Goal: Task Accomplishment & Management: Use online tool/utility

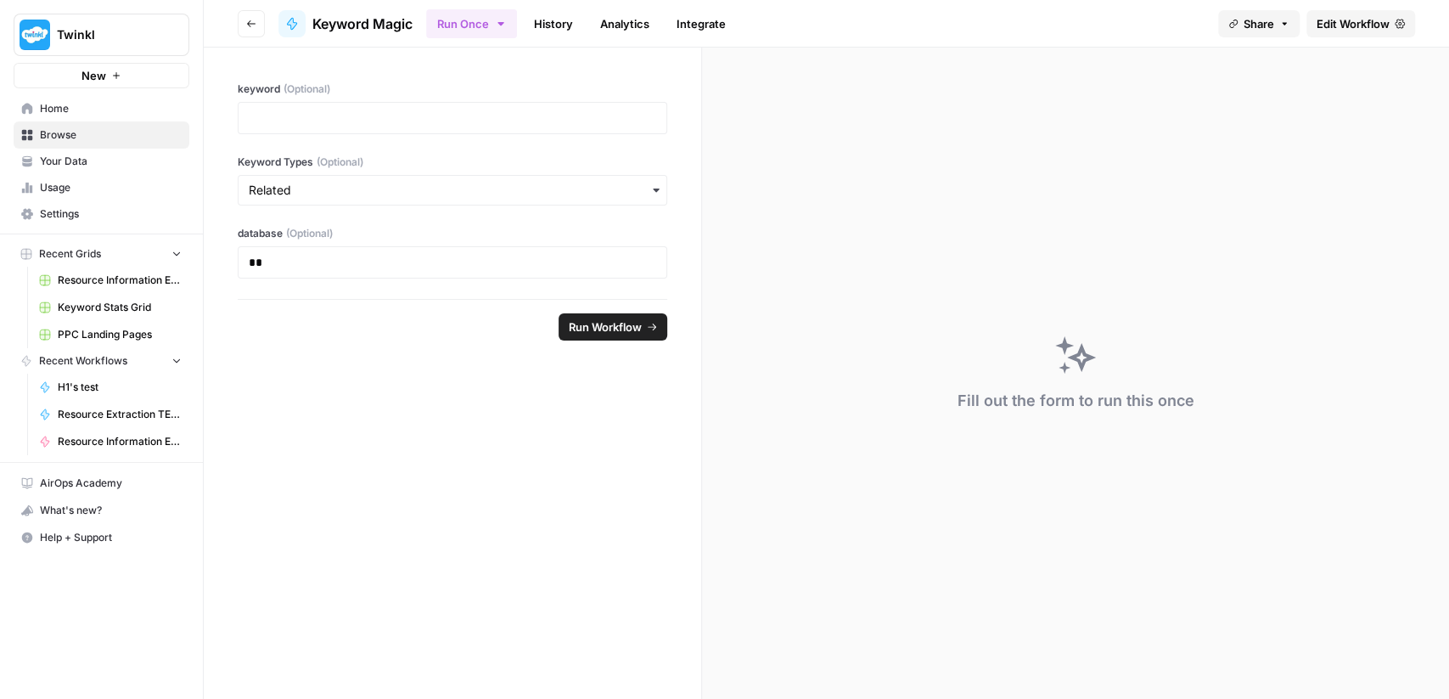
click at [250, 38] on header "Go back Keyword Magic Run Once History Analytics Integrate Share Edit Workflow" at bounding box center [826, 24] width 1245 height 48
click at [250, 29] on button "Go back" at bounding box center [251, 23] width 27 height 27
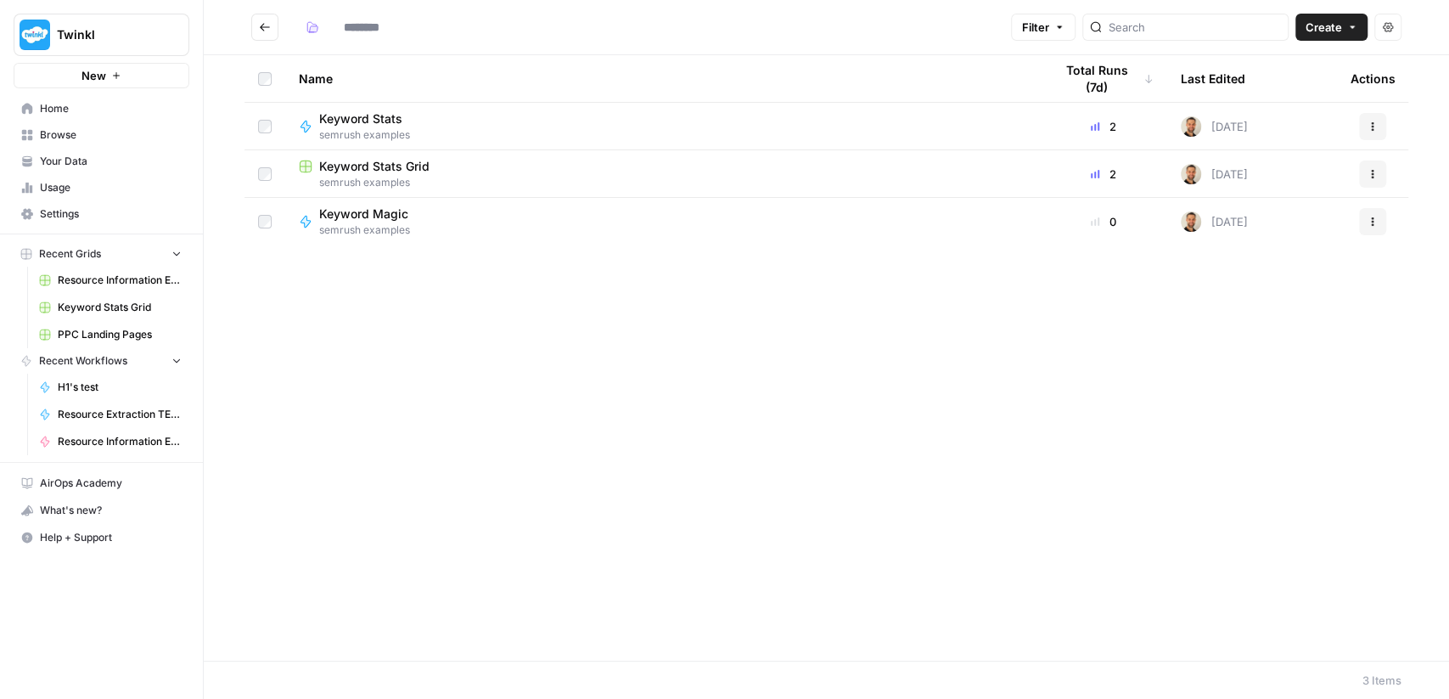
type input "**********"
click at [407, 132] on span "semrush examples" at bounding box center [367, 134] width 97 height 15
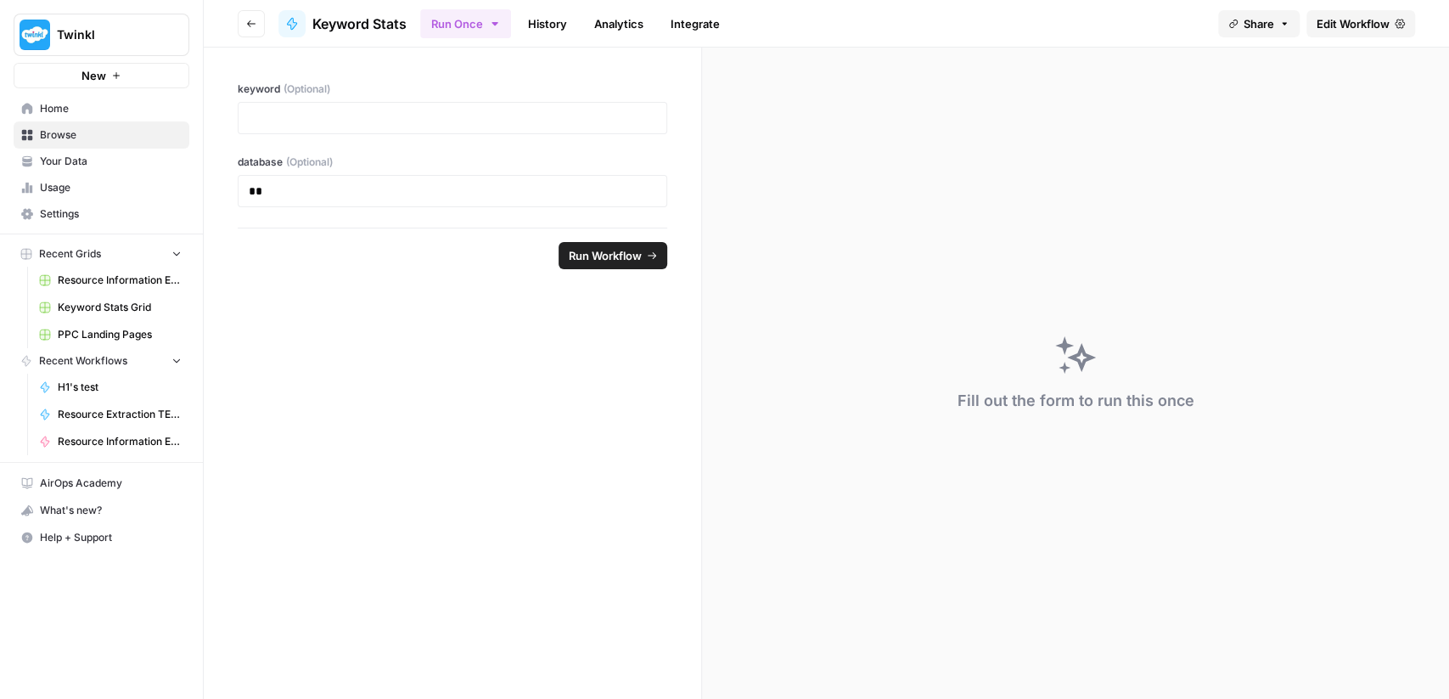
click at [1347, 33] on link "Edit Workflow" at bounding box center [1360, 23] width 109 height 27
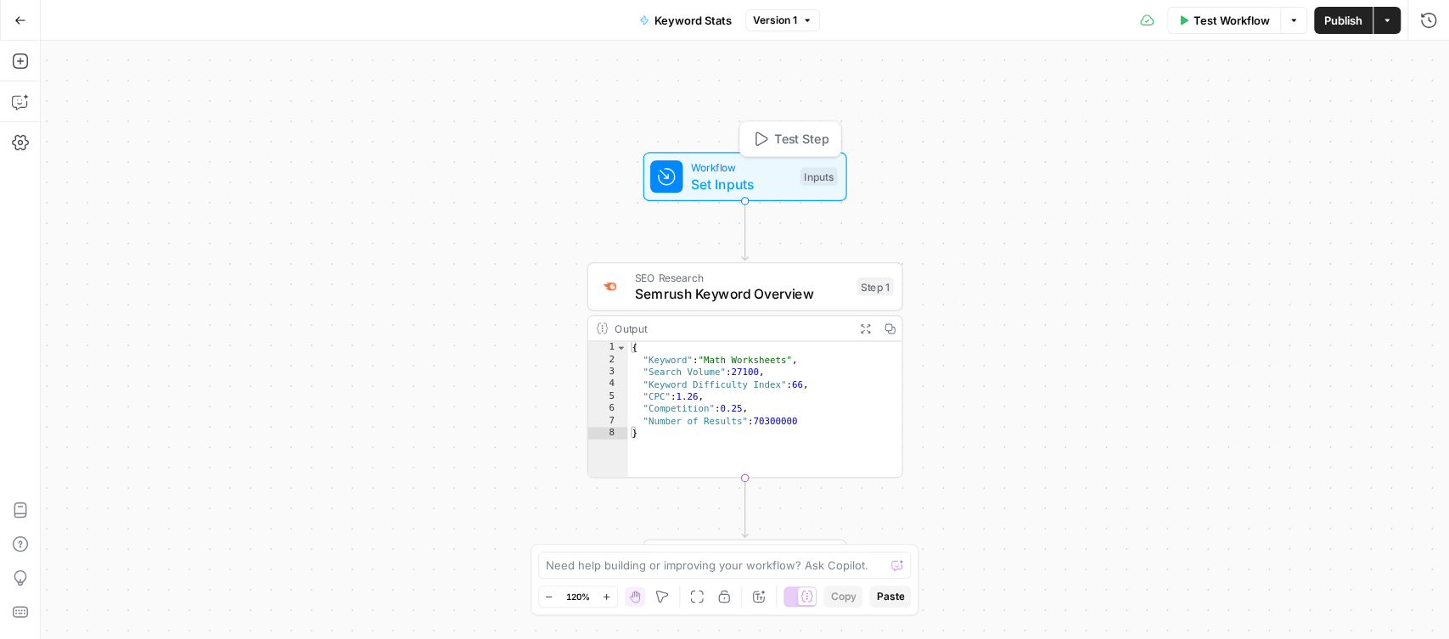
click at [735, 167] on span "Workflow" at bounding box center [741, 168] width 101 height 16
click at [787, 302] on span "Semrush Keyword Overview" at bounding box center [742, 293] width 214 height 20
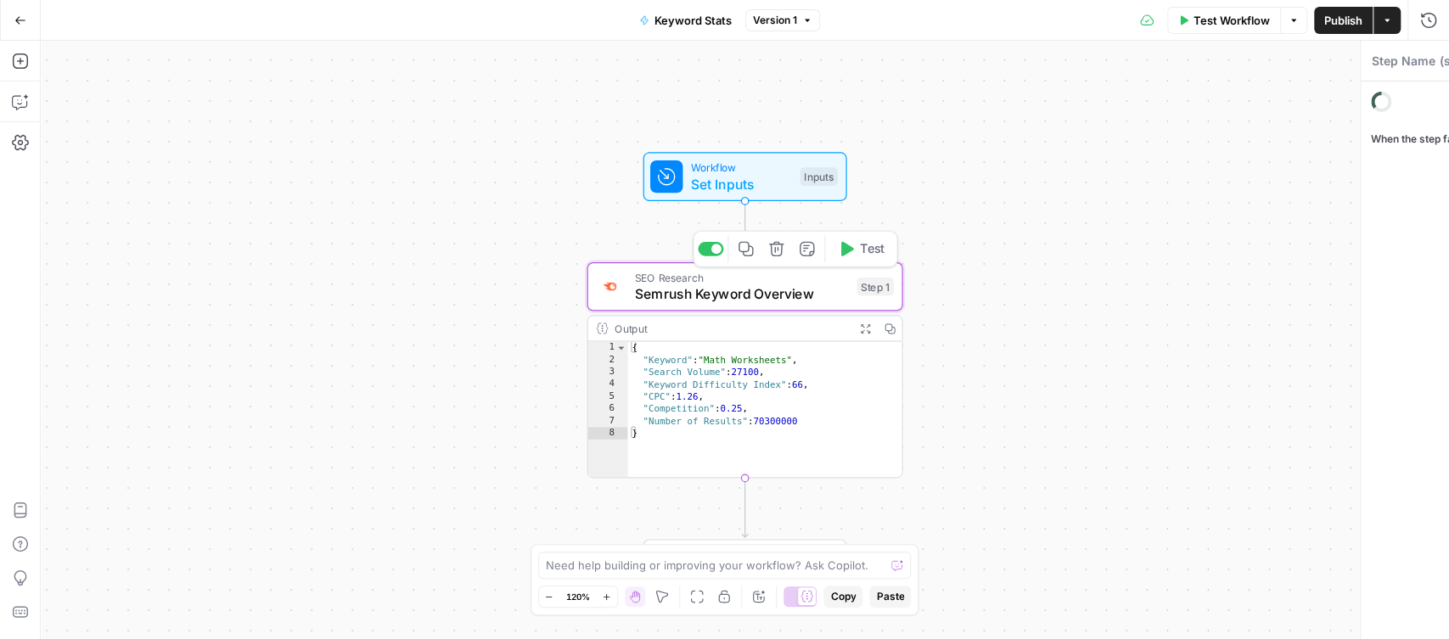
type textarea "Semrush Keyword Overview"
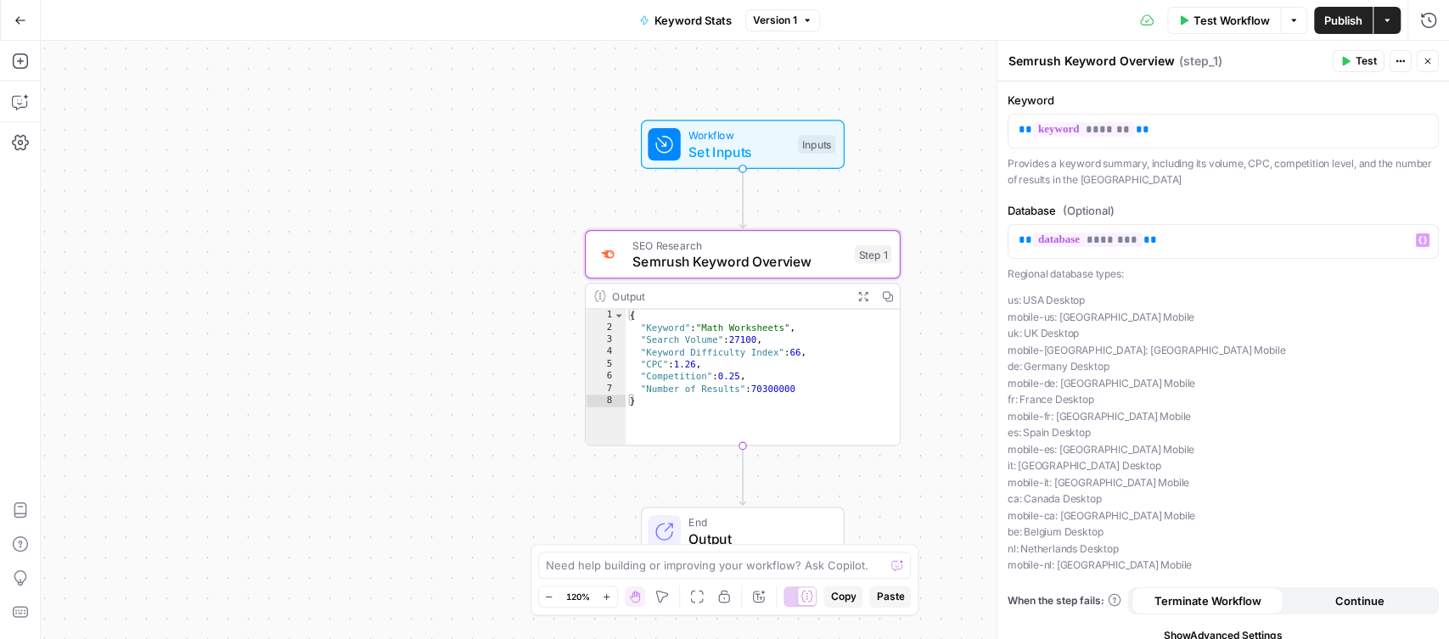
scroll to position [12, 0]
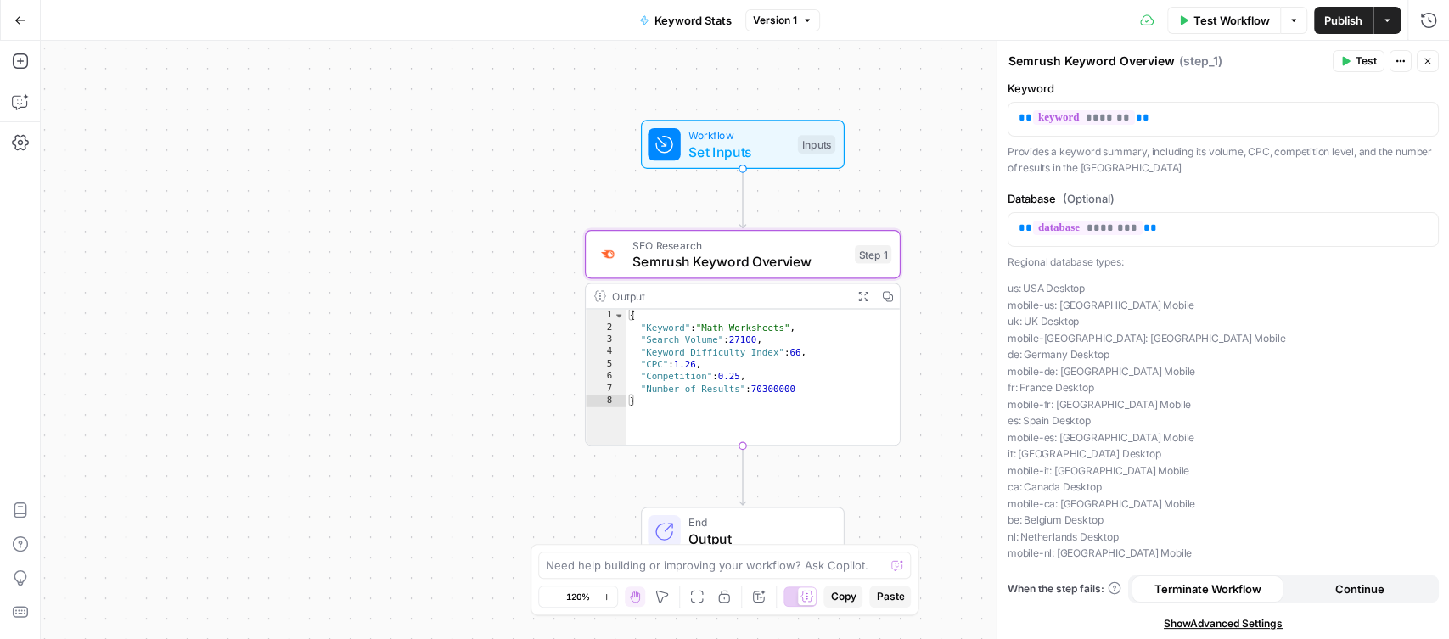
drag, startPoint x: 1163, startPoint y: 546, endPoint x: 1007, endPoint y: 289, distance: 300.9
click at [1007, 289] on p "us: USA Desktop mobile-us: USA Mobile uk: UK Desktop mobile-uk: UK Mobile de: G…" at bounding box center [1222, 421] width 431 height 282
click at [1145, 334] on p "us: USA Desktop mobile-us: USA Mobile uk: UK Desktop mobile-uk: UK Mobile de: G…" at bounding box center [1222, 421] width 431 height 282
click at [862, 291] on icon "button" at bounding box center [862, 295] width 11 height 11
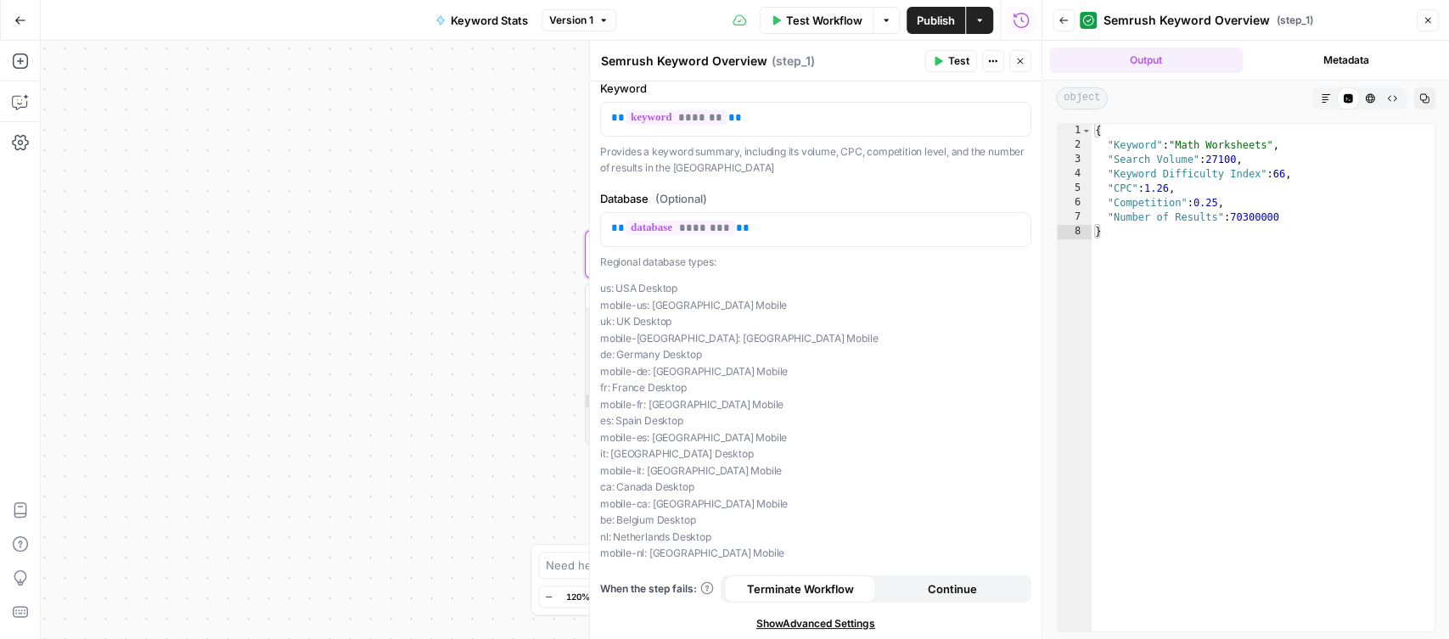
click at [1188, 155] on div "{ "Keyword" : "Math Worksheets" , "Search Volume" : 27100 , "Keyword Difficulty…" at bounding box center [1263, 392] width 344 height 537
click at [1209, 178] on div "{ "Keyword" : "Math Worksheets" , "Search Volume" : 27100 , "Keyword Difficulty…" at bounding box center [1263, 392] width 344 height 537
click at [1181, 191] on div "{ "Keyword" : "Math Worksheets" , "Search Volume" : 27100 , "Keyword Difficulty…" at bounding box center [1263, 392] width 344 height 537
click at [1258, 205] on div "{ "Keyword" : "Math Worksheets" , "Search Volume" : 27100 , "Keyword Difficulty…" at bounding box center [1263, 392] width 344 height 537
click at [1266, 217] on div "{ "Keyword" : "Math Worksheets" , "Search Volume" : 27100 , "Keyword Difficulty…" at bounding box center [1263, 392] width 344 height 537
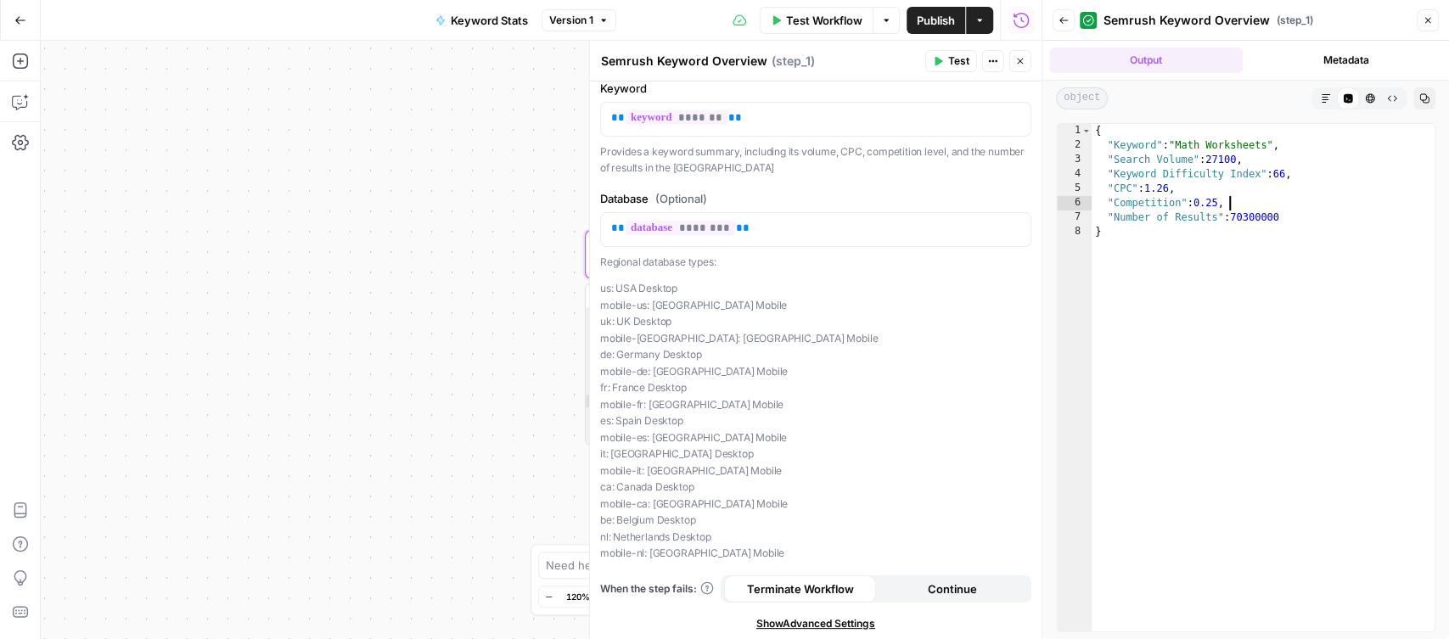
type textarea "**********"
click at [1432, 23] on icon "button" at bounding box center [1427, 20] width 10 height 10
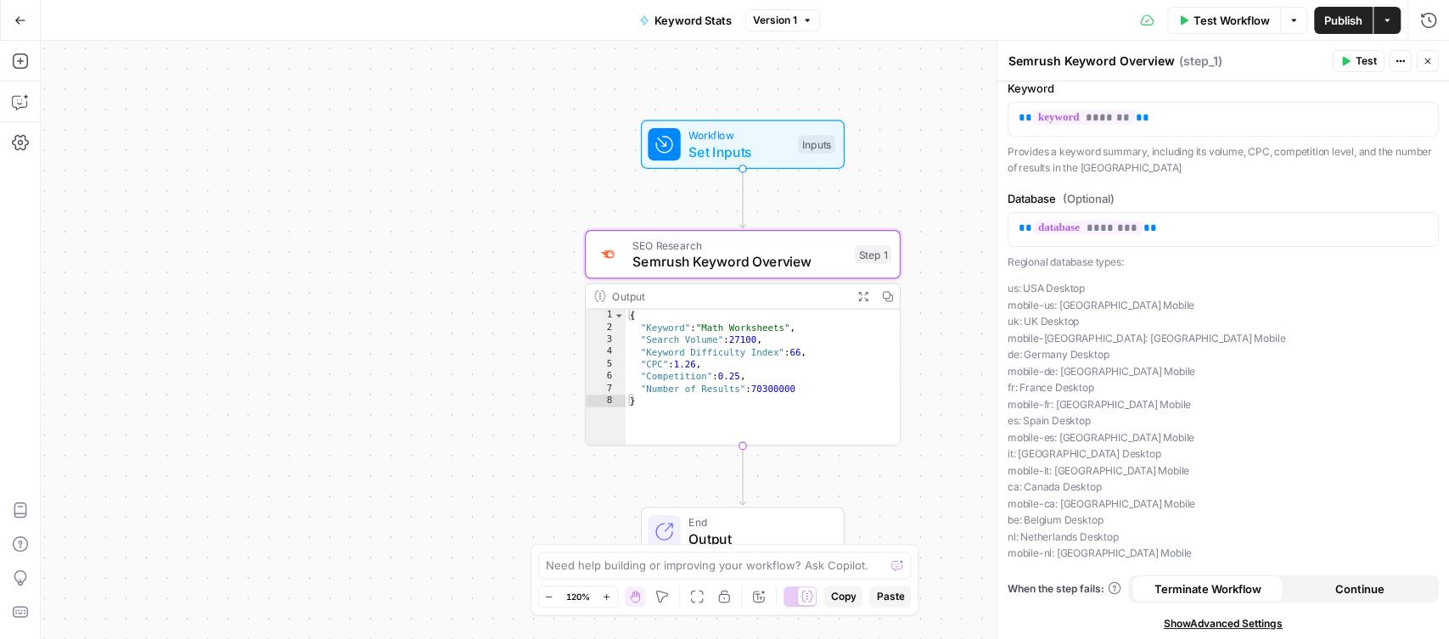
click at [14, 19] on icon "button" at bounding box center [20, 20] width 12 height 12
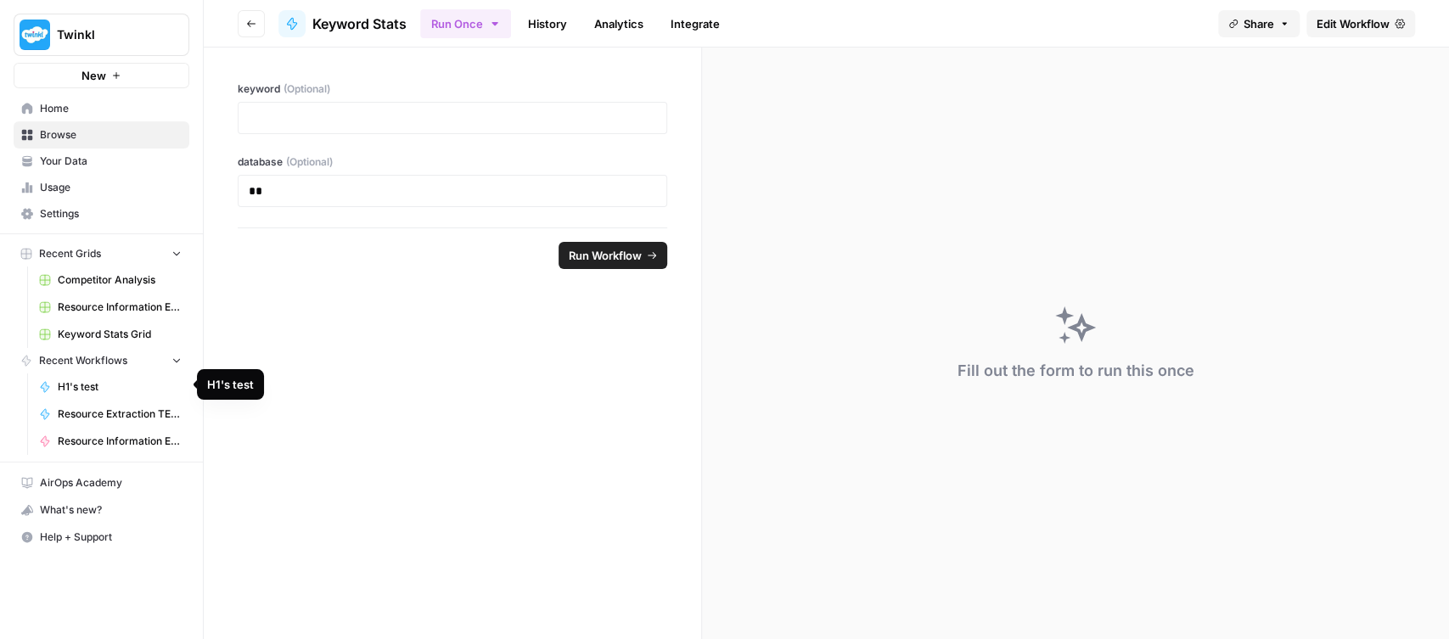
click at [134, 330] on span "Keyword Stats Grid" at bounding box center [120, 334] width 124 height 15
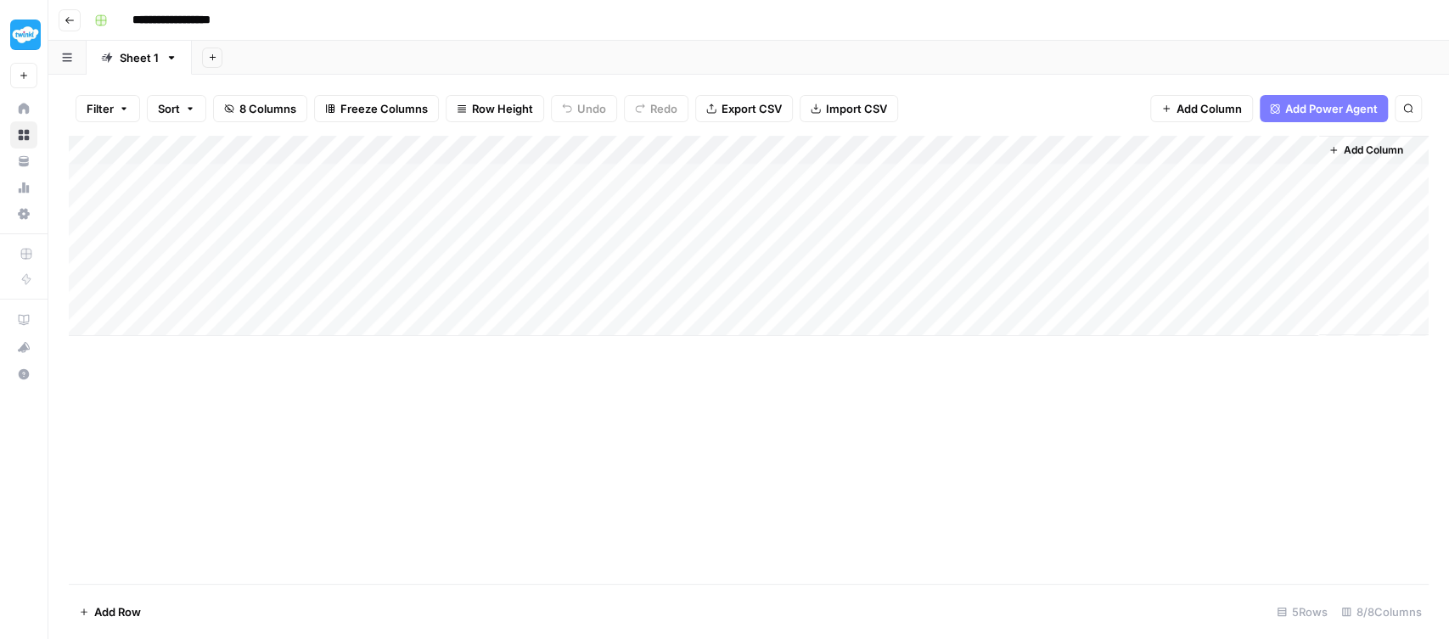
click at [177, 219] on div "Add Column" at bounding box center [749, 236] width 1360 height 200
click at [177, 219] on div at bounding box center [231, 230] width 272 height 31
type textarea "*"
click at [160, 223] on textarea "*" at bounding box center [231, 232] width 272 height 24
type textarea "**********"
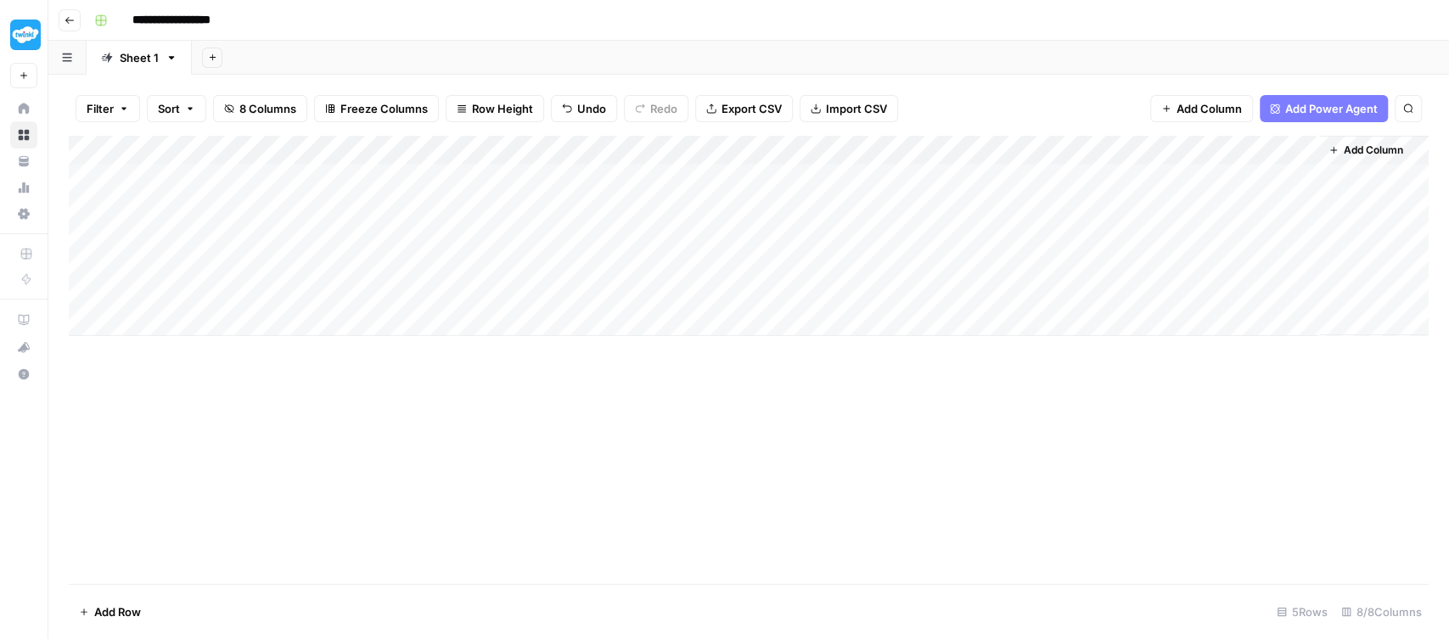
click at [137, 261] on div "Add Column" at bounding box center [749, 236] width 1360 height 200
type textarea "**********"
click at [482, 234] on div "Add Column" at bounding box center [749, 236] width 1360 height 200
click at [541, 144] on div "Add Column" at bounding box center [749, 236] width 1360 height 200
click at [463, 257] on div "Add Column" at bounding box center [749, 236] width 1360 height 200
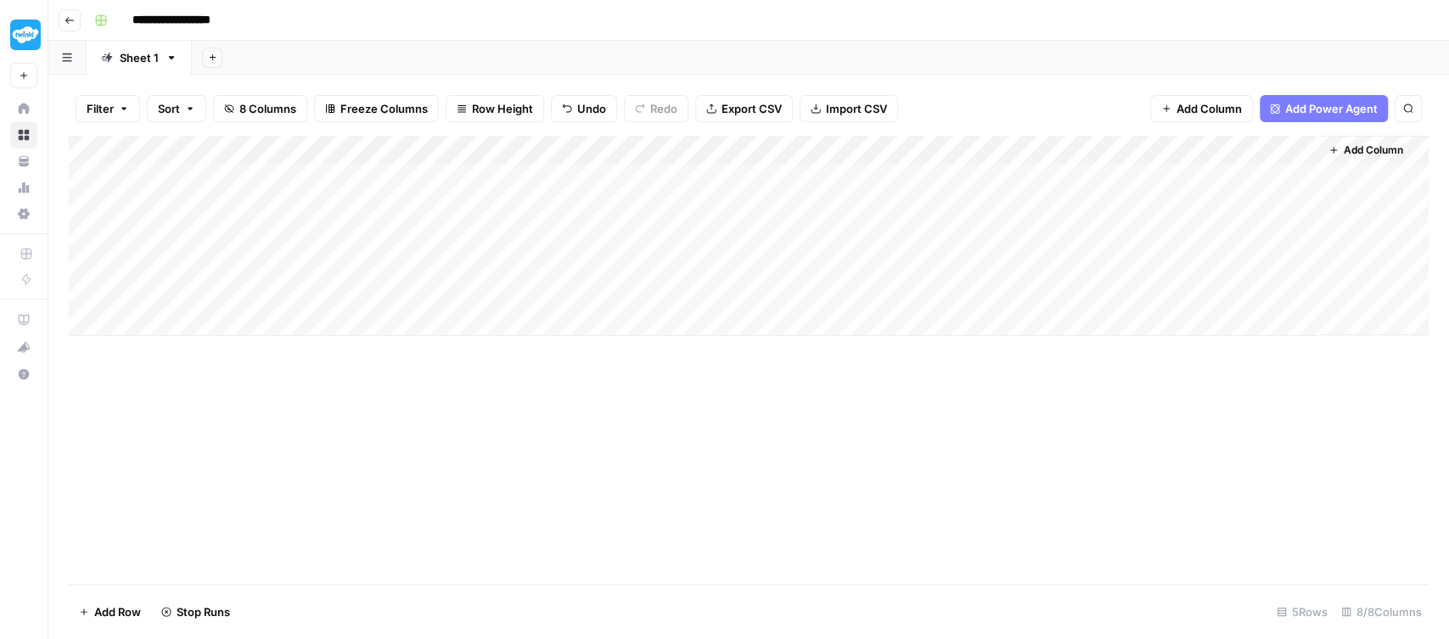
click at [475, 258] on div "Add Column" at bounding box center [749, 236] width 1360 height 200
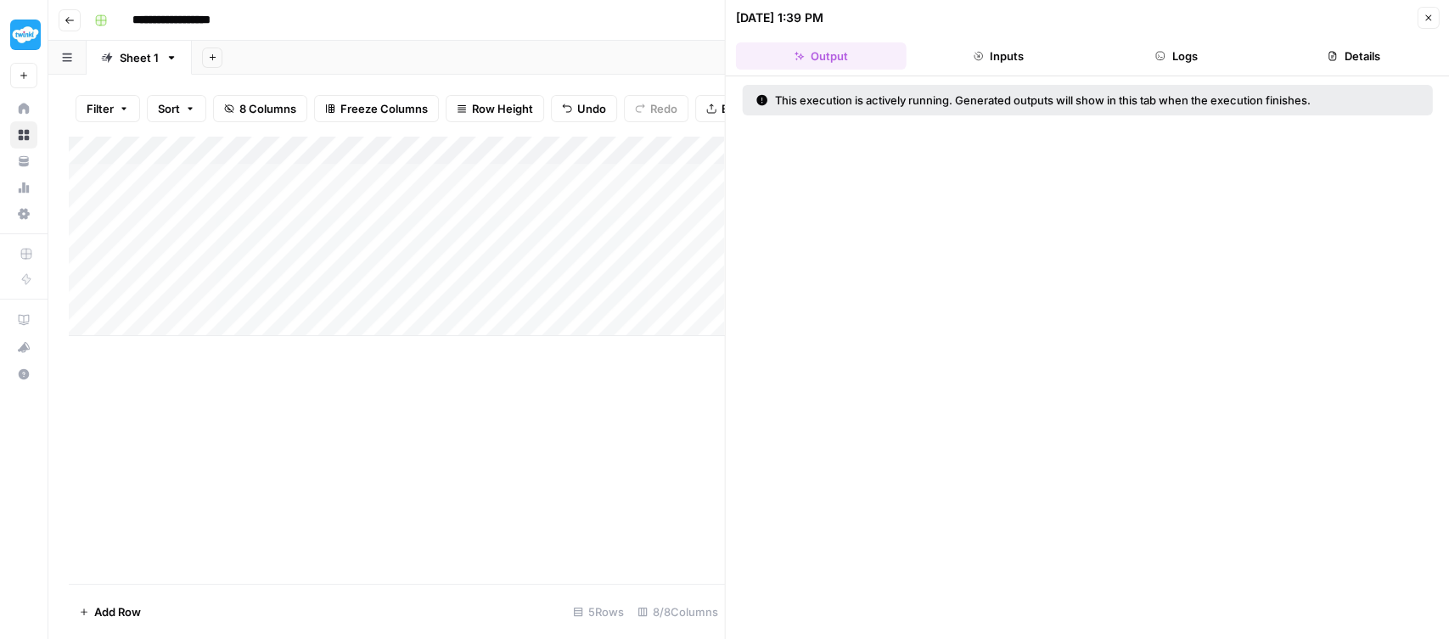
click at [1431, 25] on button "Close" at bounding box center [1428, 18] width 22 height 22
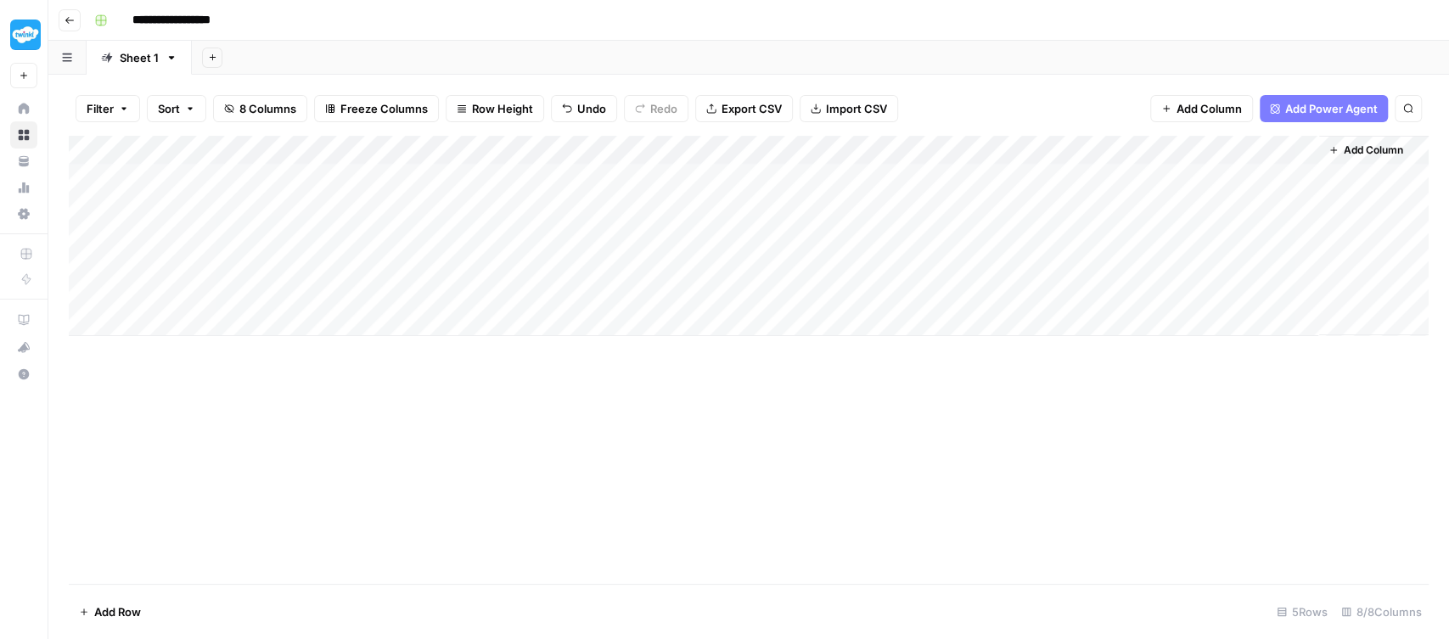
click at [75, 19] on button "Go back" at bounding box center [70, 20] width 22 height 22
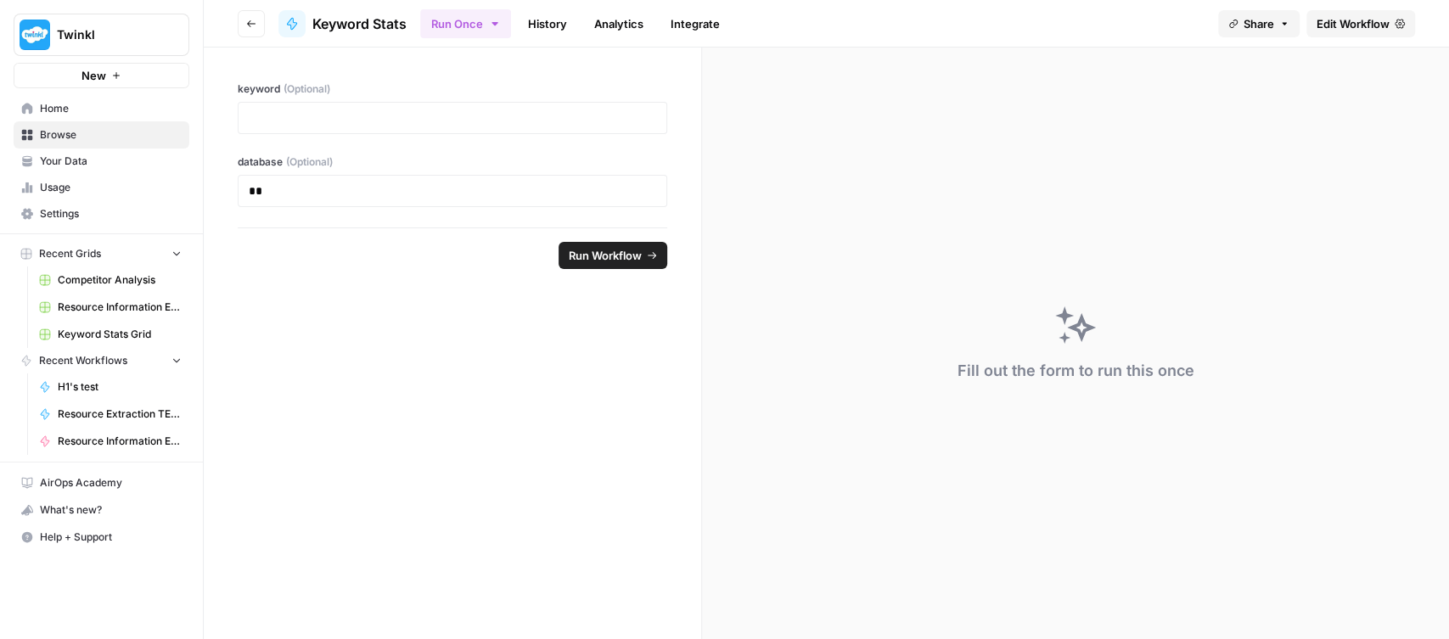
click at [52, 161] on span "Your Data" at bounding box center [111, 161] width 142 height 15
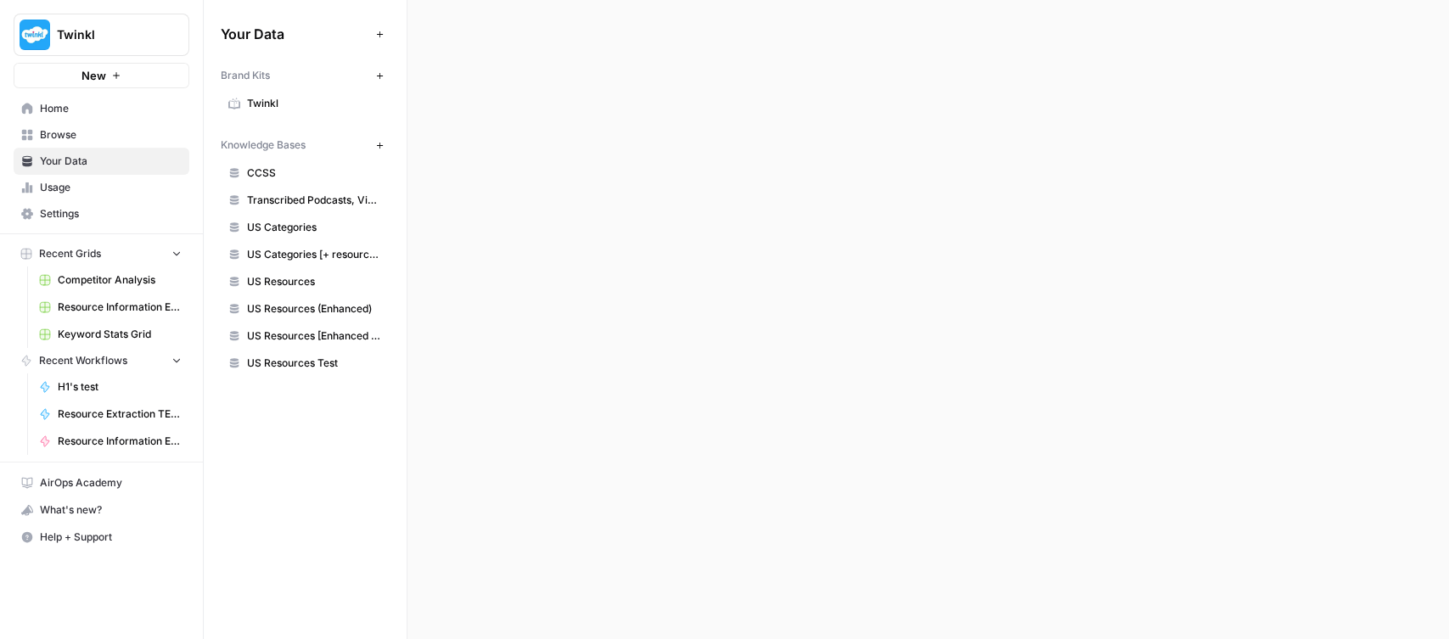
click at [50, 132] on span "Browse" at bounding box center [111, 134] width 142 height 15
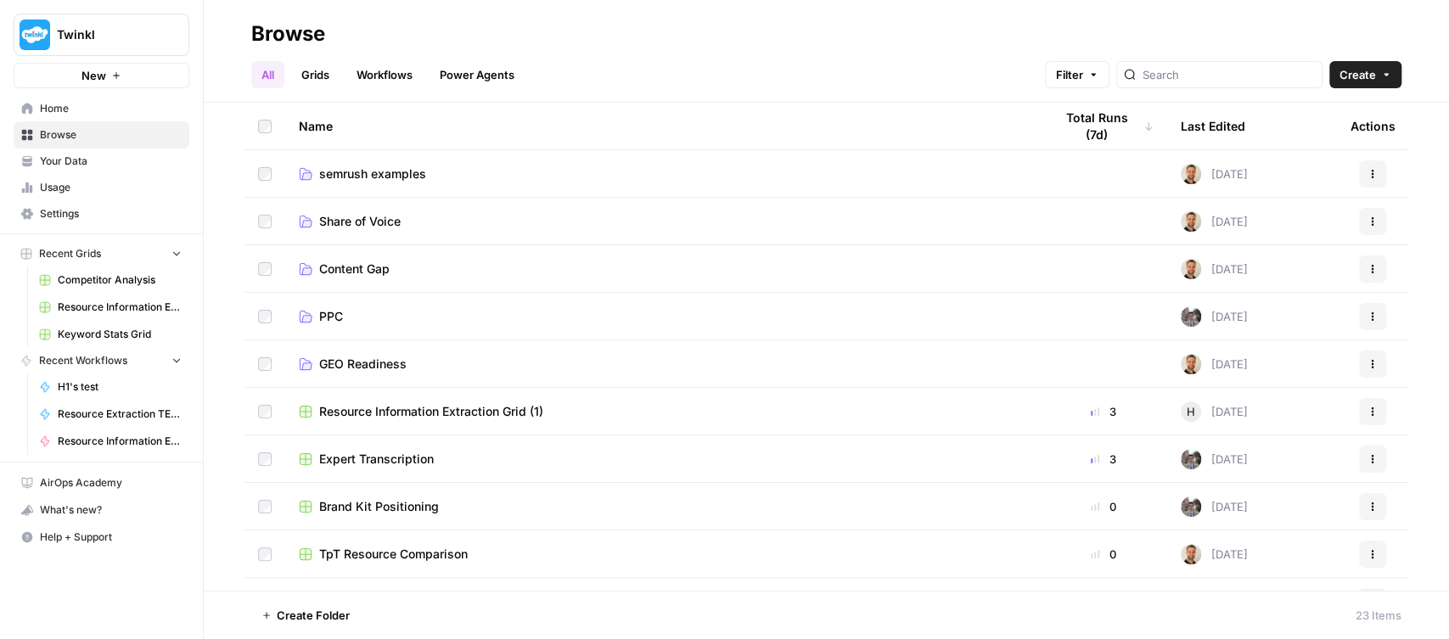
click at [408, 175] on span "semrush examples" at bounding box center [372, 174] width 107 height 17
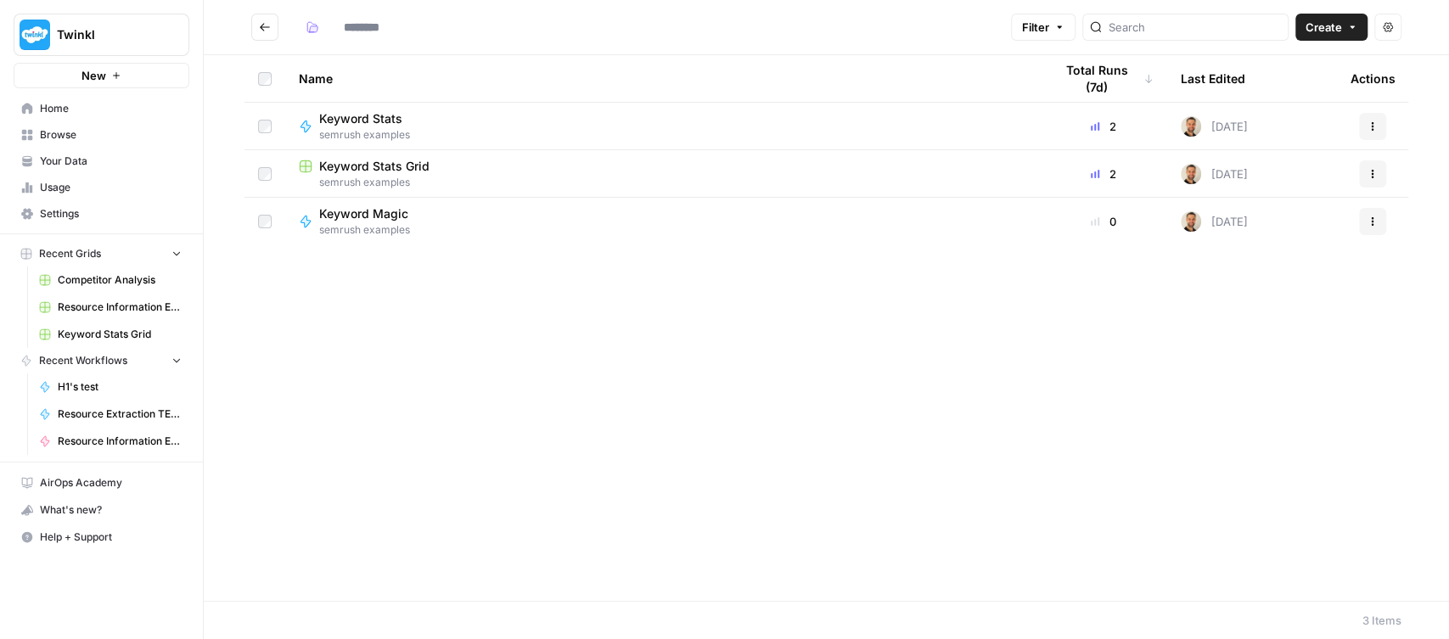
type input "**********"
click at [381, 226] on span "semrush examples" at bounding box center [370, 229] width 103 height 15
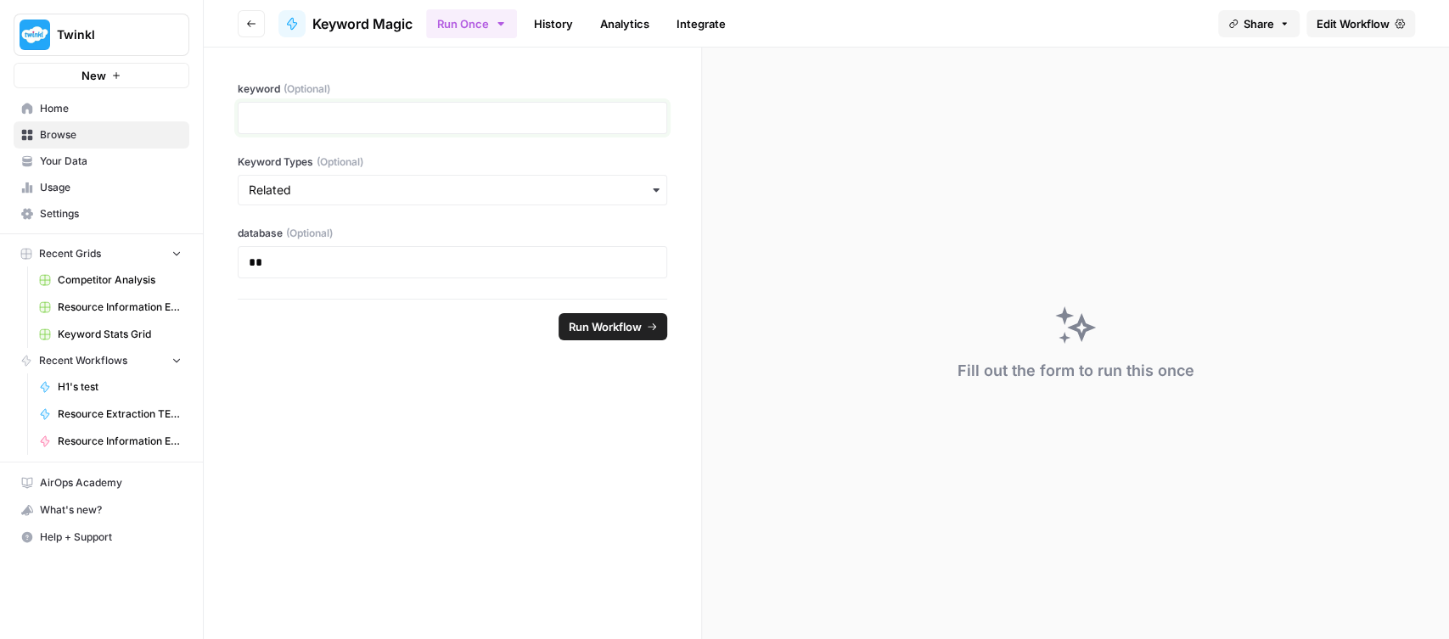
click at [371, 123] on p at bounding box center [452, 117] width 407 height 17
click at [388, 192] on input "Keyword Types (Optional)" at bounding box center [452, 190] width 407 height 17
click at [470, 145] on div "keyword (Optional) Keyword Types (Optional) database (Optional) **" at bounding box center [452, 173] width 497 height 251
click at [1364, 27] on span "Edit Workflow" at bounding box center [1352, 23] width 73 height 17
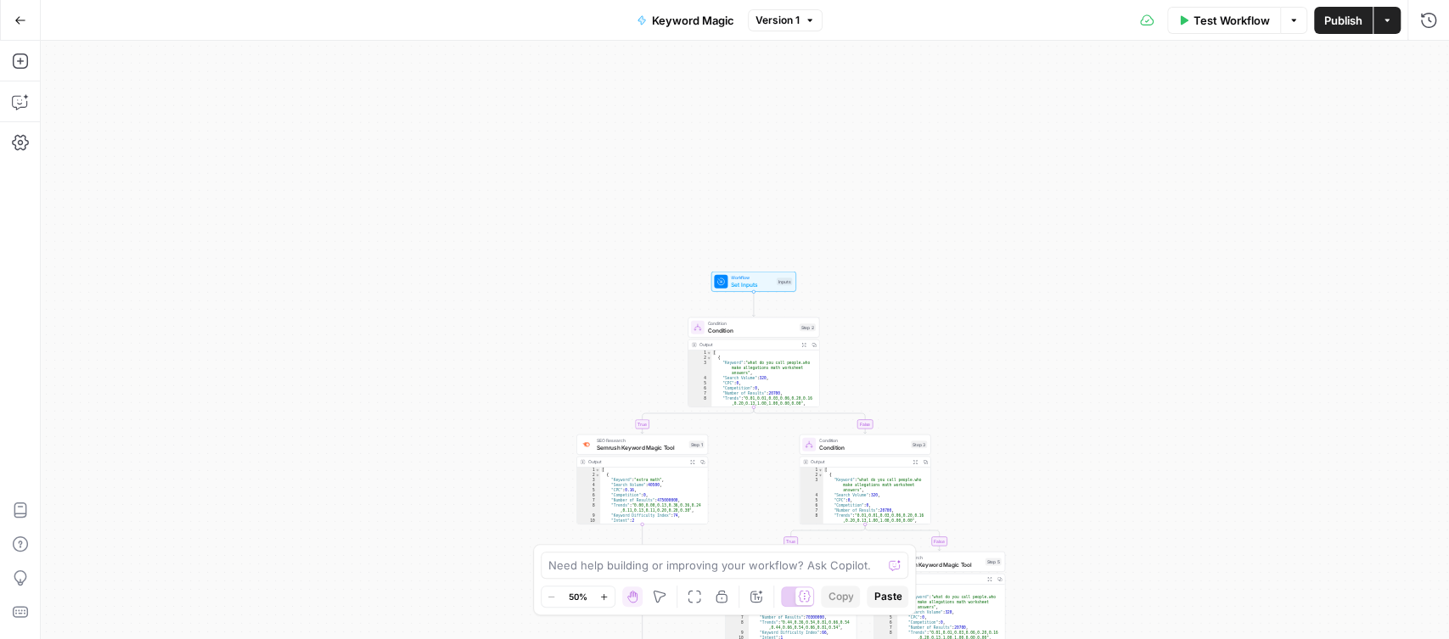
drag, startPoint x: 1021, startPoint y: 123, endPoint x: 1067, endPoint y: 390, distance: 271.3
click at [1067, 390] on div "true false true false Workflow Set Inputs Inputs Condition Condition Step 2 Out…" at bounding box center [745, 340] width 1408 height 598
click at [756, 281] on span "Set Inputs" at bounding box center [752, 284] width 42 height 8
click at [1426, 63] on icon "button" at bounding box center [1427, 61] width 10 height 10
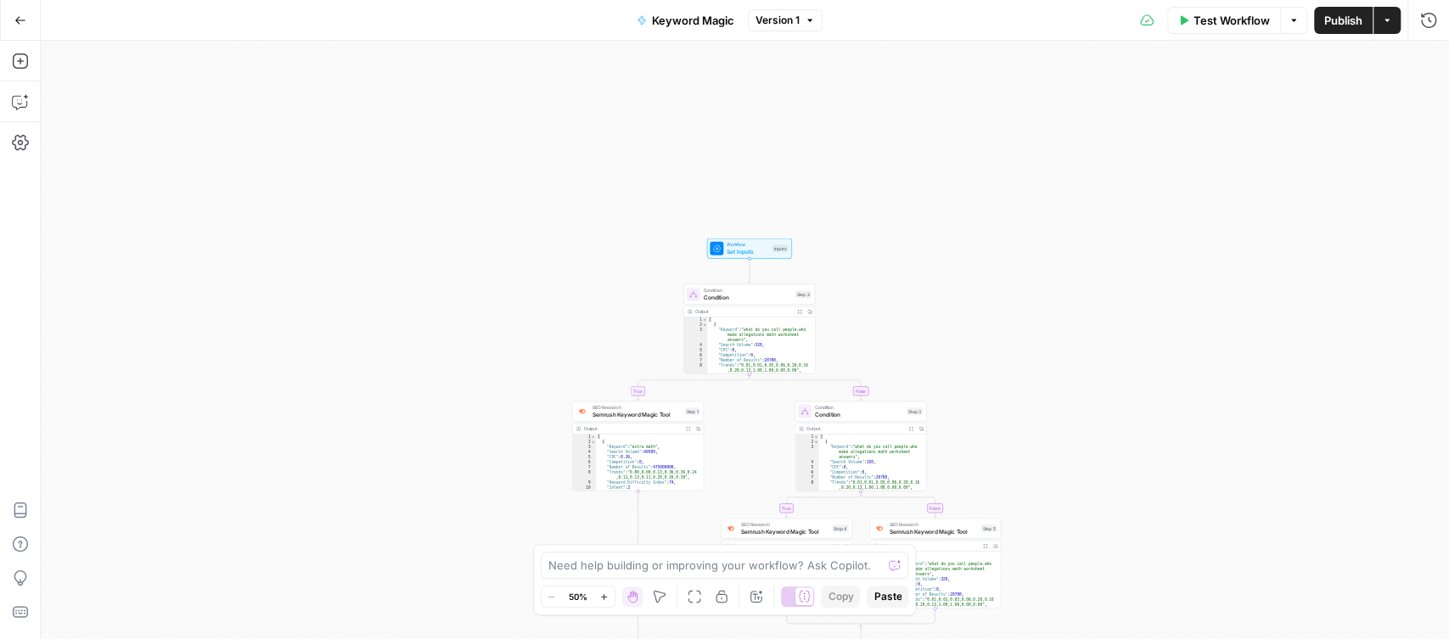
drag, startPoint x: 949, startPoint y: 174, endPoint x: 934, endPoint y: 104, distance: 71.1
click at [934, 104] on div "true false true false Workflow Set Inputs Inputs Condition Condition Step 2 Out…" at bounding box center [745, 340] width 1408 height 598
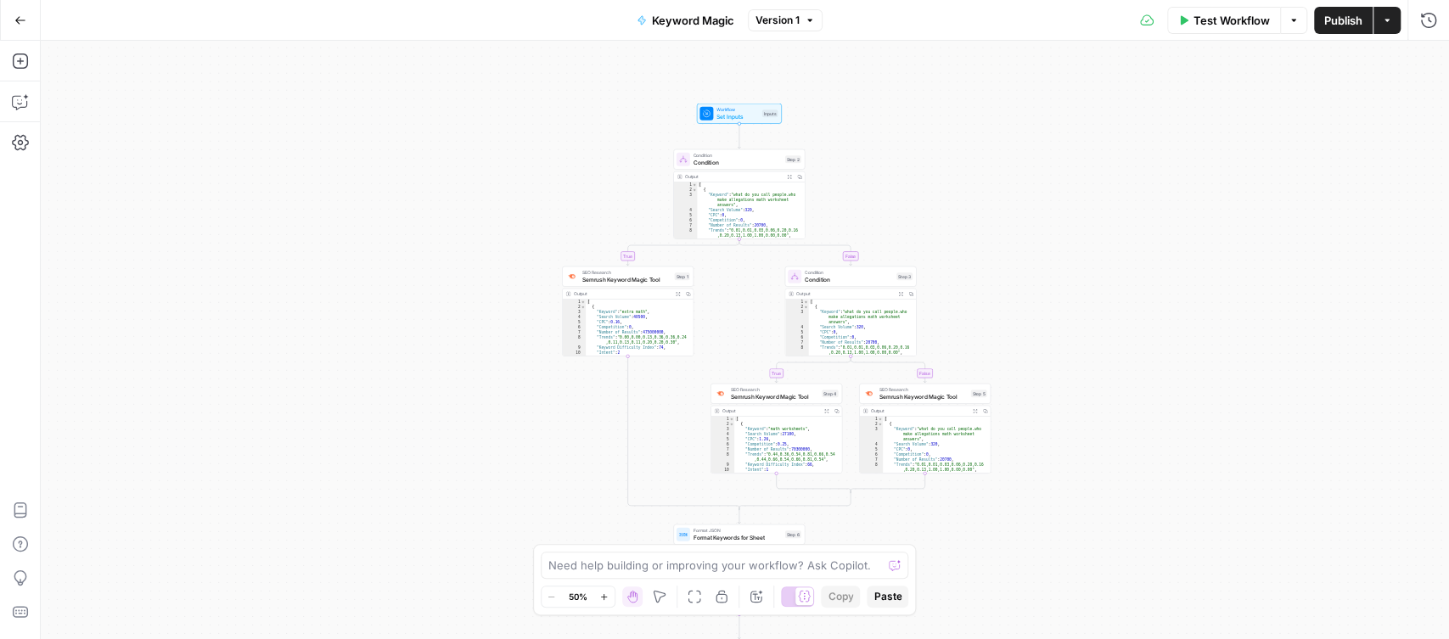
drag, startPoint x: 1026, startPoint y: 311, endPoint x: 1026, endPoint y: 205, distance: 105.2
click at [1026, 210] on div "true false true false Workflow Set Inputs Inputs Condition Condition Step 2 Out…" at bounding box center [745, 340] width 1408 height 598
click at [716, 165] on div "Condition Condition Step 2 Copy step Delete step Add Note Test" at bounding box center [739, 157] width 132 height 20
click at [645, 278] on span "Semrush Keyword Magic Tool" at bounding box center [626, 276] width 89 height 8
type textarea "Semrush Keyword Magic Tool"
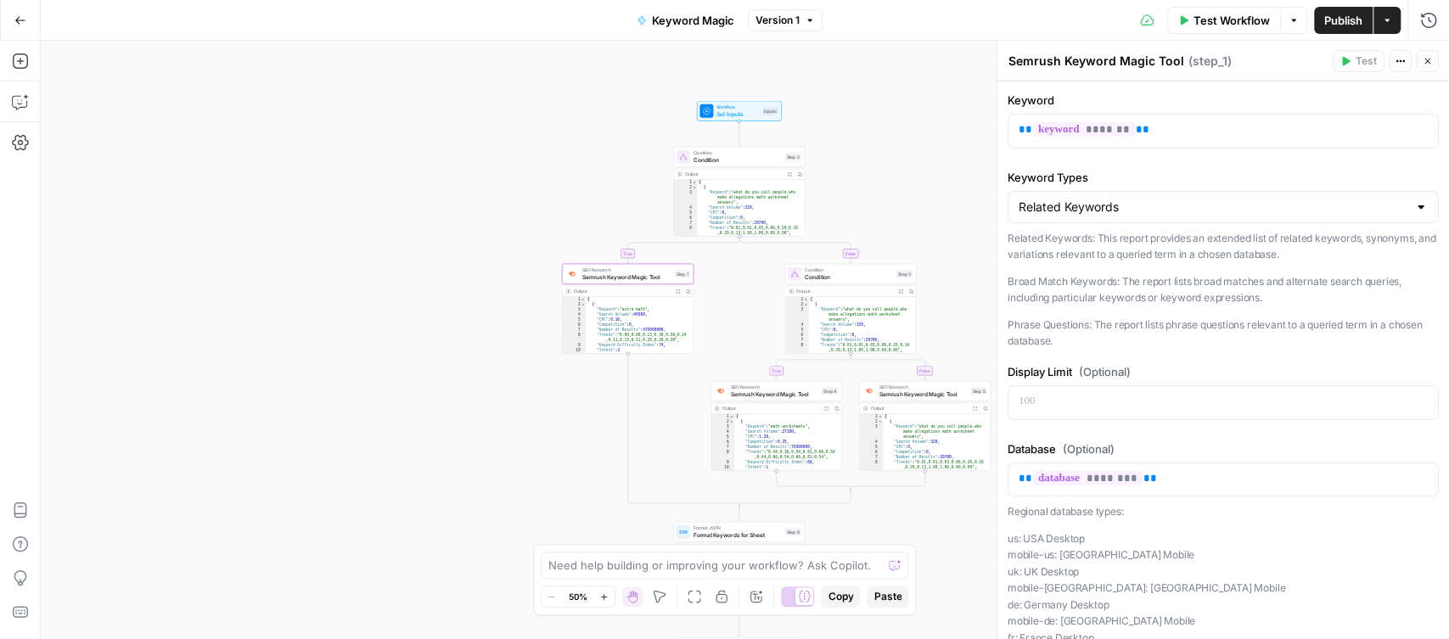
click at [871, 277] on span "Condition" at bounding box center [849, 276] width 88 height 8
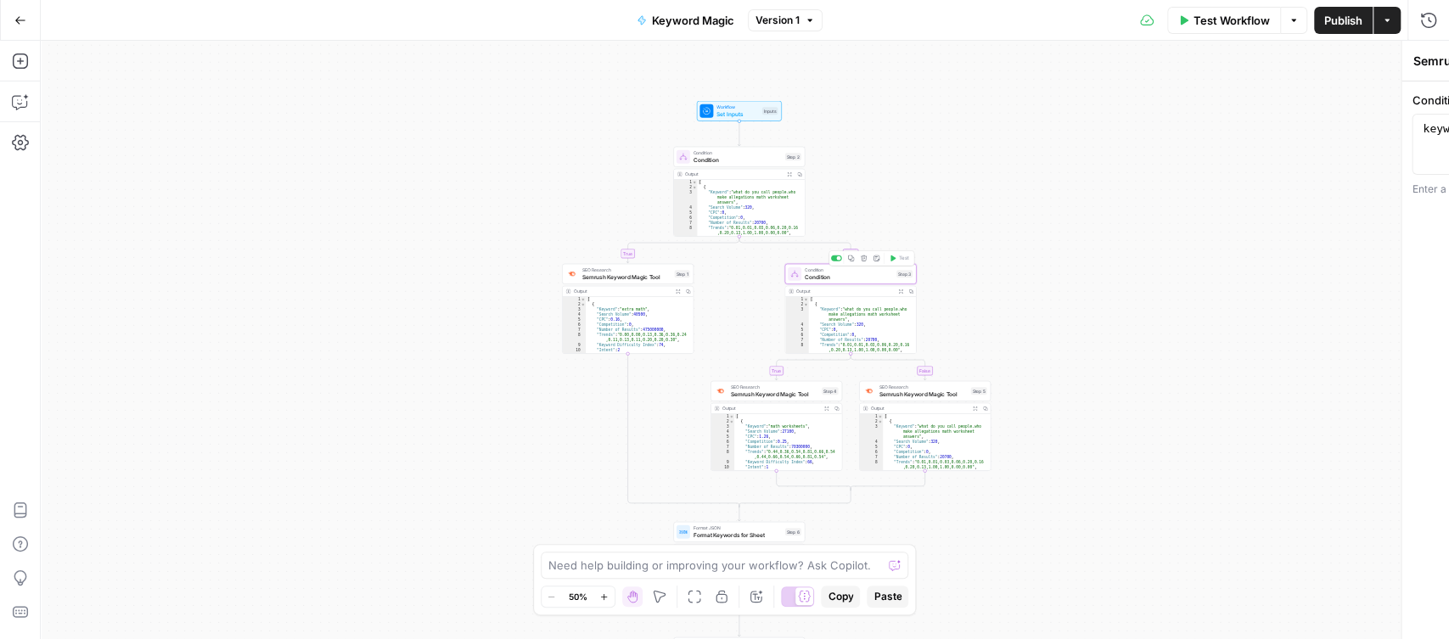
type textarea "Condition"
click at [783, 390] on span "Semrush Keyword Magic Tool" at bounding box center [775, 394] width 88 height 8
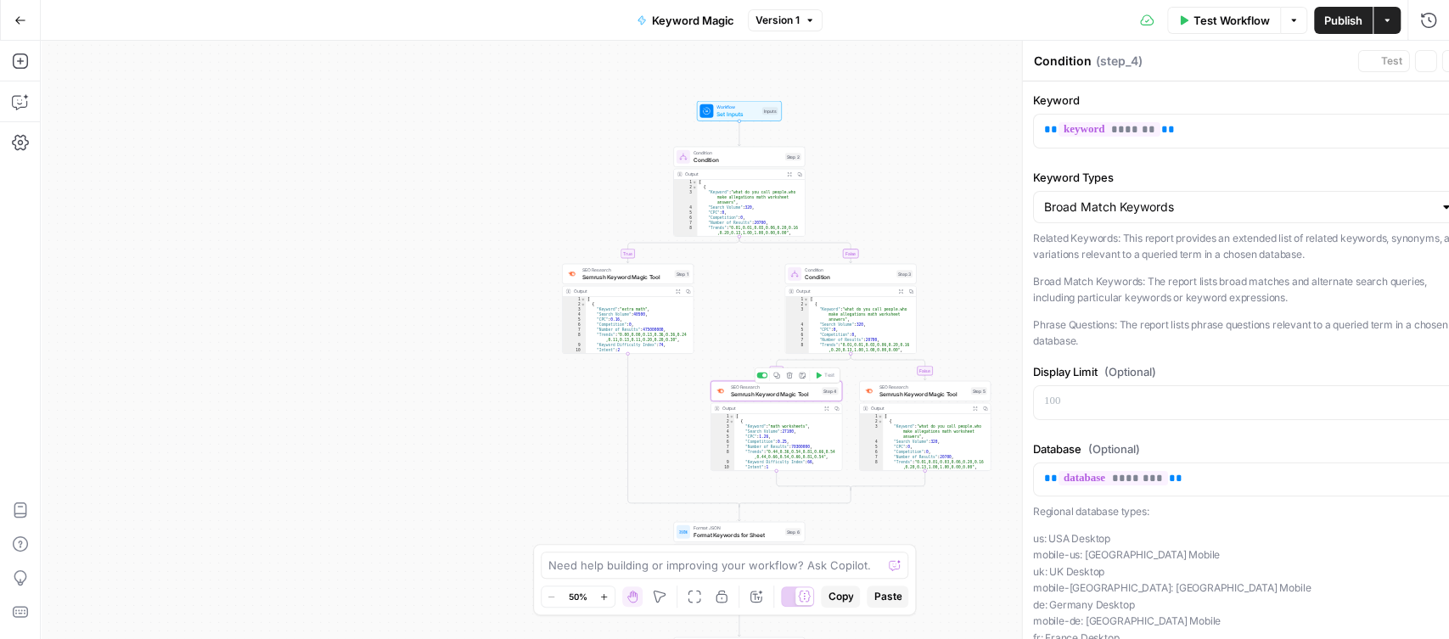
type textarea "Semrush Keyword Magic Tool"
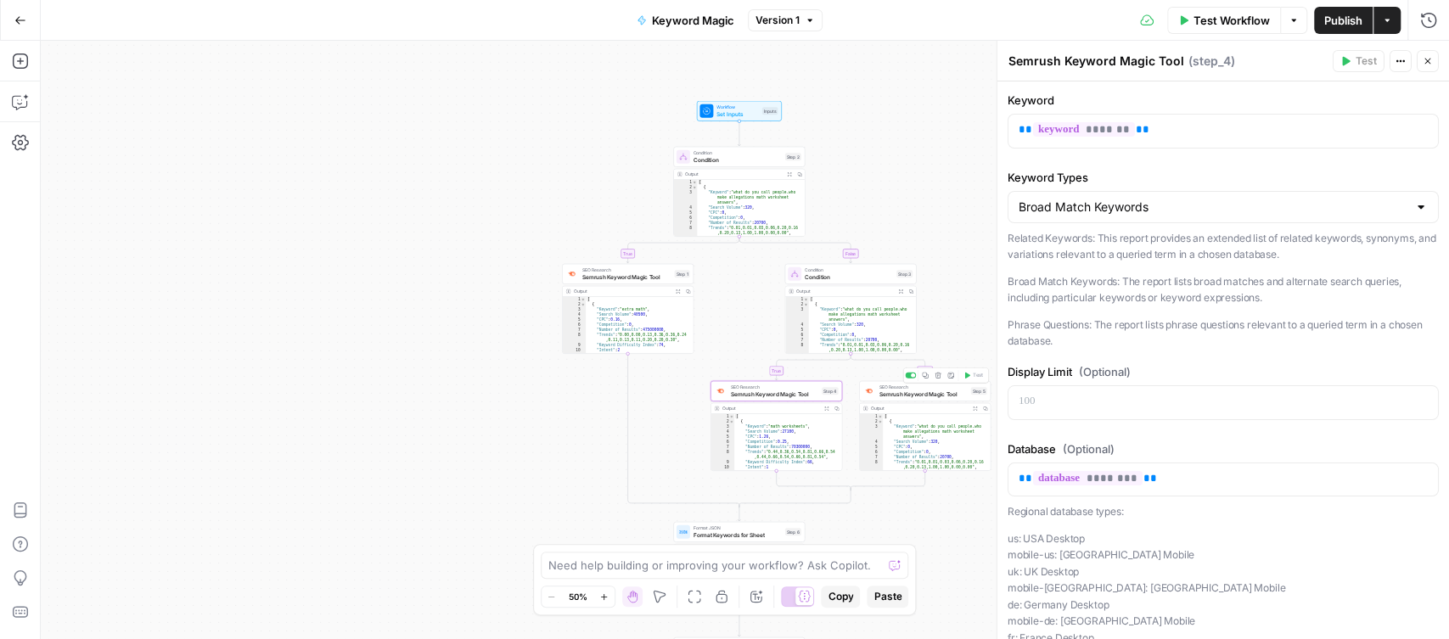
click at [921, 405] on div "Output" at bounding box center [919, 408] width 97 height 7
click at [926, 400] on div "SEO Research Semrush Keyword Magic Tool Step 5" at bounding box center [925, 391] width 132 height 20
click at [926, 400] on div "SEO Research Semrush Keyword Magic Tool Step 5 Copy step Delete step Add Note T…" at bounding box center [925, 391] width 132 height 20
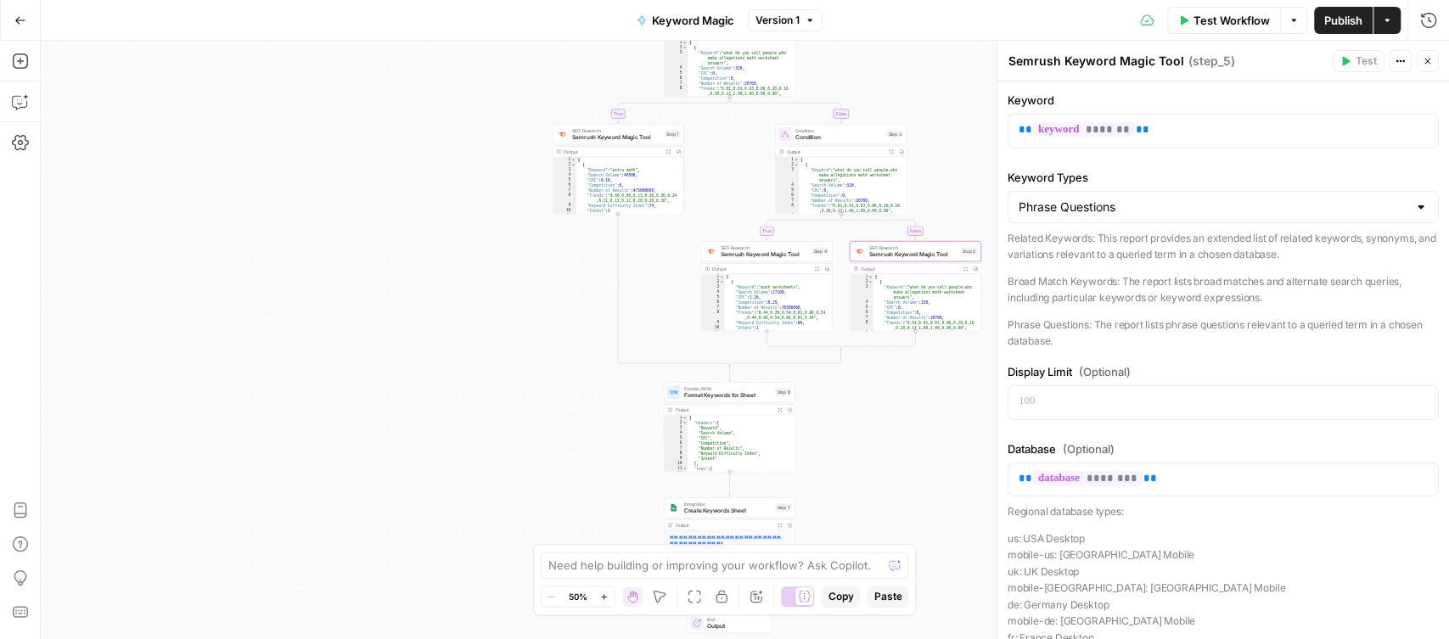
click at [727, 391] on span "Format Keywords for Sheet" at bounding box center [727, 395] width 88 height 8
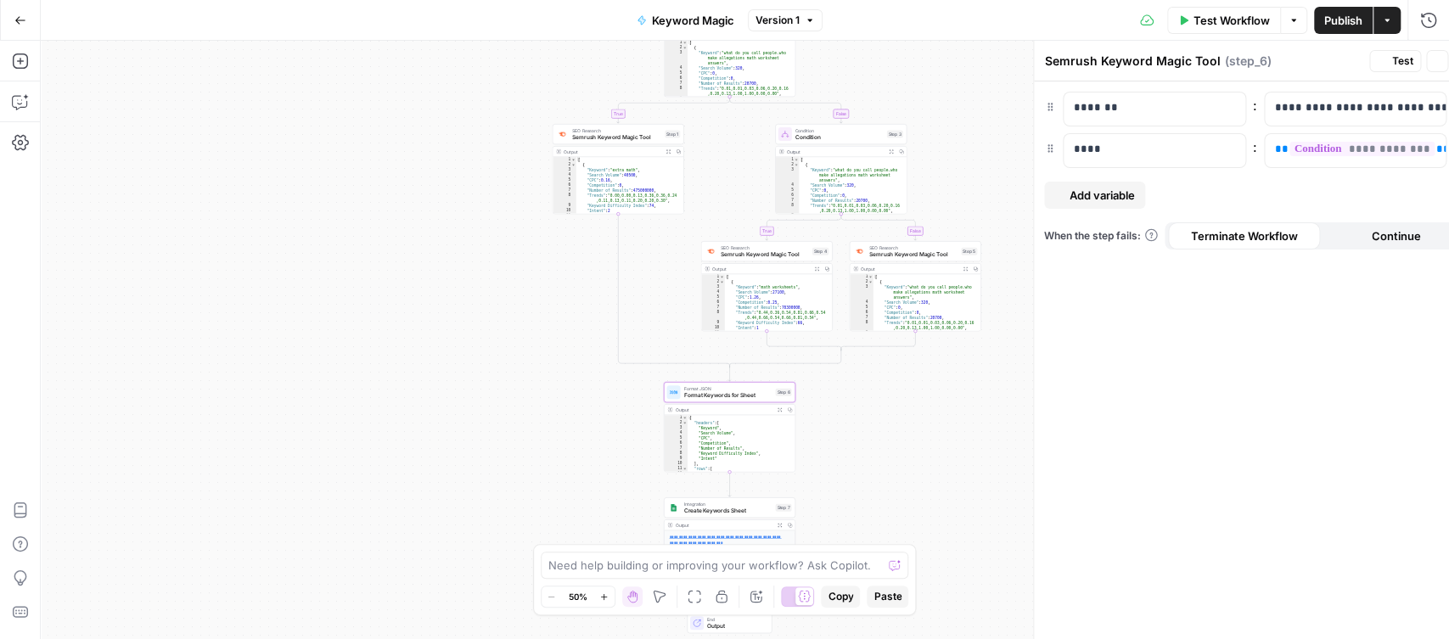
type textarea "Format Keywords for Sheet"
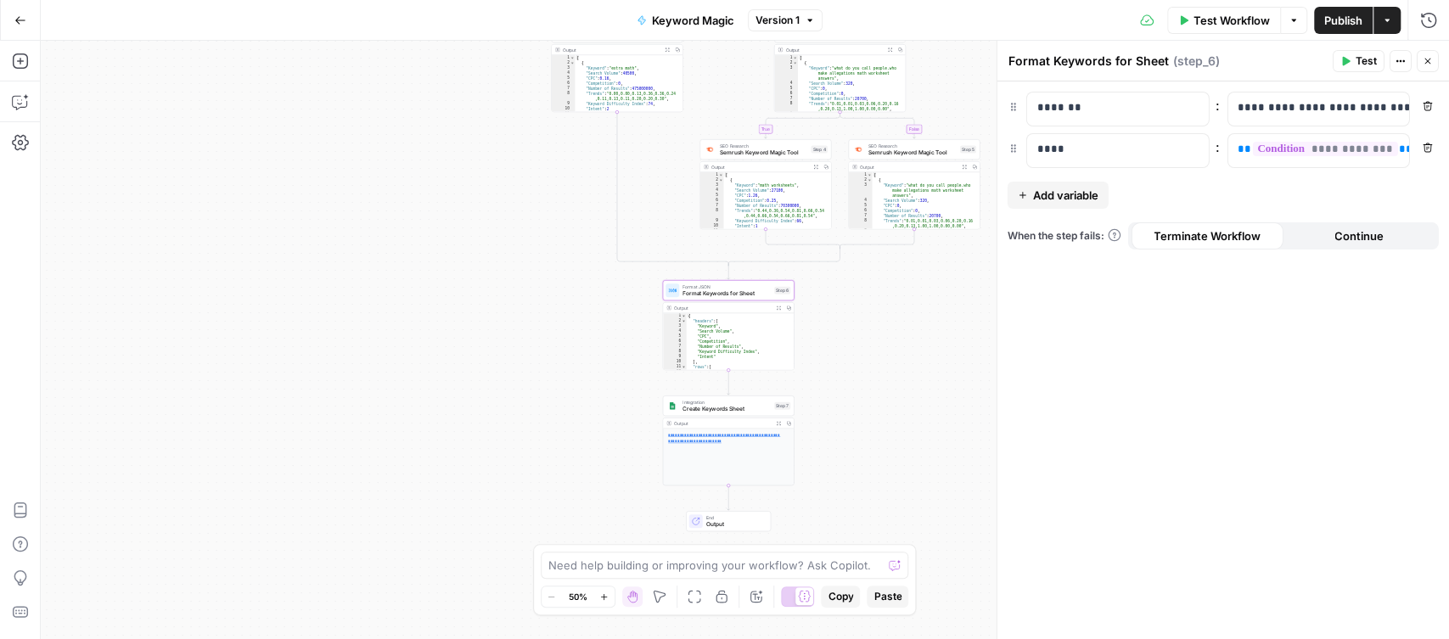
click at [723, 407] on span "Create Keywords Sheet" at bounding box center [726, 409] width 88 height 8
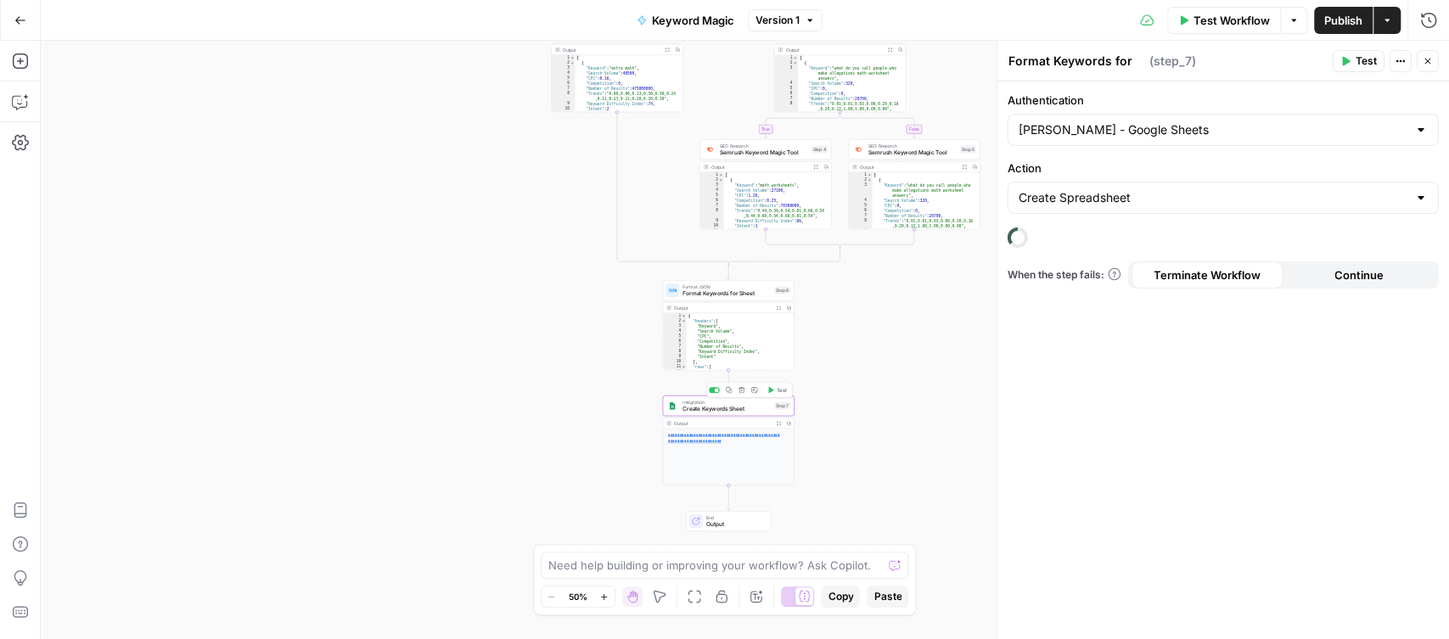
type textarea "Create Keywords Sheet"
click at [701, 436] on link "**********" at bounding box center [724, 438] width 112 height 10
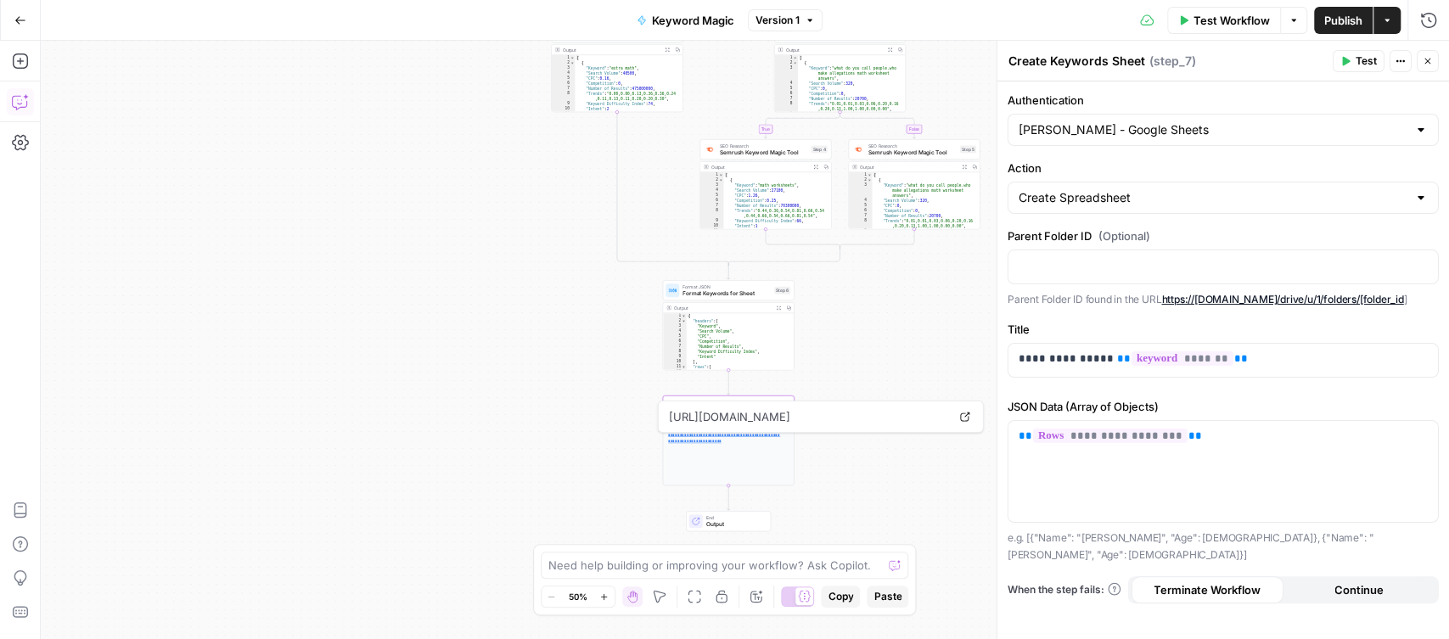
click at [23, 57] on icon "button" at bounding box center [20, 61] width 17 height 17
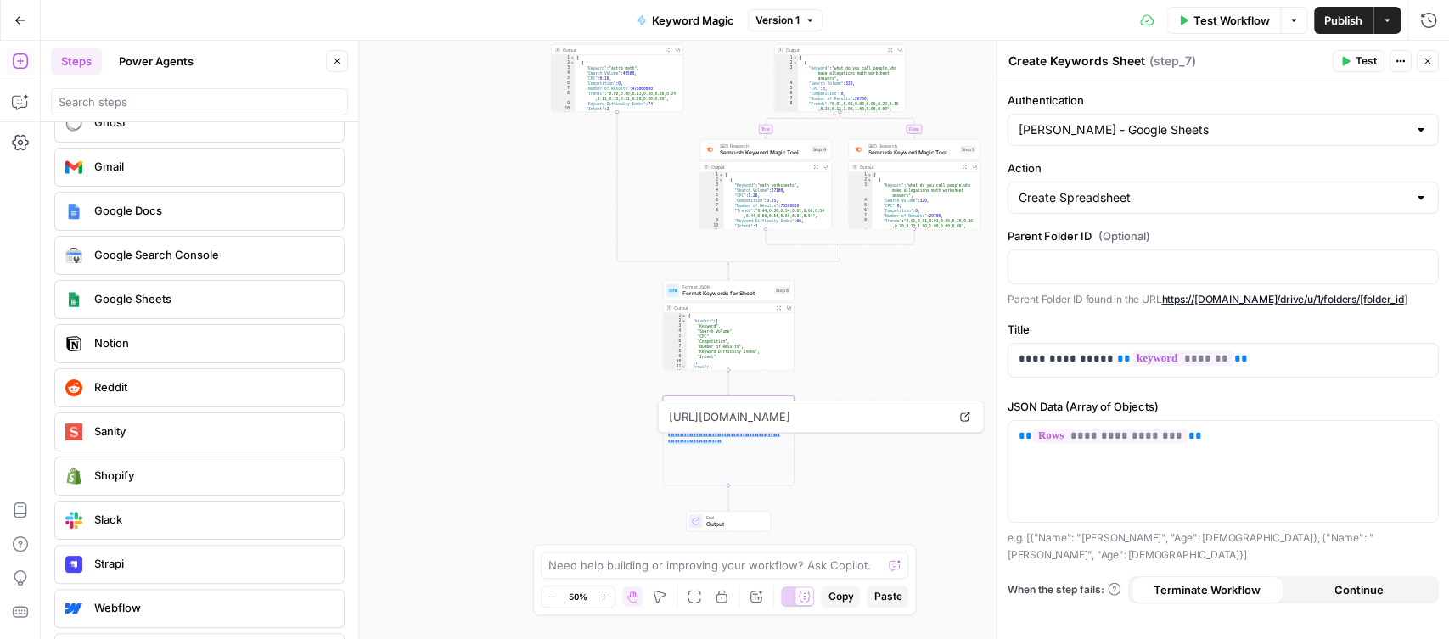
scroll to position [3139, 0]
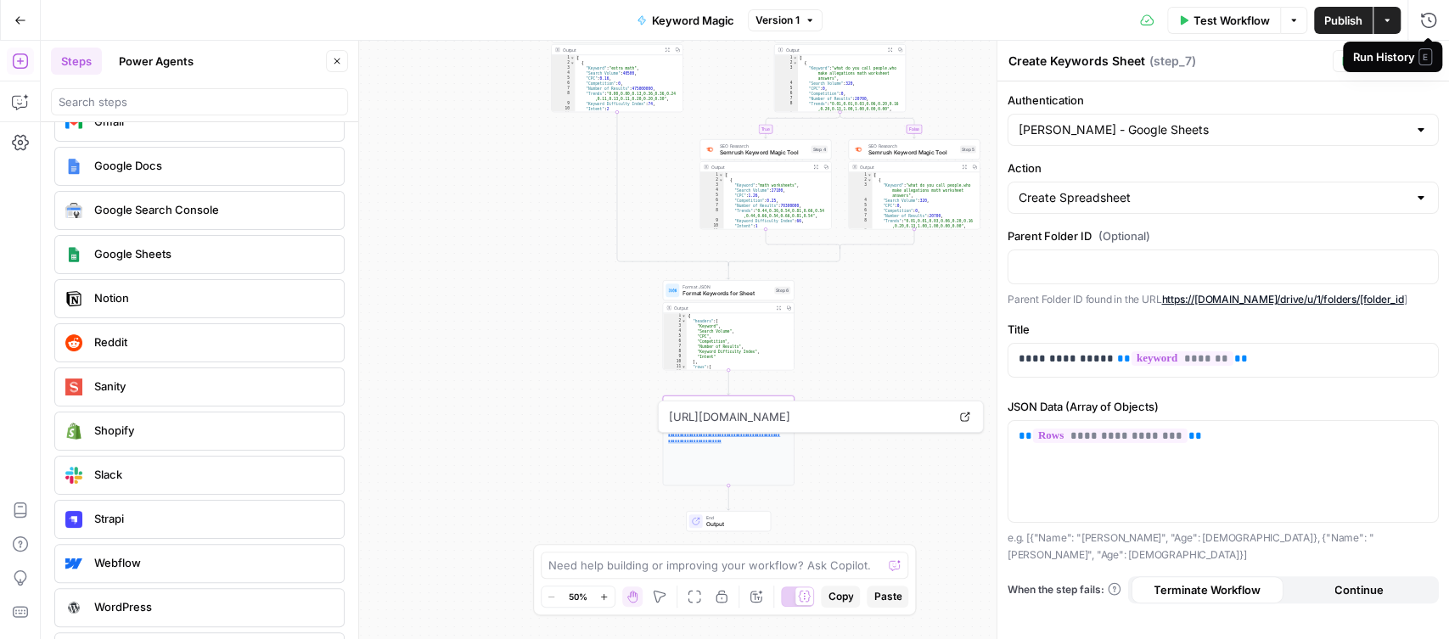
click at [1428, 57] on span "E" at bounding box center [1425, 56] width 14 height 17
click at [1428, 67] on button "Close" at bounding box center [1428, 61] width 22 height 22
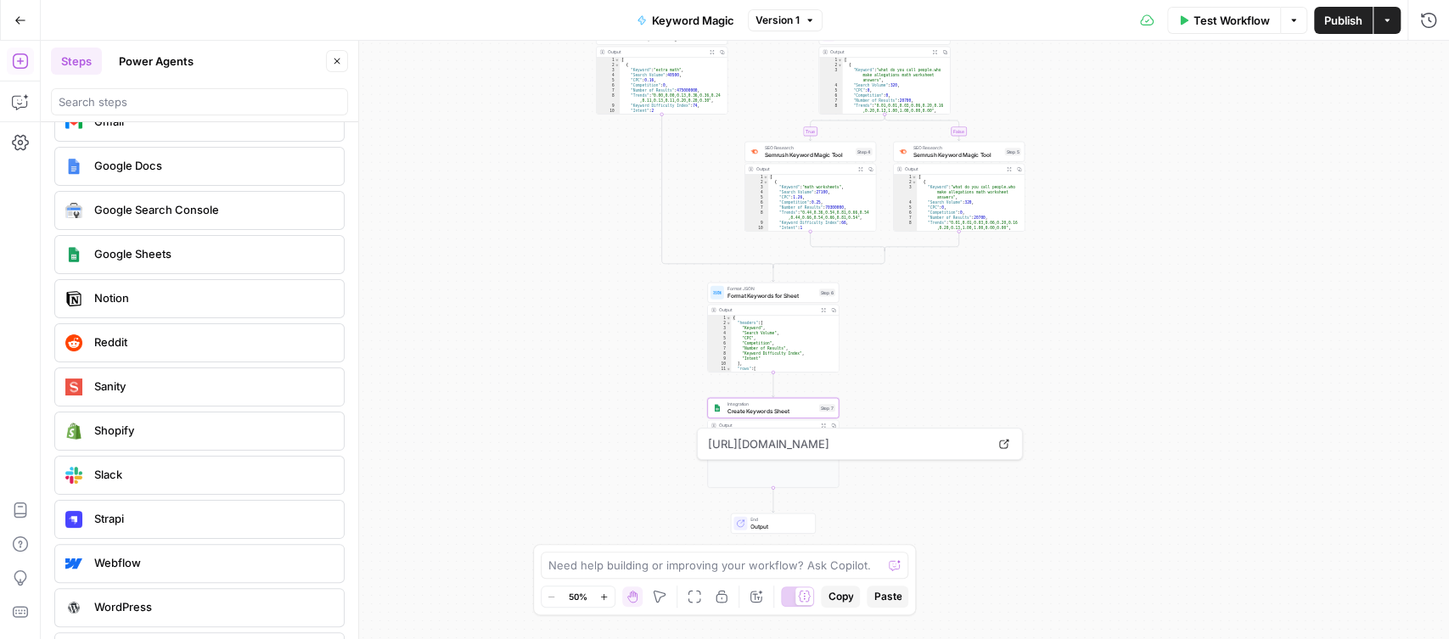
click at [821, 308] on icon "button" at bounding box center [823, 310] width 4 height 4
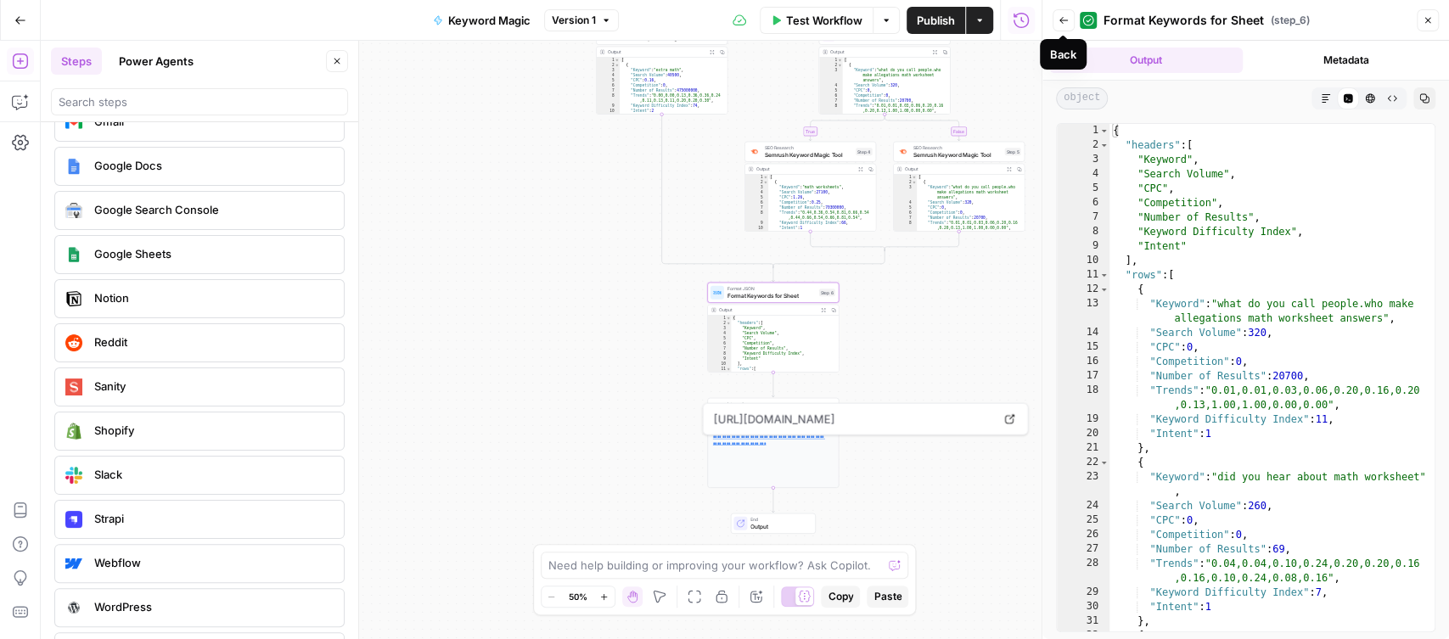
click at [1063, 34] on header "Back Format Keywords for Sheet ( step_6 ) Close" at bounding box center [1245, 20] width 407 height 41
click at [1062, 26] on button "Back" at bounding box center [1063, 20] width 22 height 22
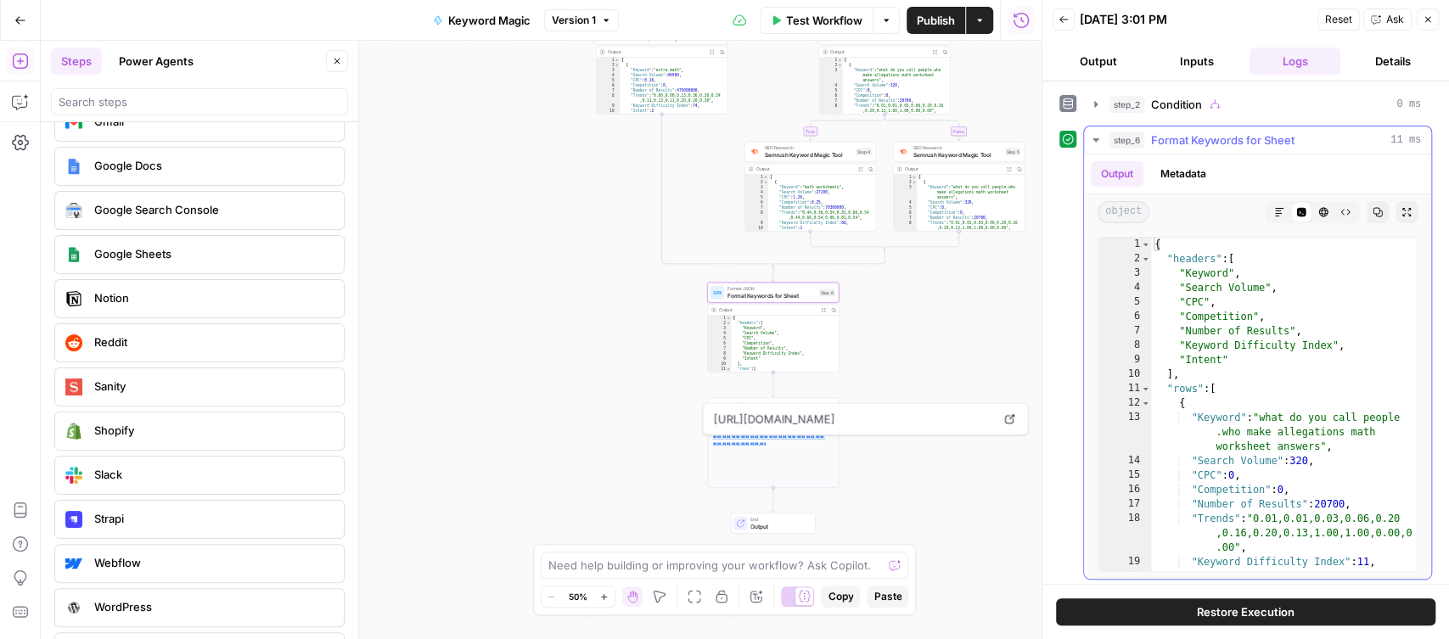
click at [1103, 135] on button "step_6 Format Keywords for Sheet 11 ms" at bounding box center [1257, 139] width 347 height 27
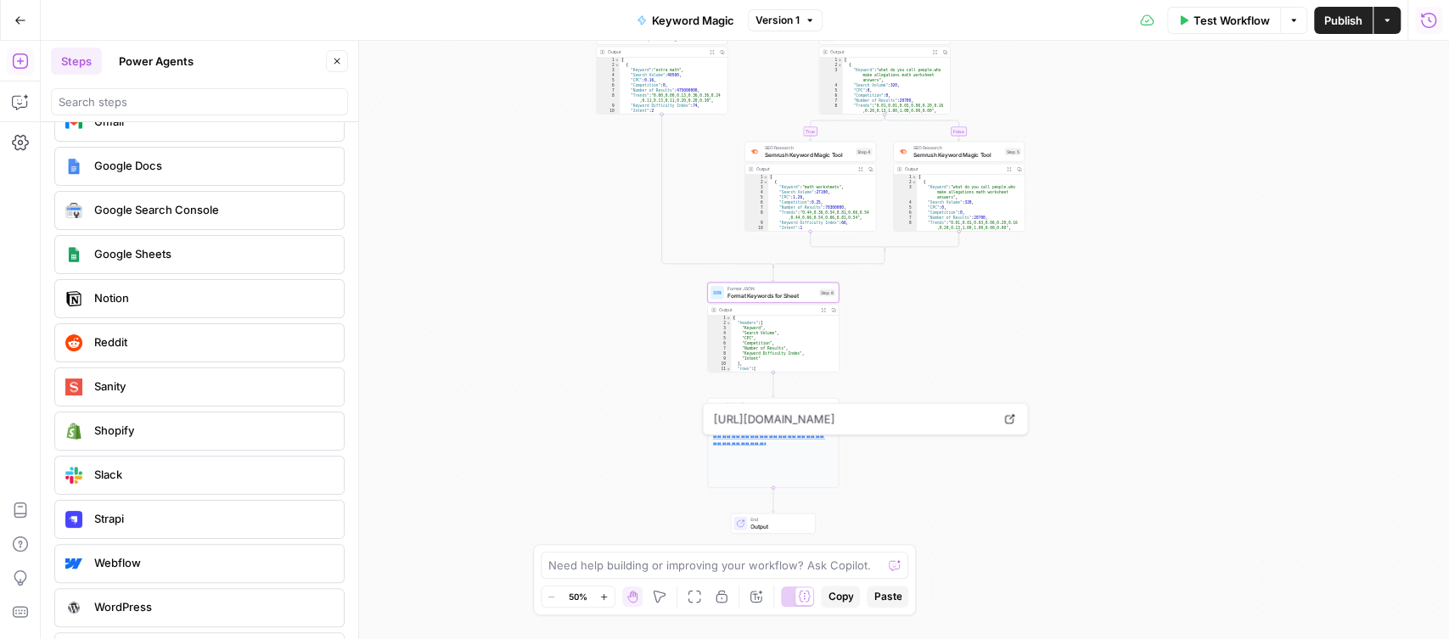
click at [1417, 25] on button "Run History" at bounding box center [1428, 20] width 27 height 27
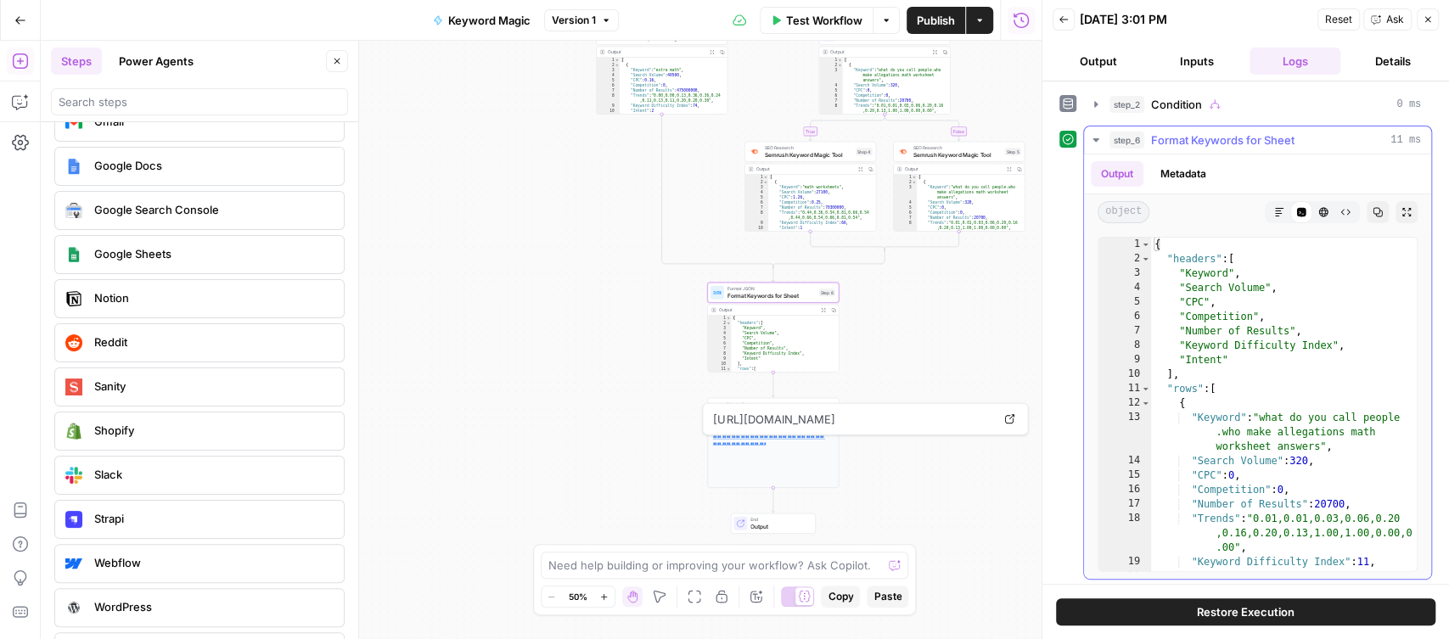
click at [1094, 104] on icon "button" at bounding box center [1095, 104] width 3 height 6
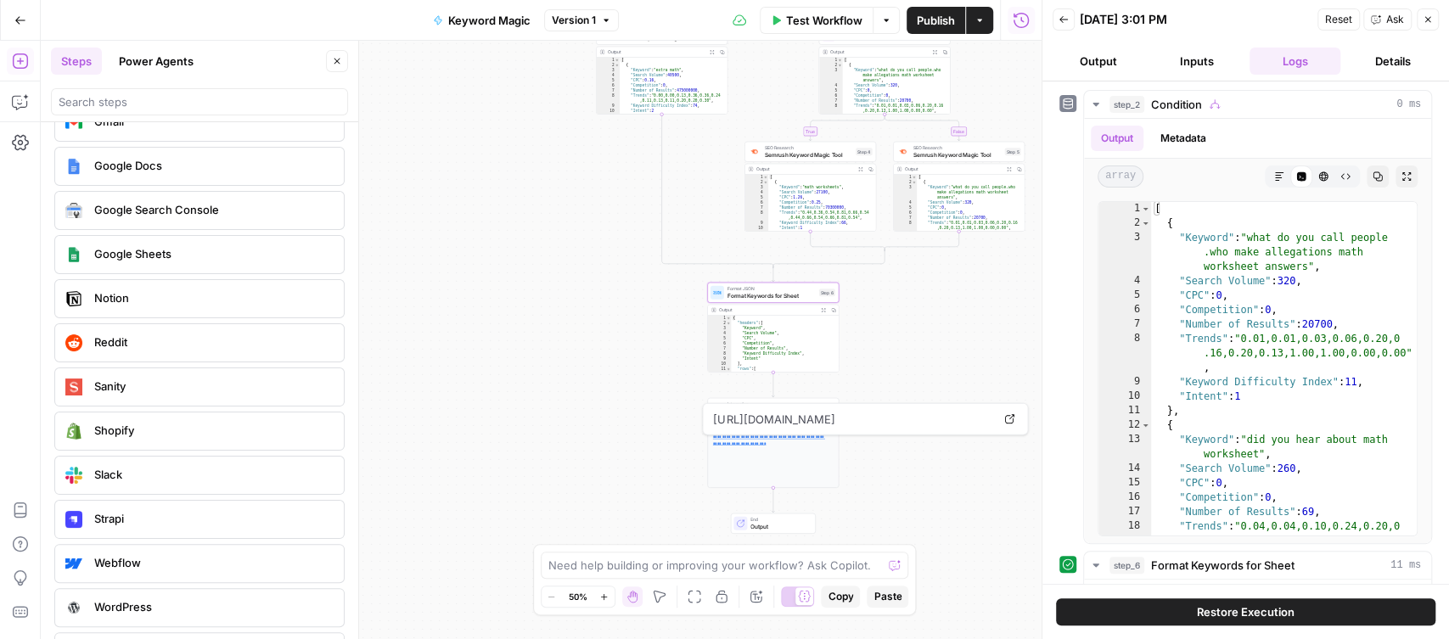
click at [16, 27] on button "Go Back" at bounding box center [20, 20] width 31 height 31
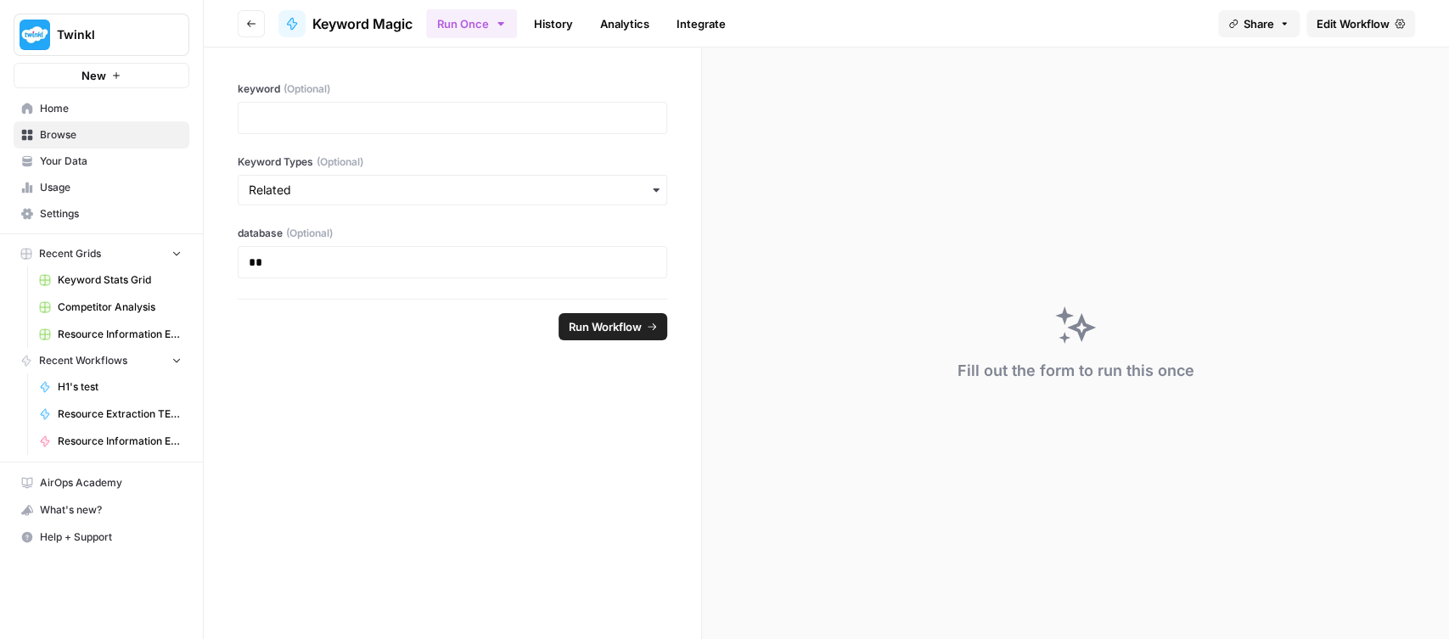
click at [70, 167] on span "Your Data" at bounding box center [111, 161] width 142 height 15
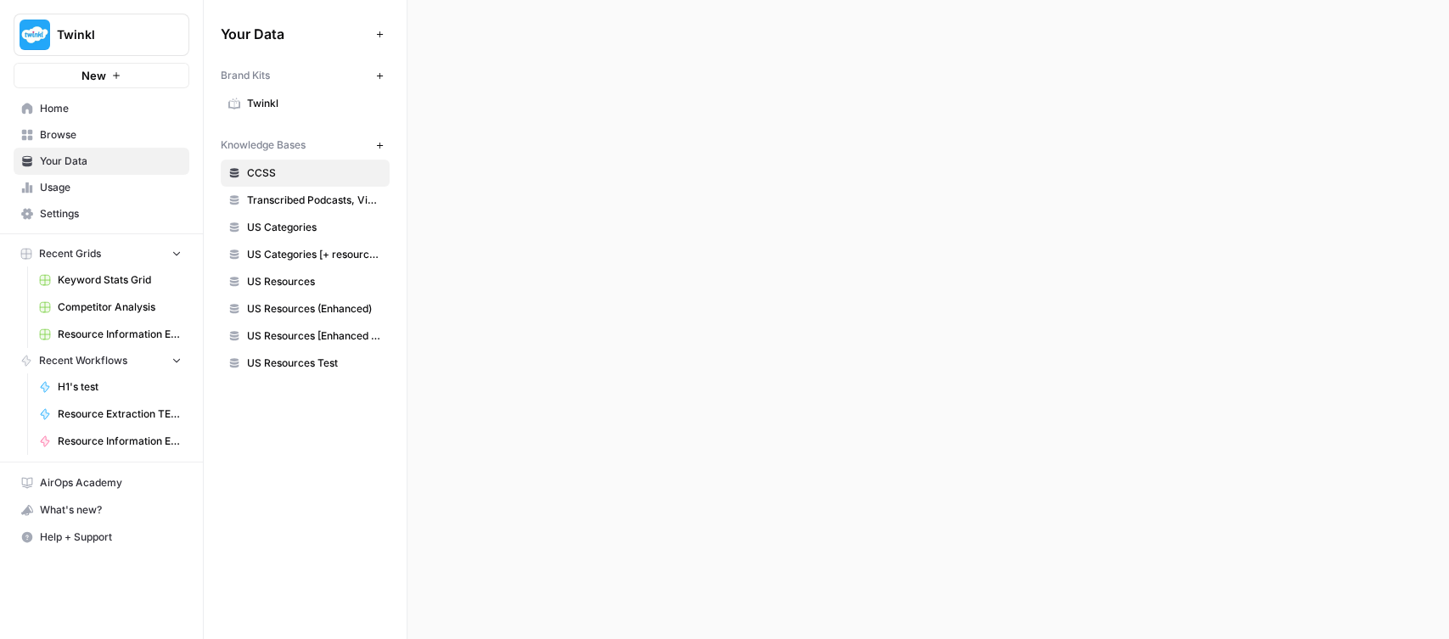
click at [76, 187] on span "Usage" at bounding box center [111, 187] width 142 height 15
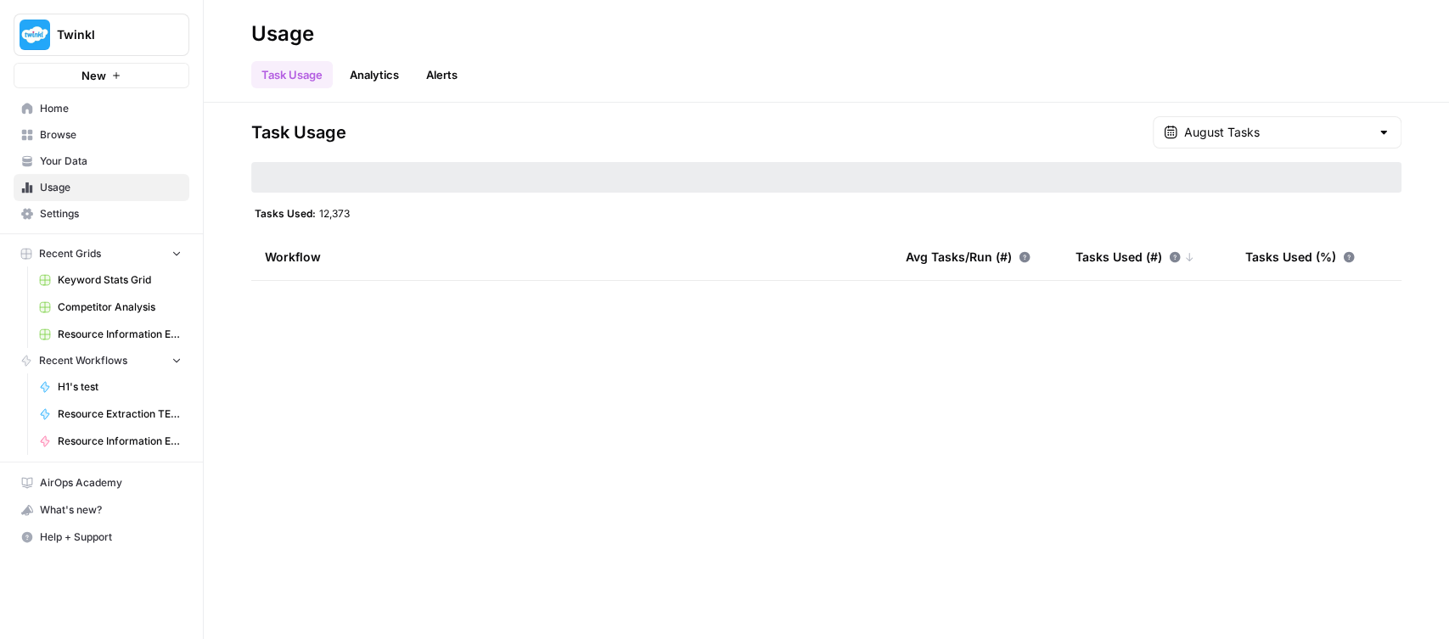
type input "August Tasks"
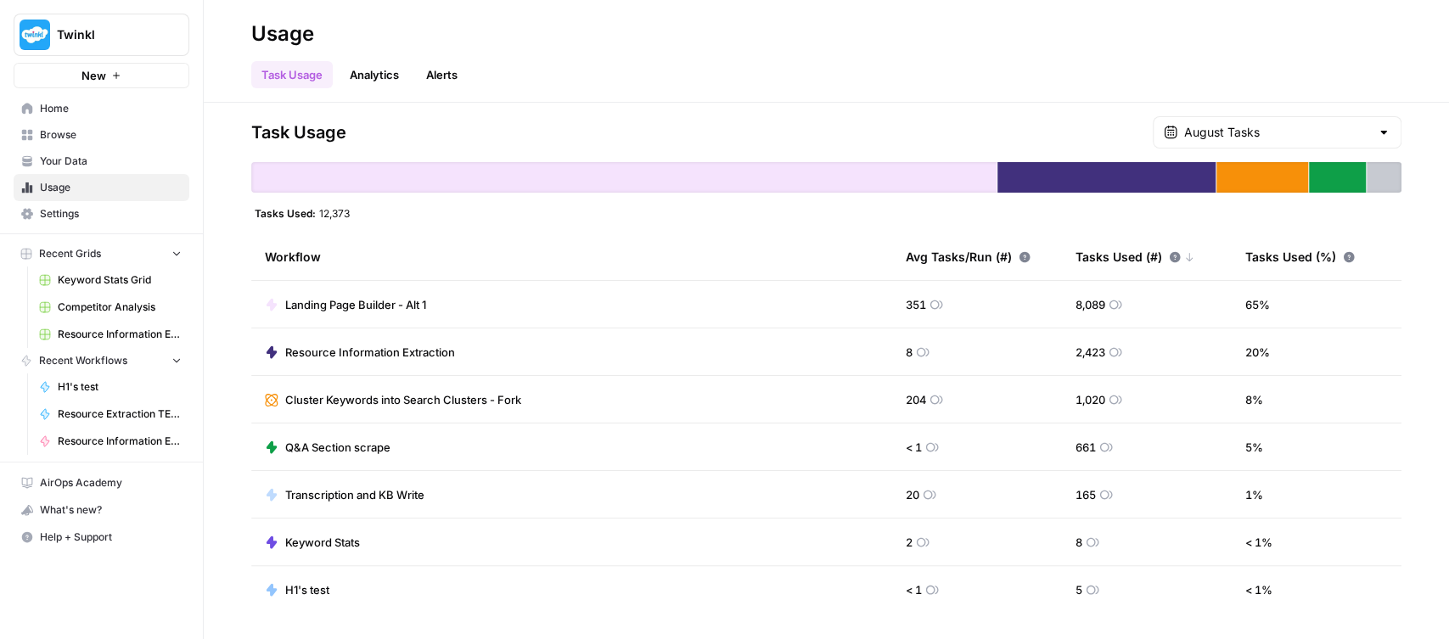
click at [66, 123] on link "Browse" at bounding box center [102, 134] width 176 height 27
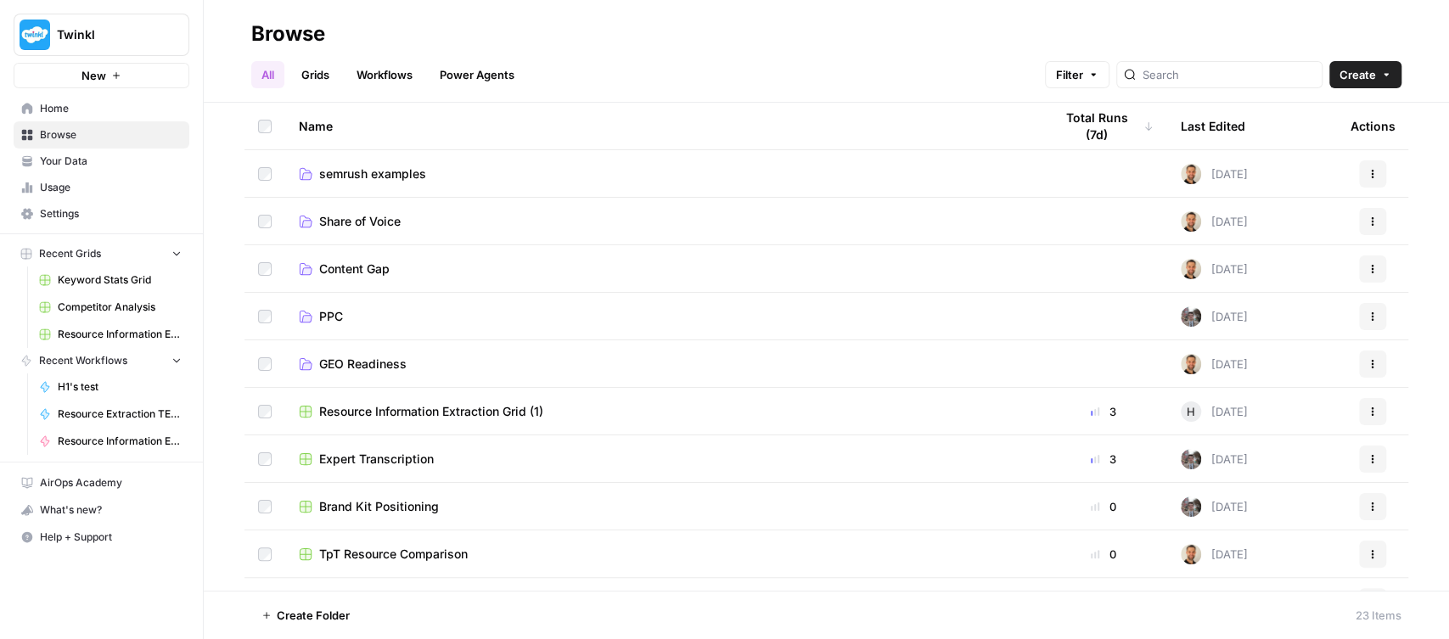
click at [78, 137] on span "Browse" at bounding box center [111, 134] width 142 height 15
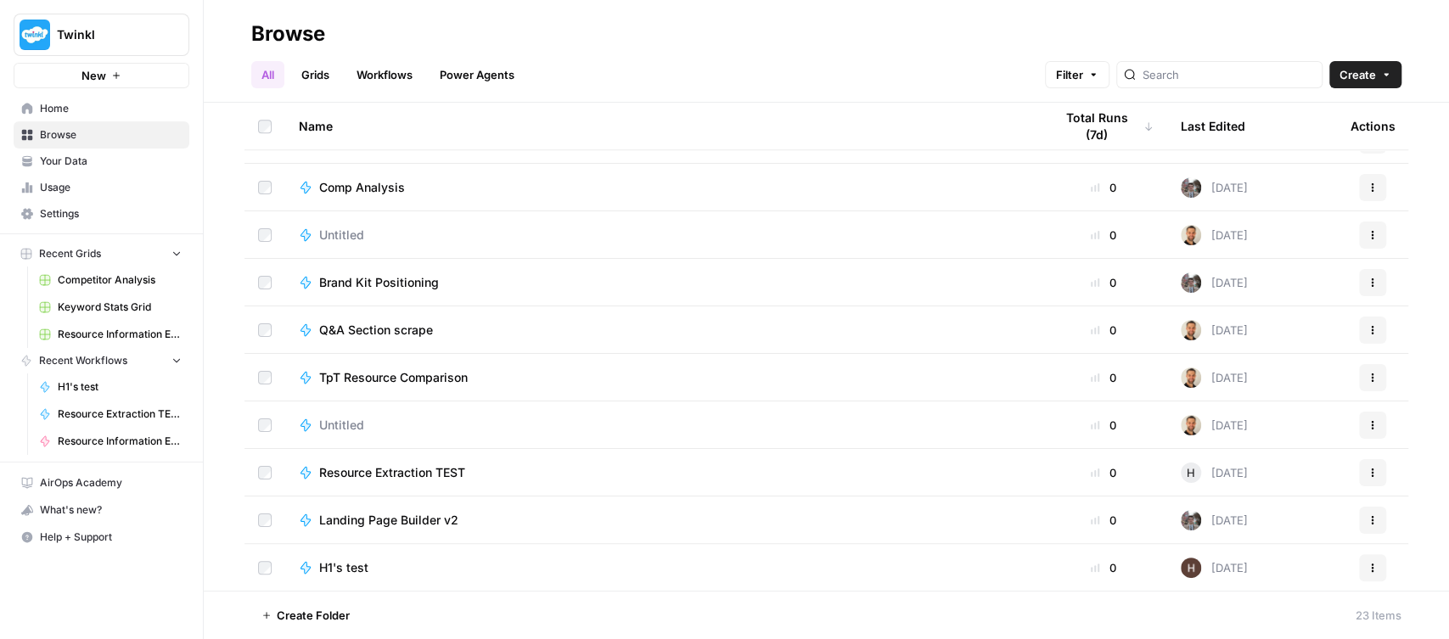
scroll to position [340, 0]
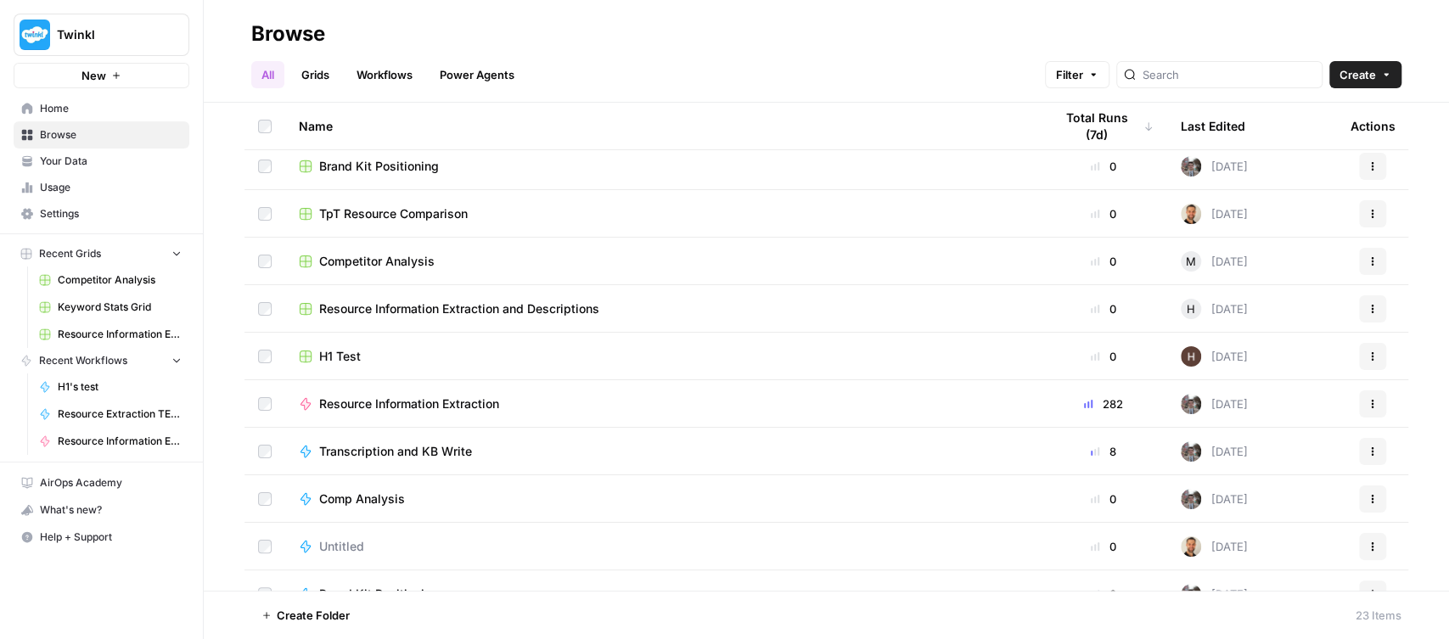
click at [93, 274] on span "Competitor Analysis" at bounding box center [120, 279] width 124 height 15
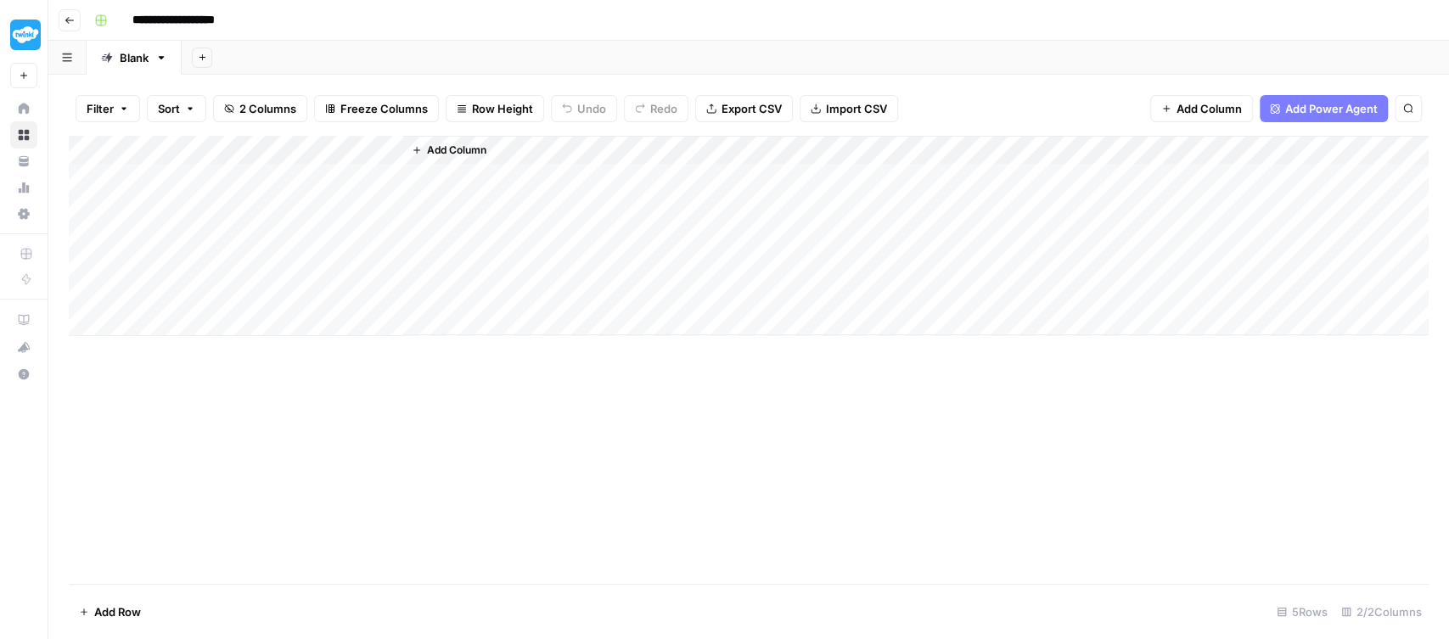
click at [365, 145] on div "Add Column" at bounding box center [749, 236] width 1360 height 200
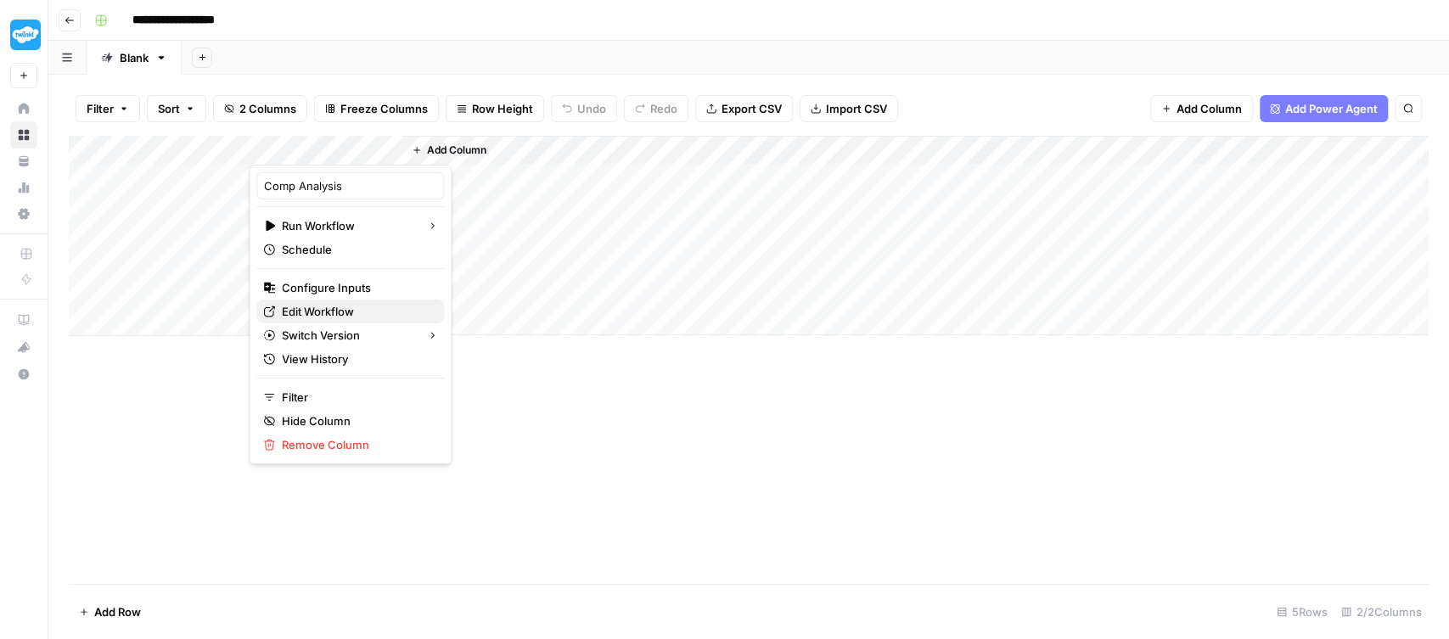
click at [361, 307] on span "Edit Workflow" at bounding box center [356, 311] width 149 height 17
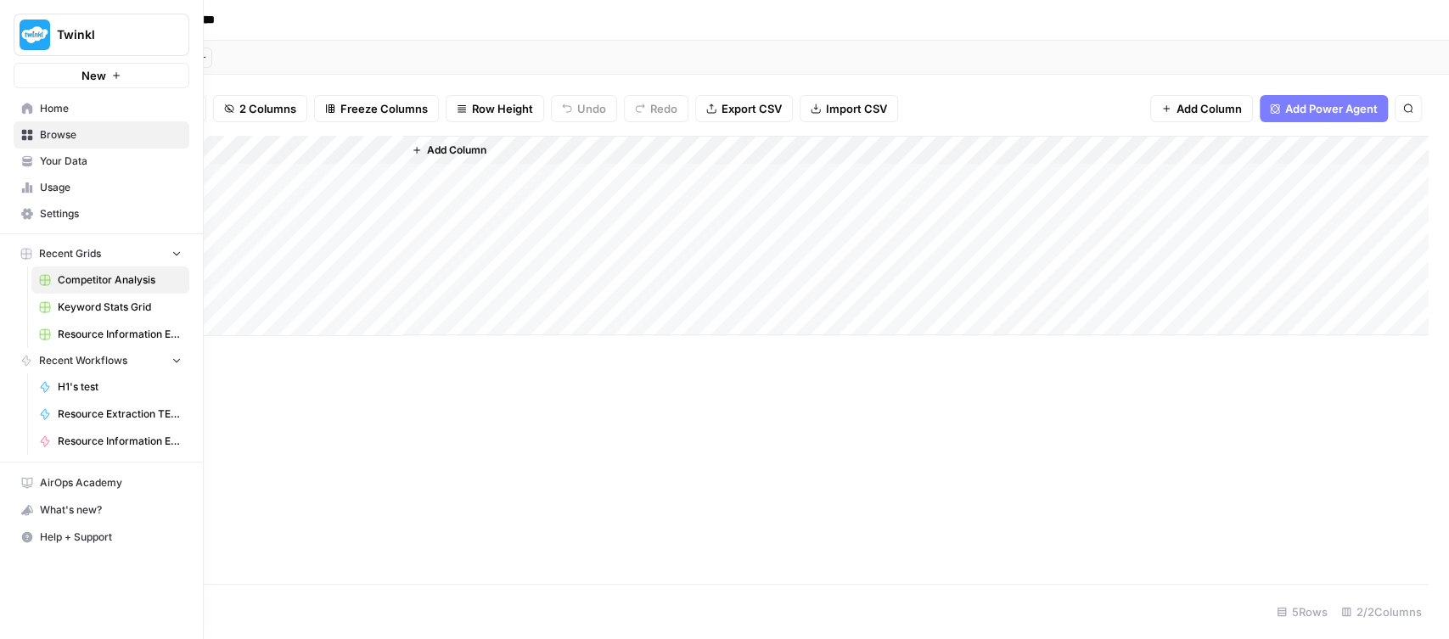
click at [58, 121] on link "Browse" at bounding box center [102, 134] width 176 height 27
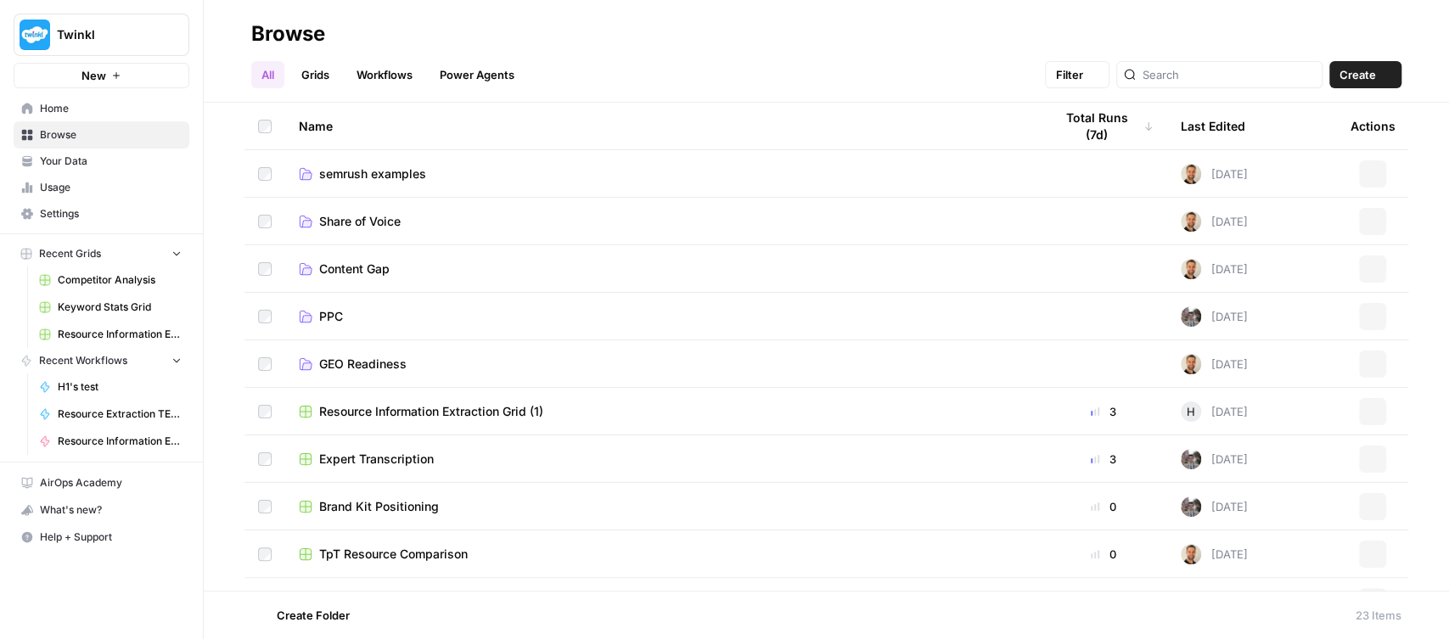
click at [59, 127] on span "Browse" at bounding box center [111, 134] width 142 height 15
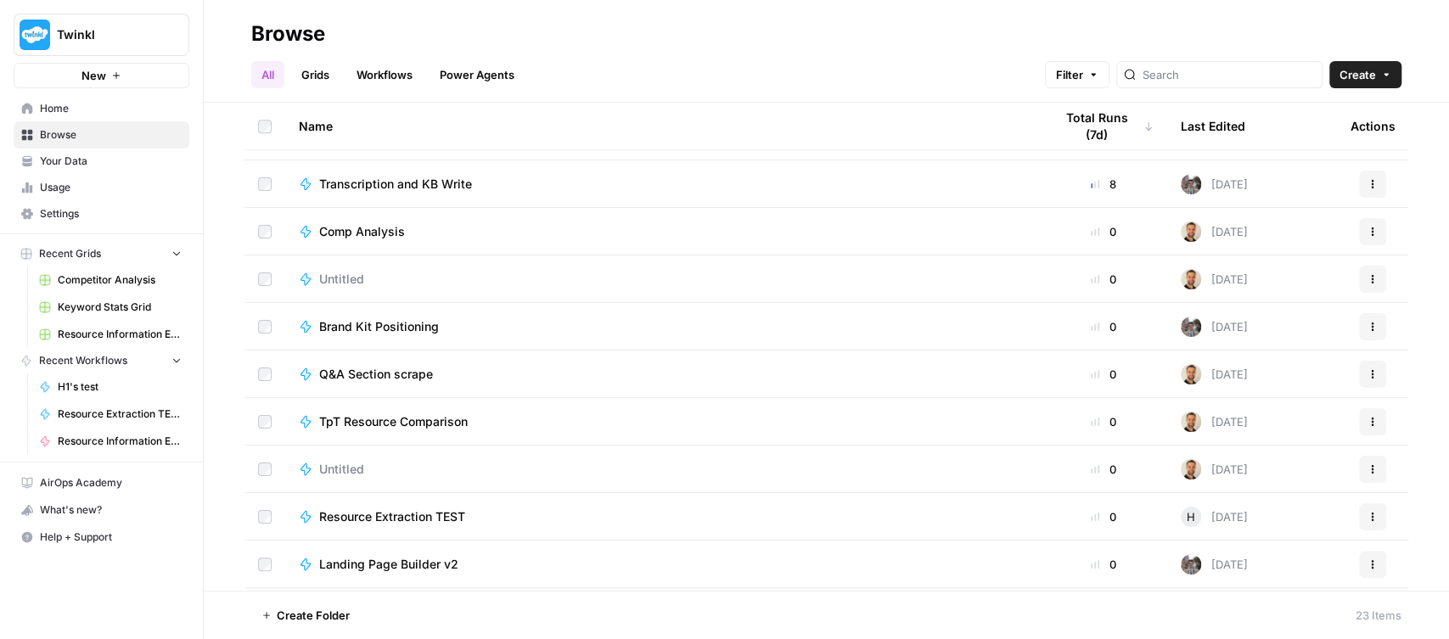
scroll to position [652, 0]
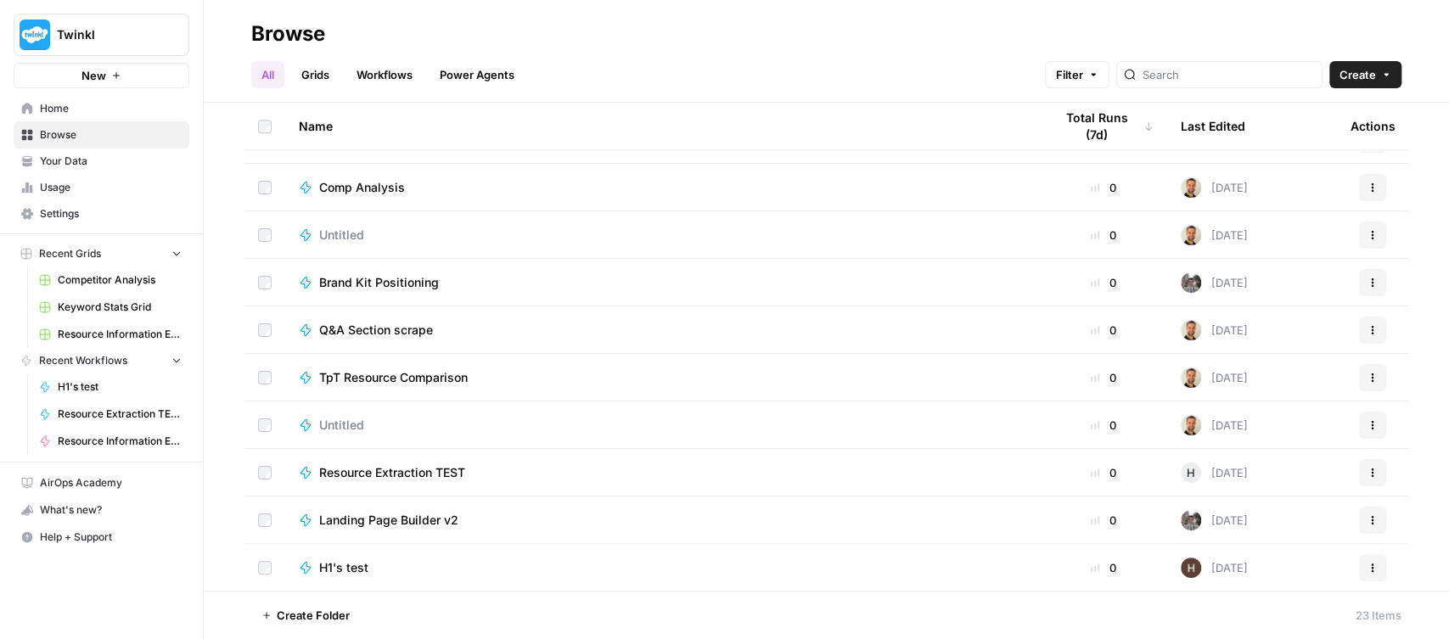
click at [393, 374] on span "TpT Resource Comparison" at bounding box center [393, 377] width 149 height 17
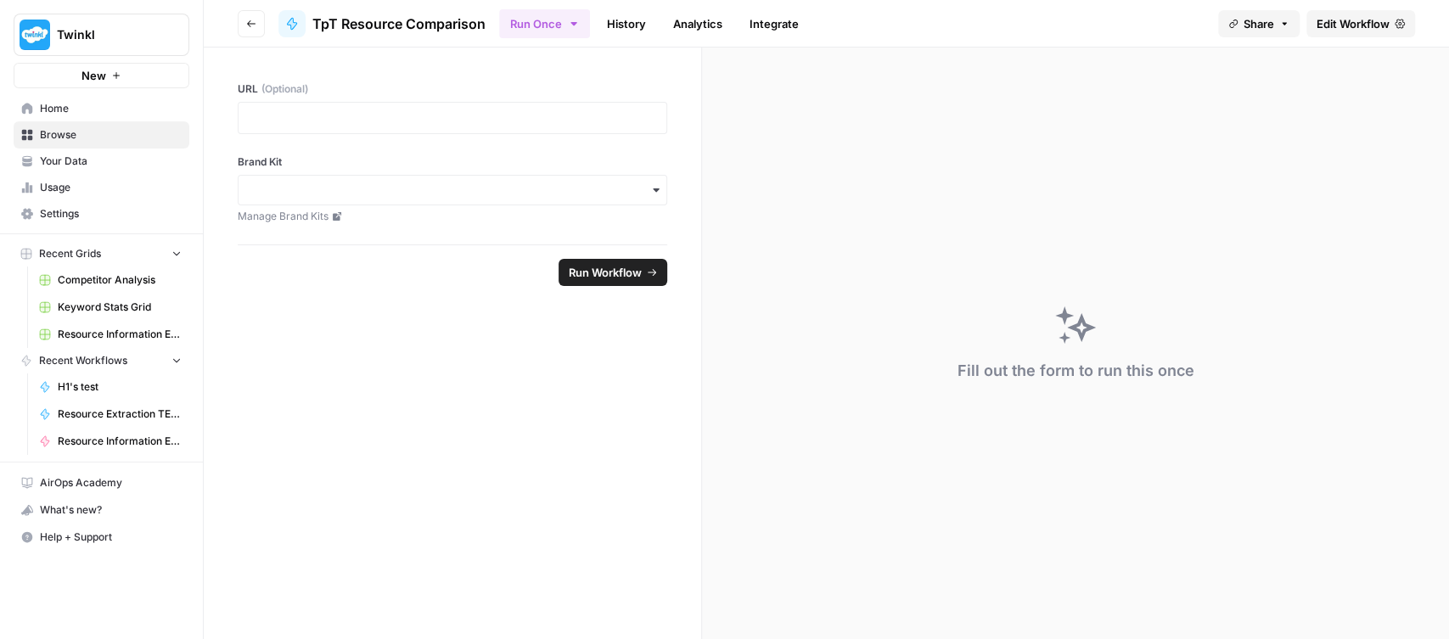
click at [1362, 24] on span "Edit Workflow" at bounding box center [1352, 23] width 73 height 17
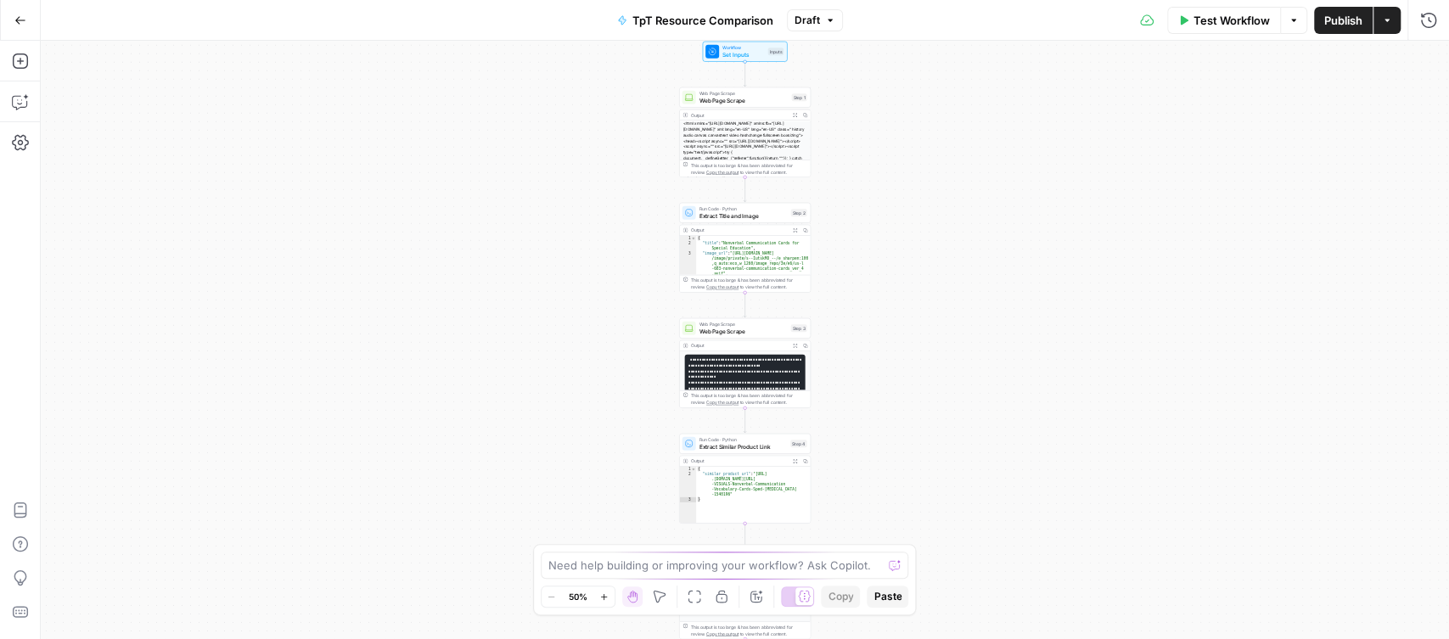
drag, startPoint x: 940, startPoint y: 196, endPoint x: 936, endPoint y: 392, distance: 196.1
click at [936, 392] on div "Workflow Set Inputs Inputs Web Page Scrape Web Page Scrape Step 1 Output Expand…" at bounding box center [745, 340] width 1408 height 598
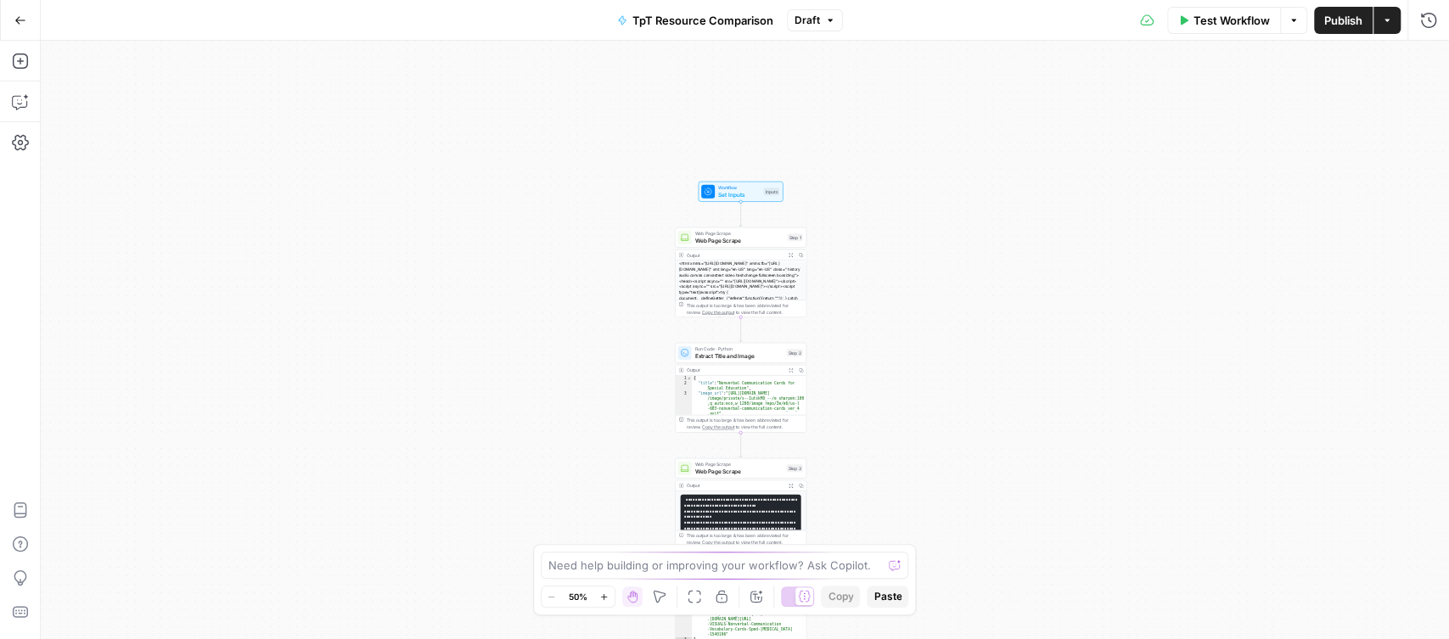
drag, startPoint x: 922, startPoint y: 236, endPoint x: 922, endPoint y: 376, distance: 140.0
click at [922, 376] on div "Workflow Set Inputs Inputs Web Page Scrape Web Page Scrape Step 1 Output Expand…" at bounding box center [745, 340] width 1408 height 598
click at [738, 187] on span "Workflow" at bounding box center [739, 187] width 42 height 7
click at [1430, 66] on button "Close" at bounding box center [1428, 61] width 22 height 22
click at [734, 248] on div "Web Page Scrape Web Page Scrape Step 1 Copy step Delete step Add Note Test Outp…" at bounding box center [741, 272] width 132 height 90
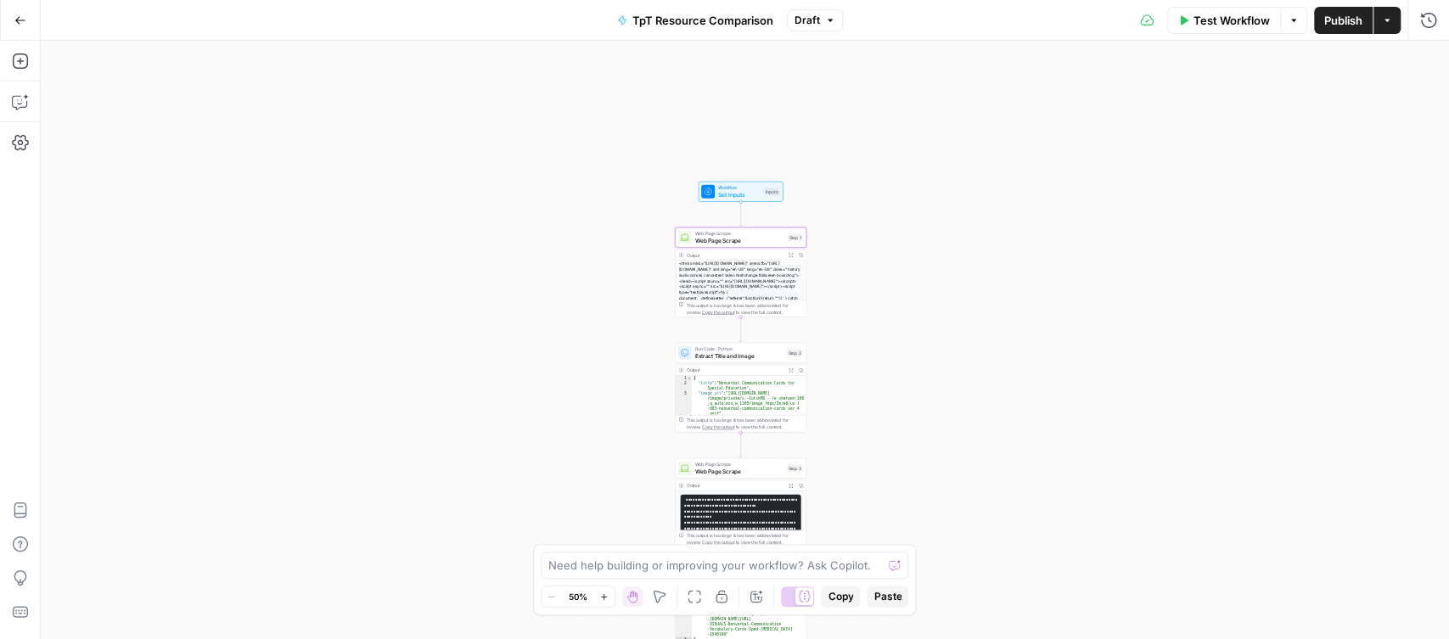
click at [745, 244] on div "Web Page Scrape Web Page Scrape Step 1 Copy step Delete step Add Note Test" at bounding box center [741, 237] width 132 height 20
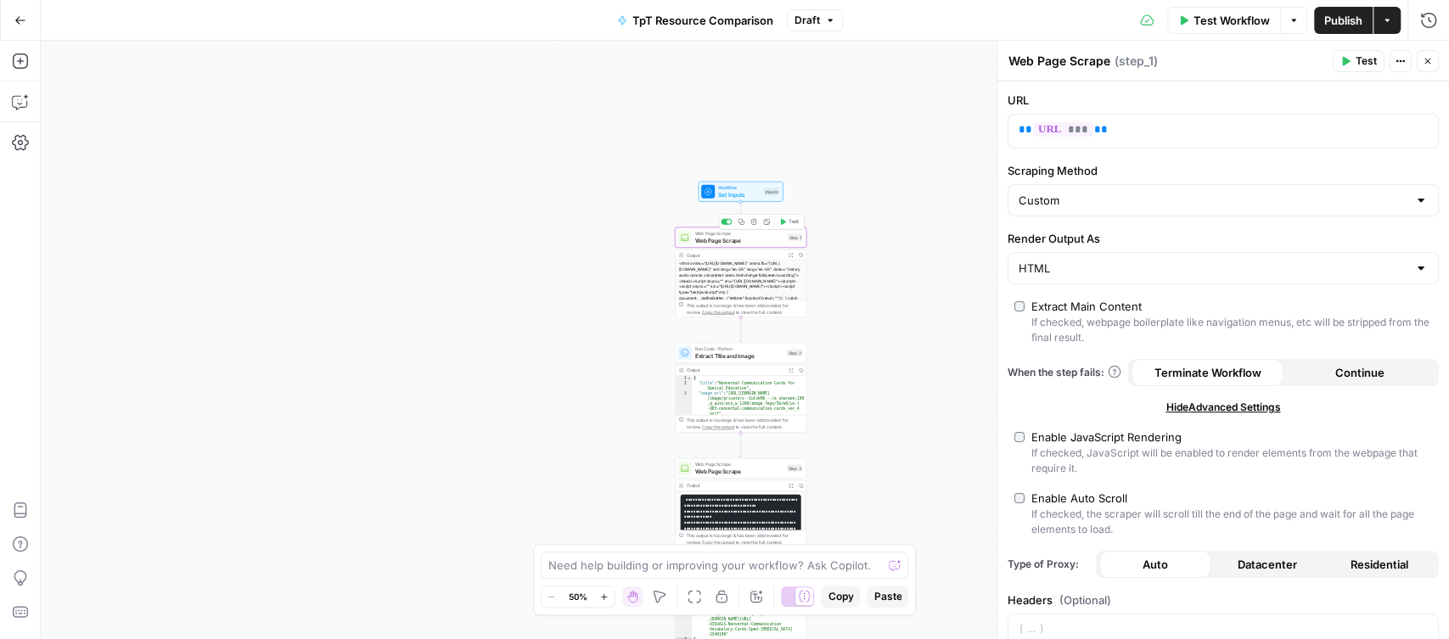
click at [747, 367] on div "Output" at bounding box center [735, 370] width 97 height 7
click at [753, 349] on span "Run Code · Python" at bounding box center [739, 348] width 88 height 7
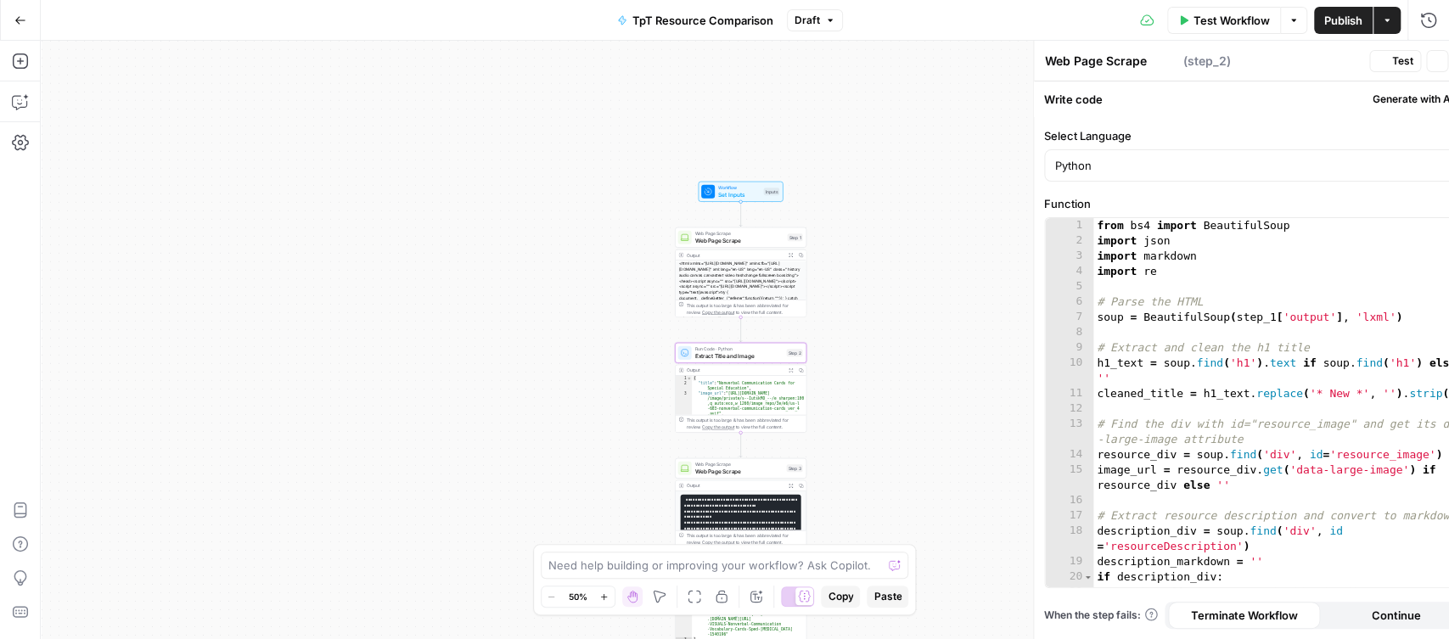
type textarea "Extract Title and Image"
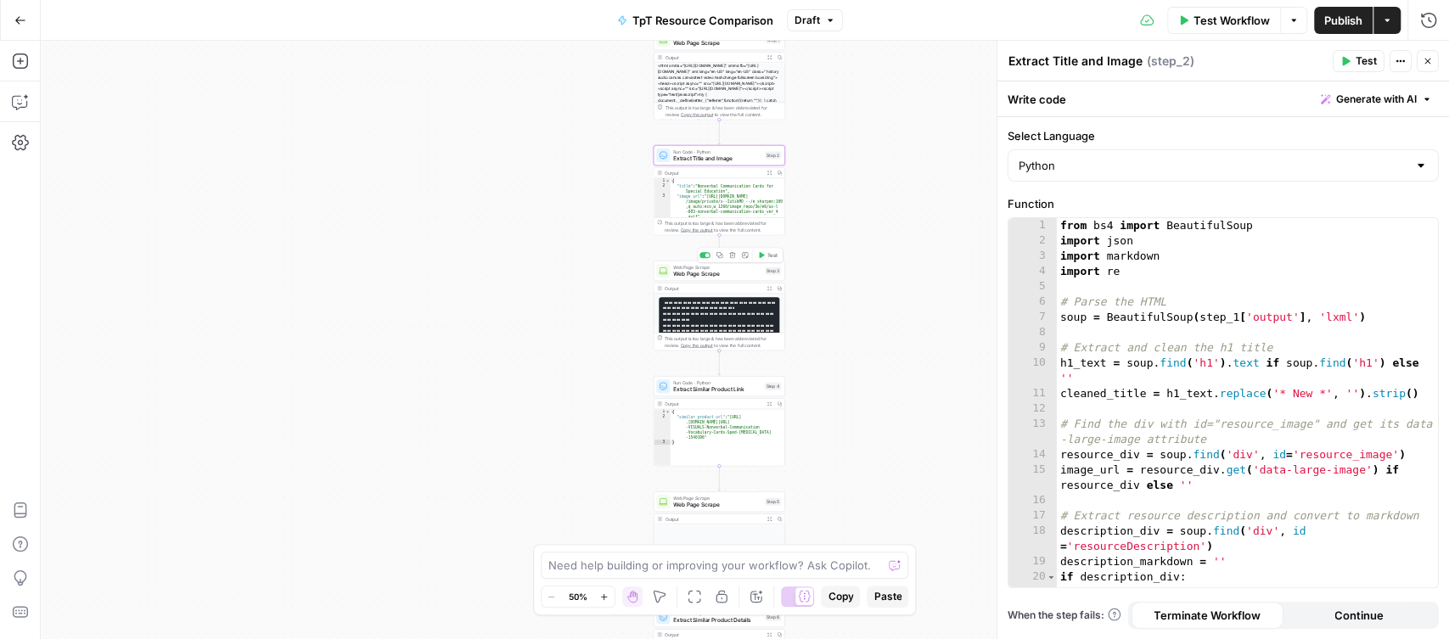
click at [730, 278] on div "Web Page Scrape Web Page Scrape Step 3 Copy step Delete step Add Note Test" at bounding box center [720, 271] width 132 height 20
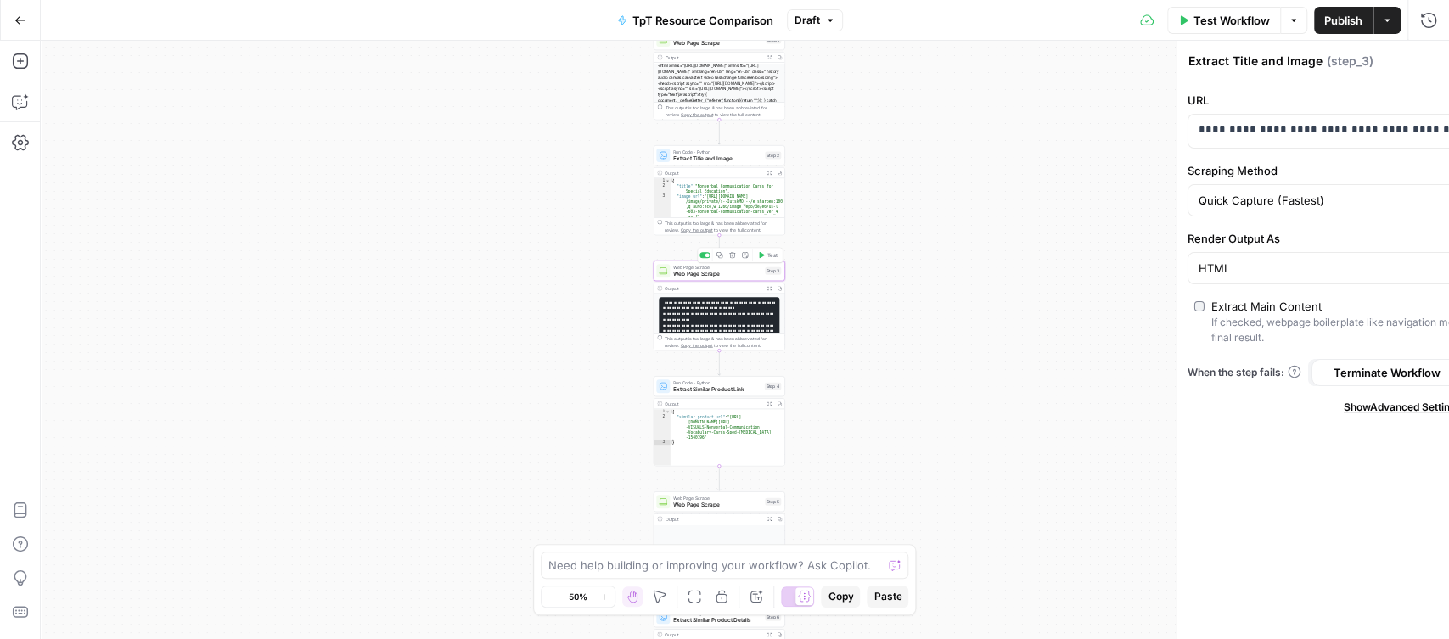
type textarea "Web Page Scrape"
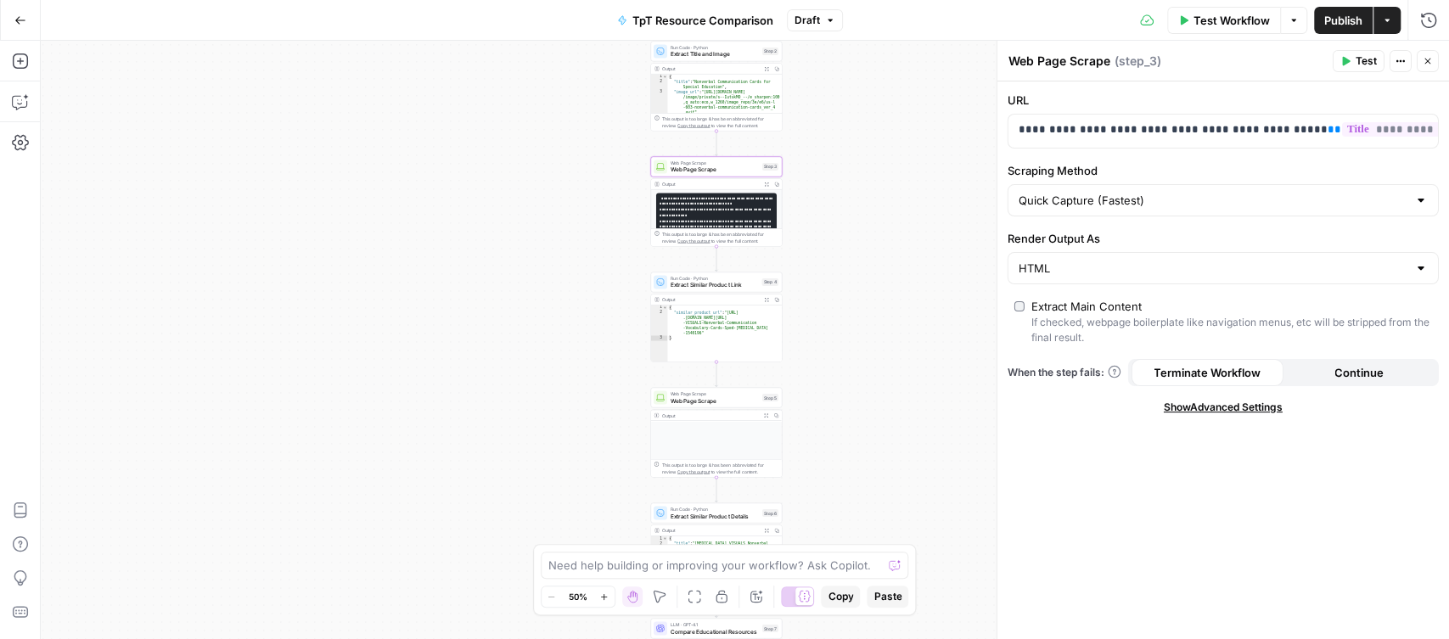
click at [766, 299] on icon "button" at bounding box center [766, 299] width 5 height 5
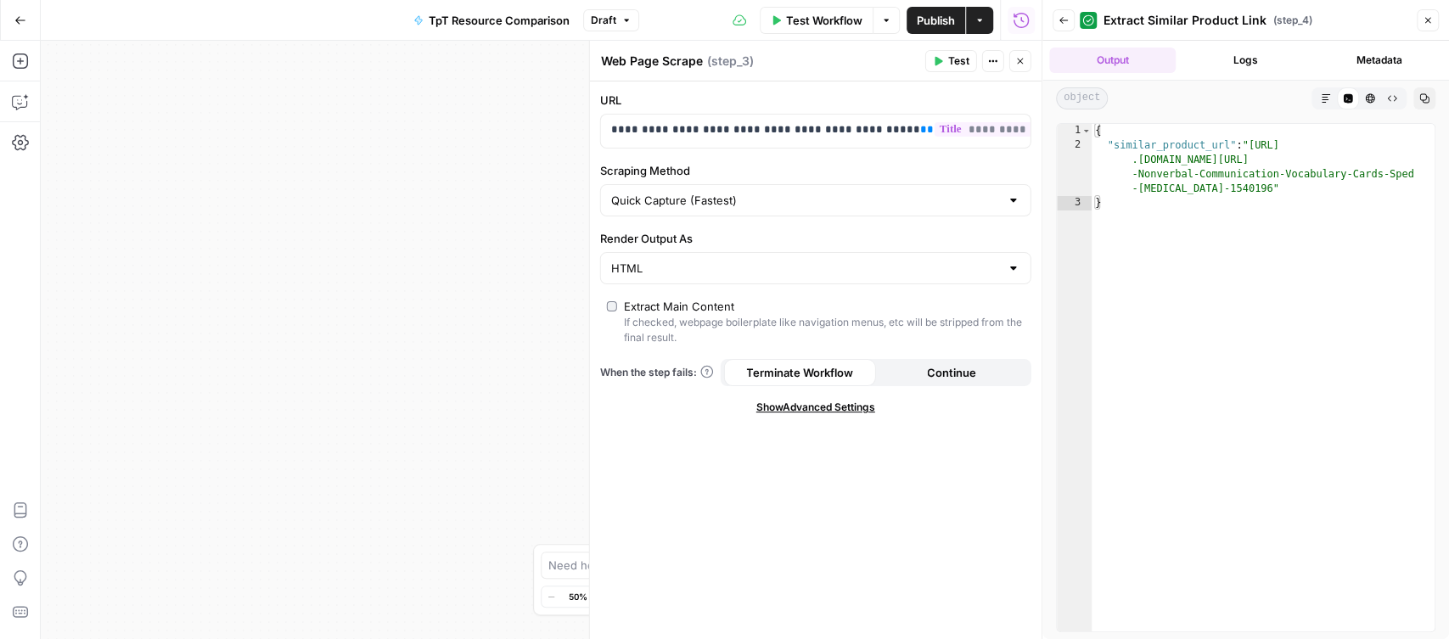
drag, startPoint x: 336, startPoint y: 228, endPoint x: 192, endPoint y: 239, distance: 144.7
click at [222, 239] on div "Workflow Set Inputs Inputs Web Page Scrape Web Page Scrape Step 1 Output Expand…" at bounding box center [541, 340] width 1001 height 598
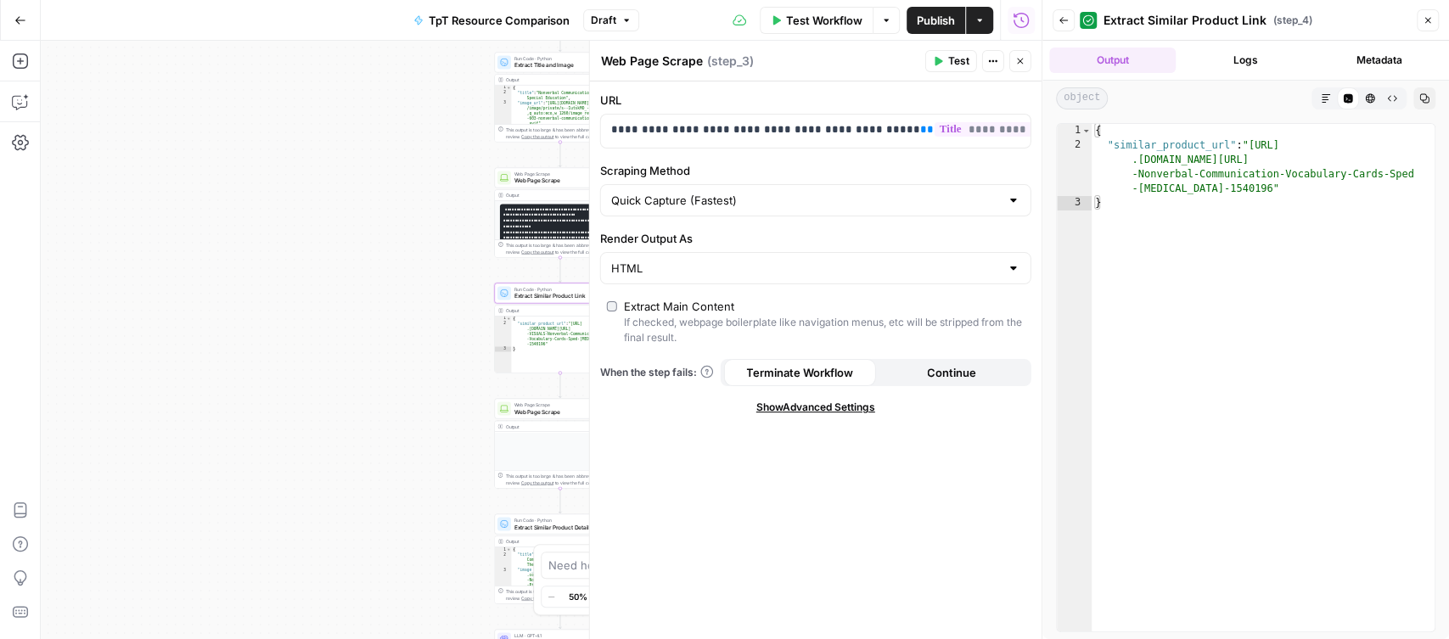
drag, startPoint x: 263, startPoint y: 339, endPoint x: 205, endPoint y: 339, distance: 57.7
click at [214, 339] on div "Workflow Set Inputs Inputs Web Page Scrape Web Page Scrape Step 1 Output Expand…" at bounding box center [541, 340] width 1001 height 598
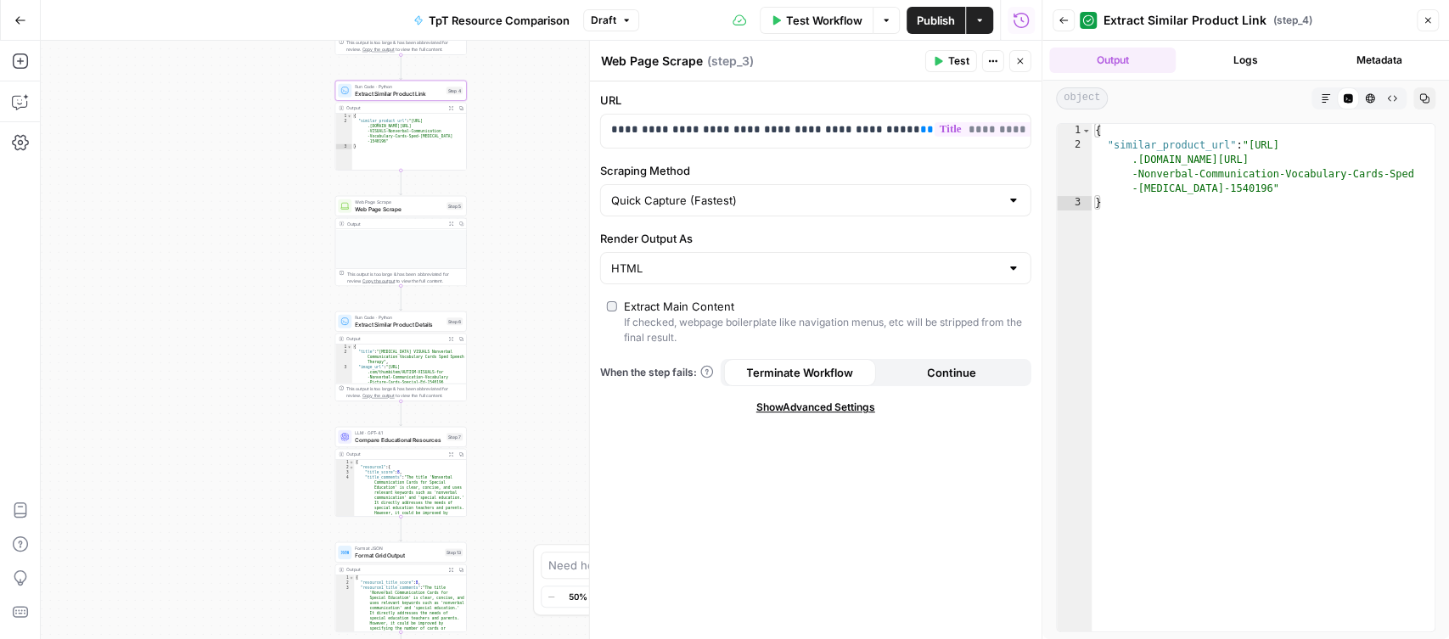
drag, startPoint x: 308, startPoint y: 450, endPoint x: 214, endPoint y: 342, distance: 143.2
click at [214, 342] on div "Workflow Set Inputs Inputs Web Page Scrape Web Page Scrape Step 1 Output Expand…" at bounding box center [541, 340] width 1001 height 598
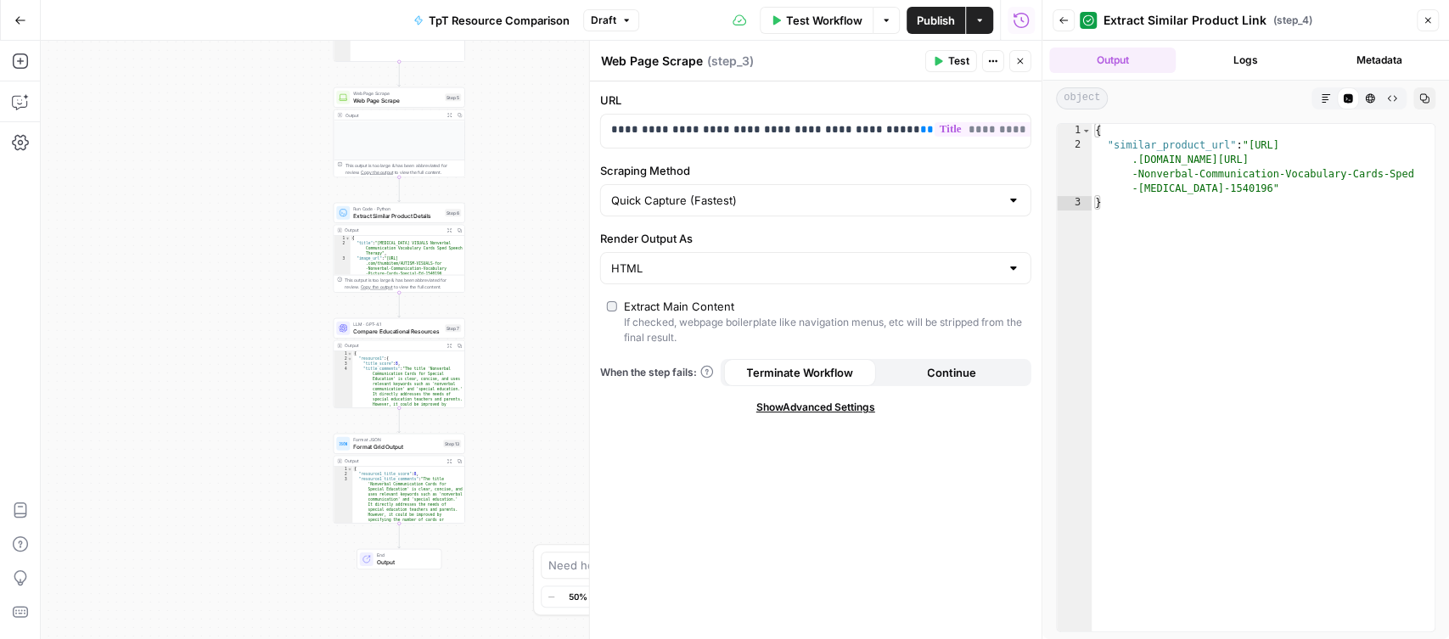
drag, startPoint x: 254, startPoint y: 439, endPoint x: 254, endPoint y: 317, distance: 121.4
click at [254, 317] on div "Workflow Set Inputs Inputs Web Page Scrape Web Page Scrape Step 1 Output Expand…" at bounding box center [541, 340] width 1001 height 598
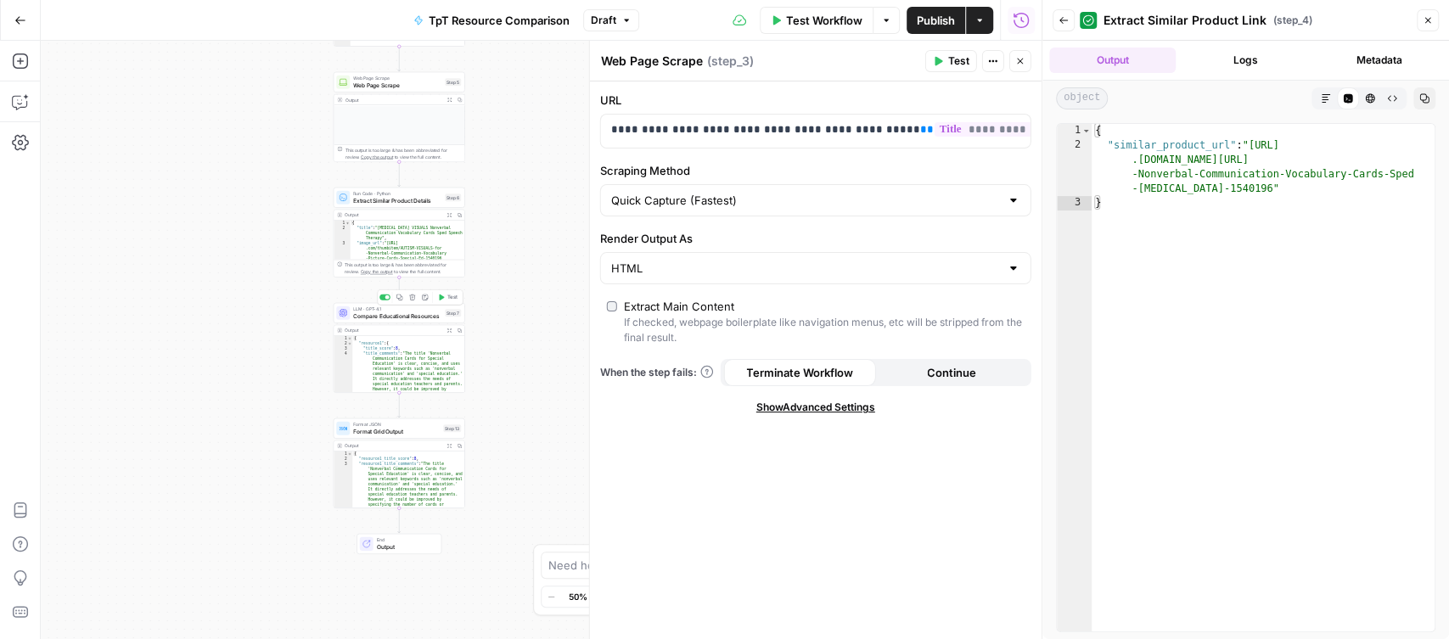
click at [414, 311] on span "Compare Educational Resources" at bounding box center [397, 315] width 88 height 8
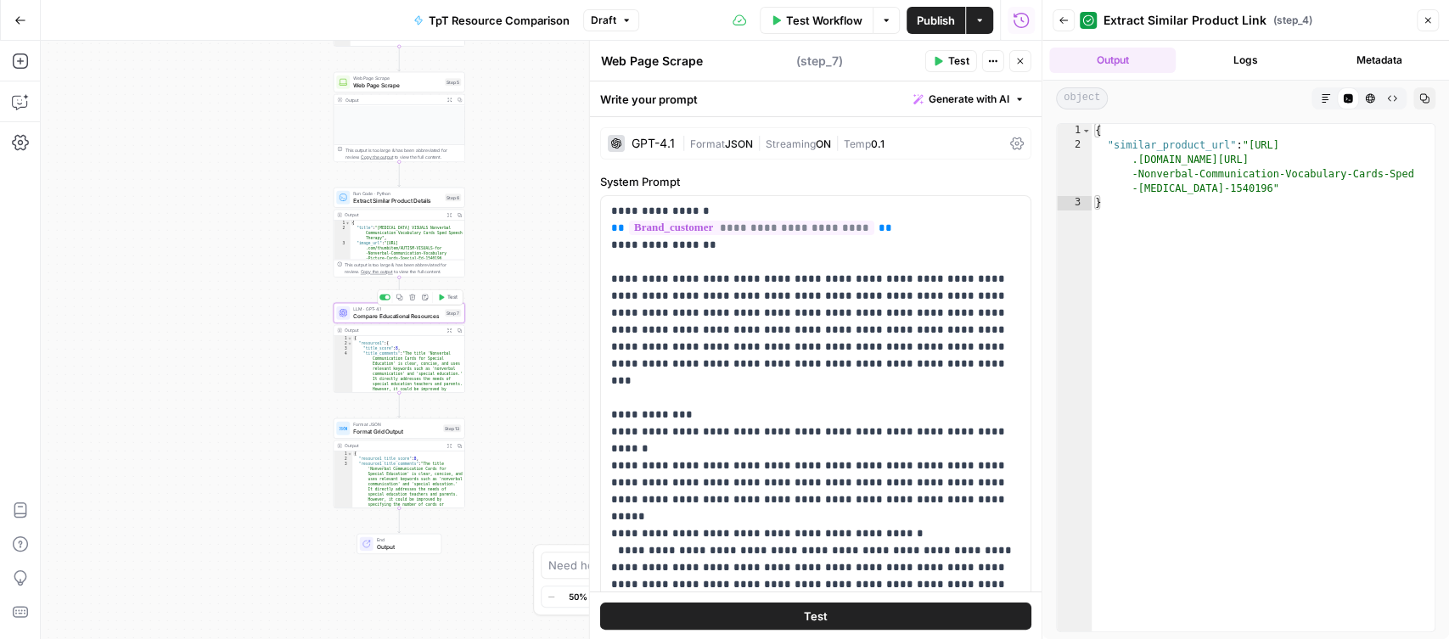
type textarea "Compare Educational Resources"
click at [448, 331] on icon "button" at bounding box center [448, 330] width 5 height 5
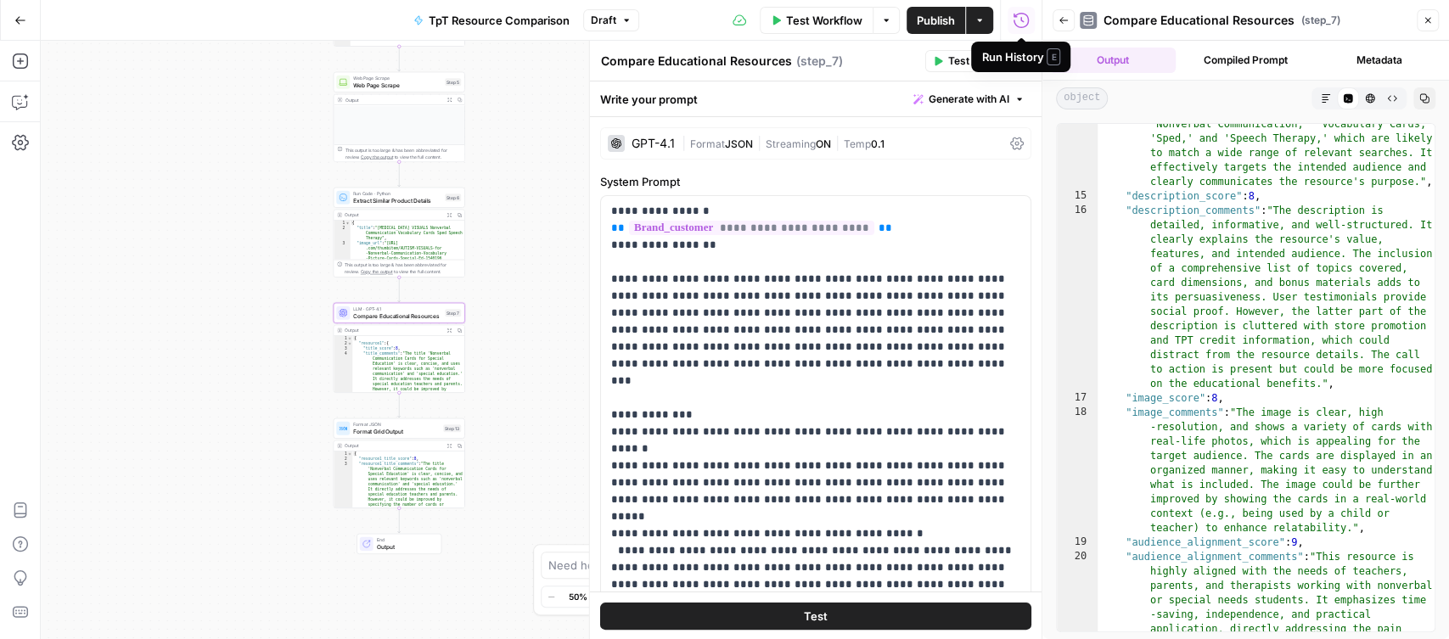
scroll to position [1209, 0]
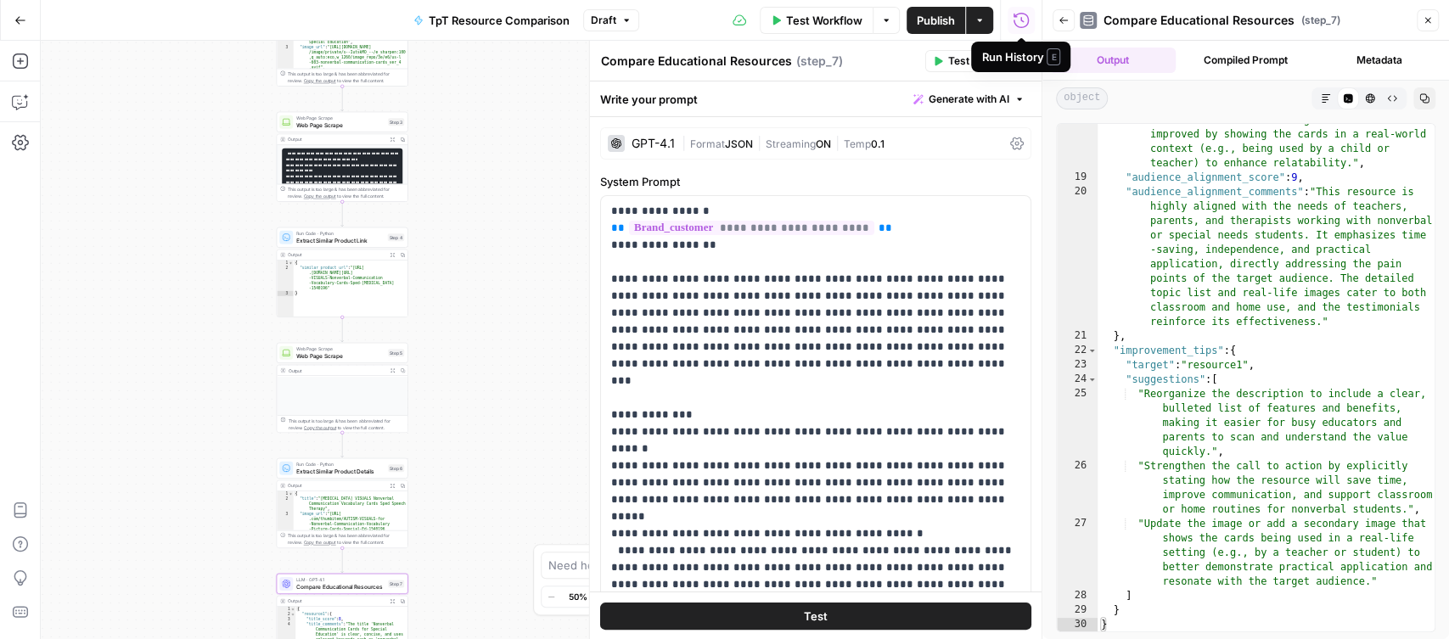
drag, startPoint x: 556, startPoint y: 216, endPoint x: 501, endPoint y: 457, distance: 246.4
click at [501, 457] on div "Workflow Set Inputs Inputs Web Page Scrape Web Page Scrape Step 1 Output Expand…" at bounding box center [541, 340] width 1001 height 598
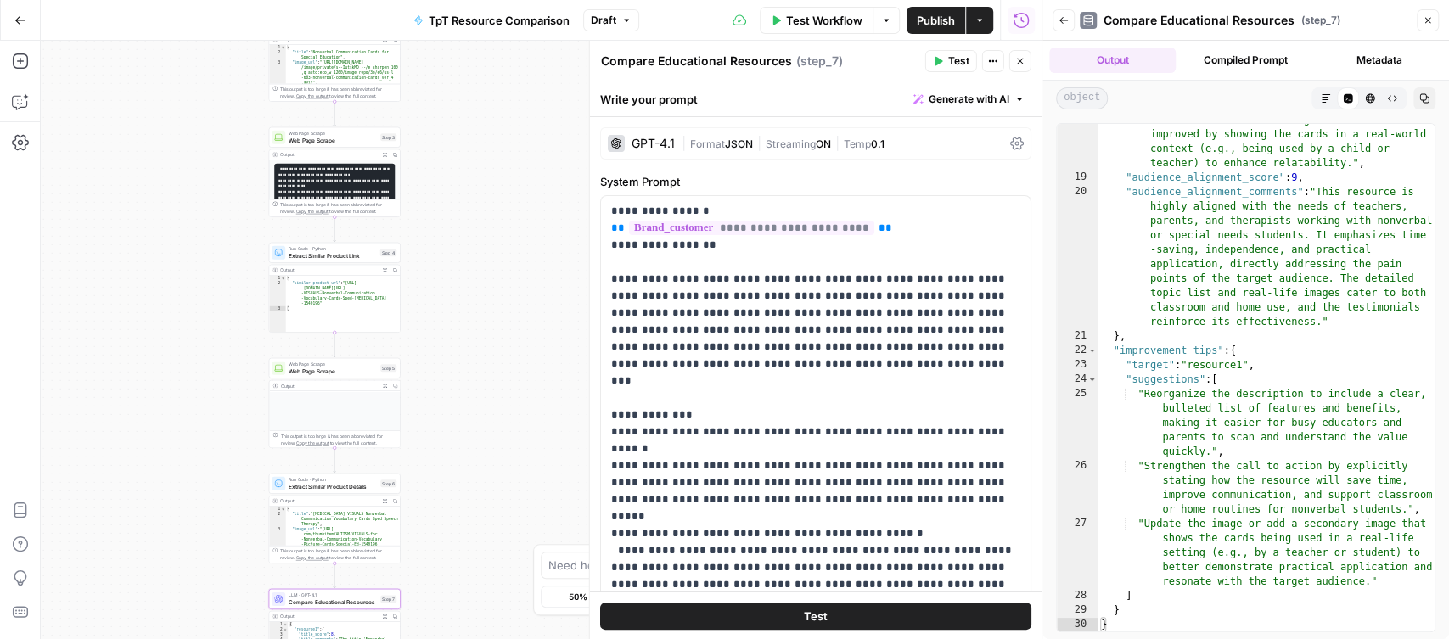
click at [29, 20] on button "Go Back" at bounding box center [20, 20] width 31 height 31
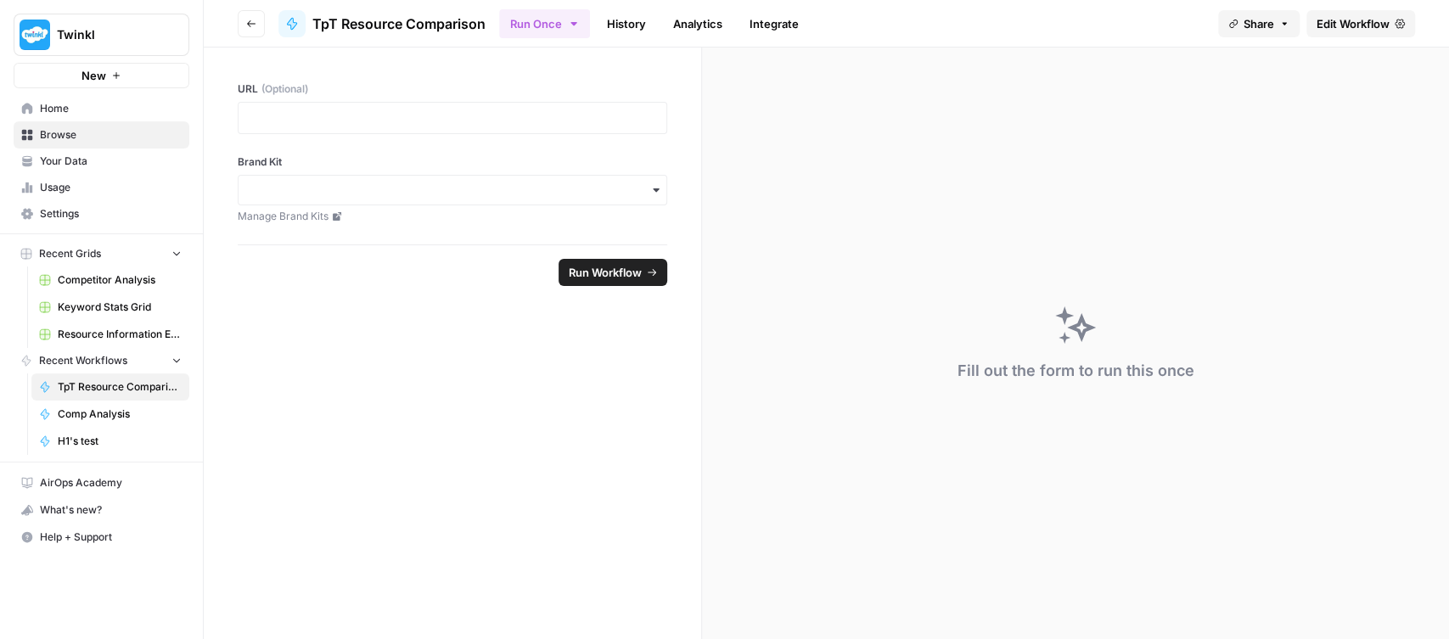
click at [70, 135] on span "Browse" at bounding box center [111, 134] width 142 height 15
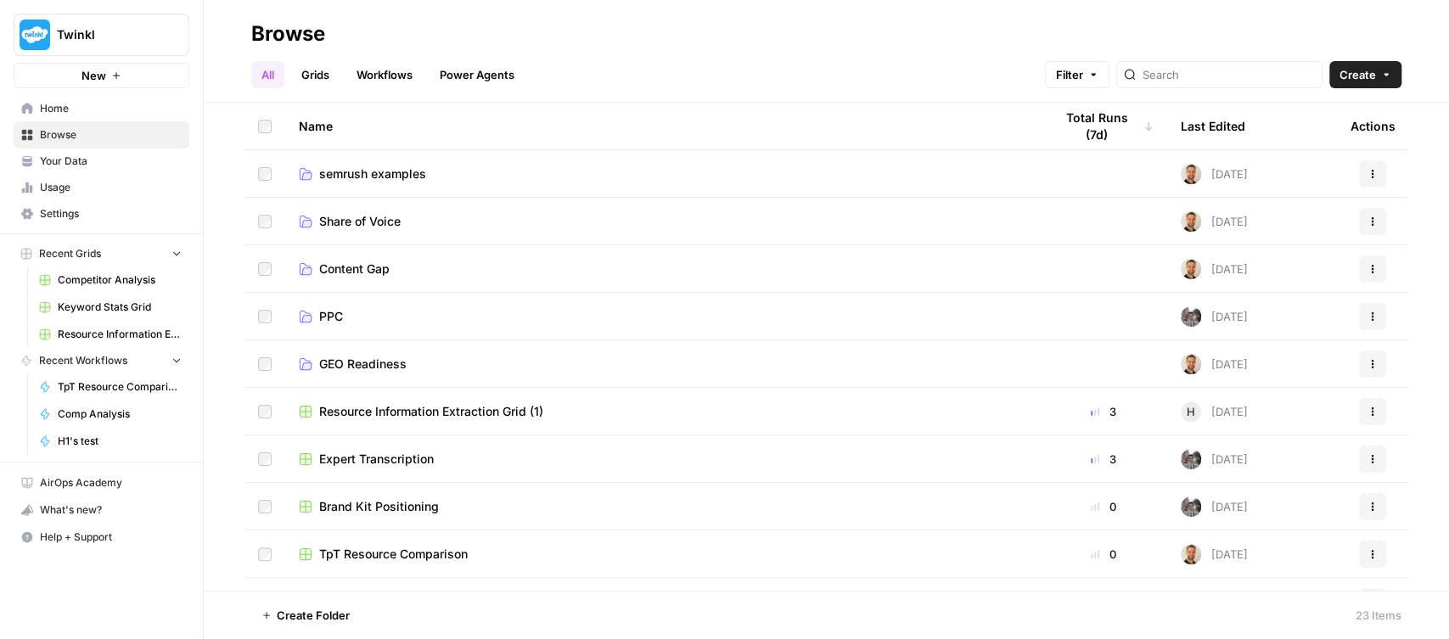
click at [374, 176] on span "semrush examples" at bounding box center [372, 174] width 107 height 17
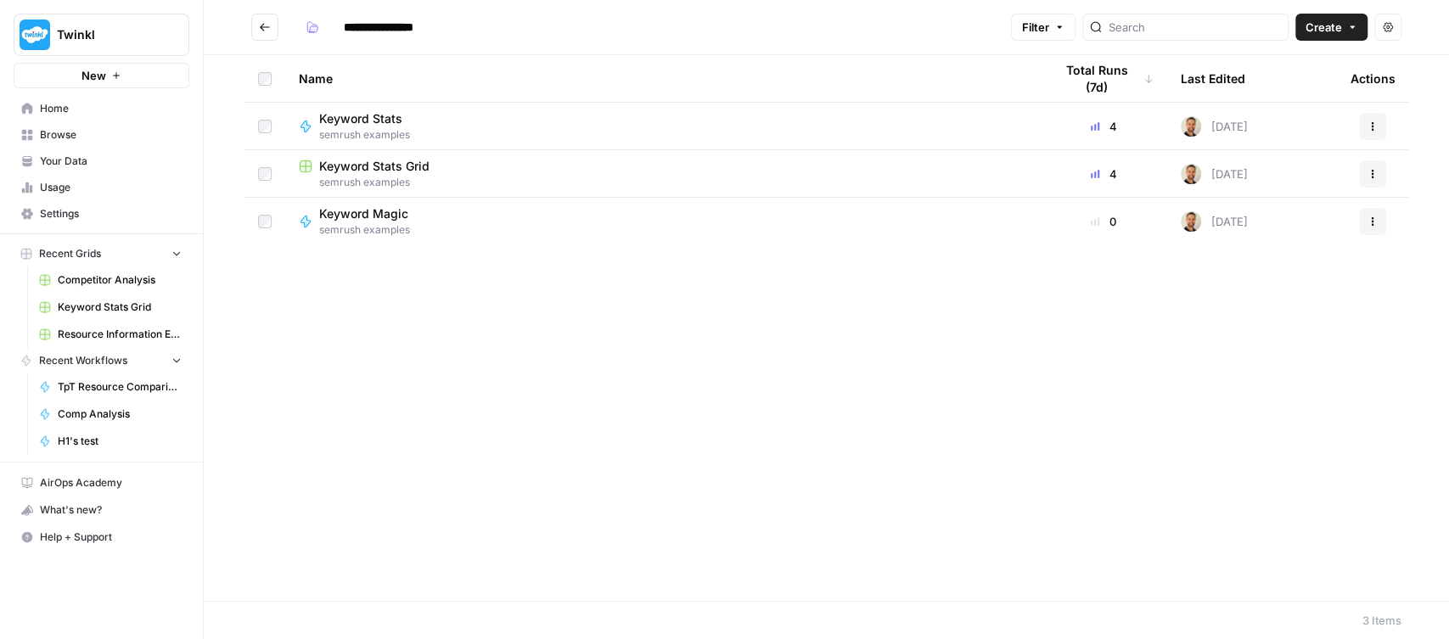
type input "**********"
click at [1378, 173] on button "Actions" at bounding box center [1372, 173] width 27 height 27
click at [726, 367] on div "Name Total Runs (7d) Last Edited Actions Keyword Stats semrush examples 4 Yeste…" at bounding box center [826, 328] width 1245 height 546
click at [57, 194] on span "Usage" at bounding box center [111, 187] width 142 height 15
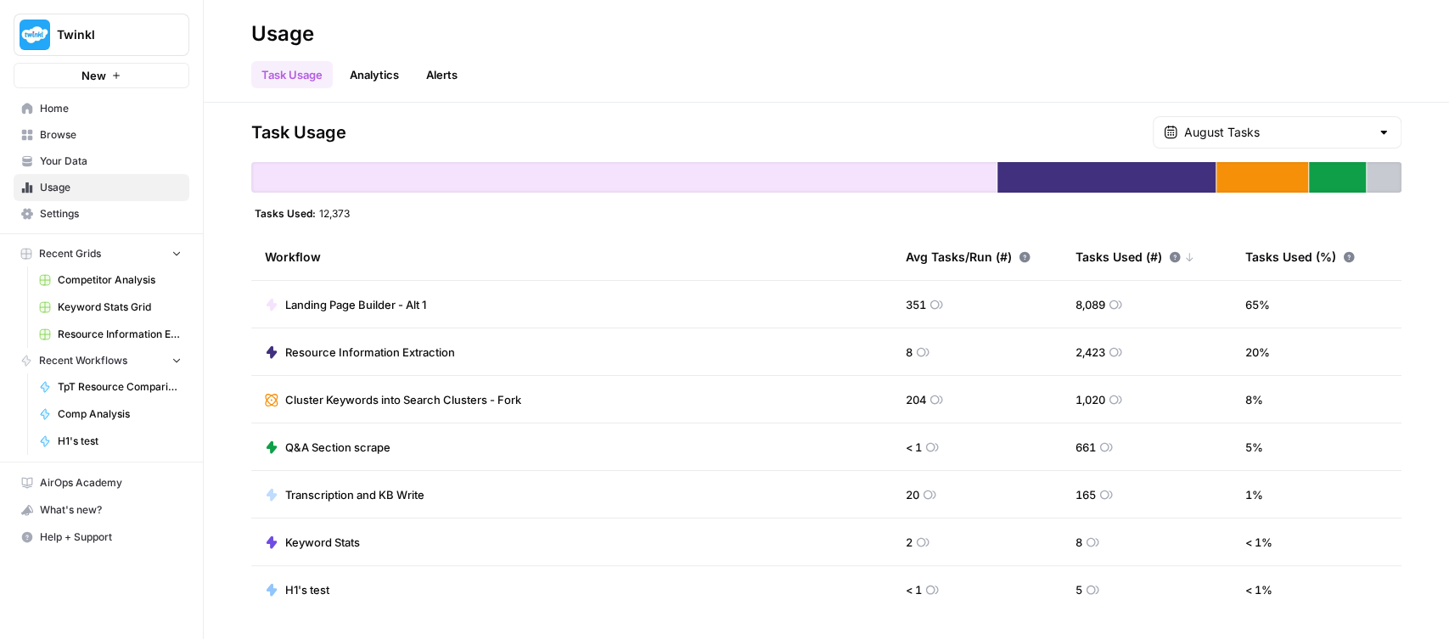
drag, startPoint x: 894, startPoint y: 558, endPoint x: 957, endPoint y: 558, distance: 63.7
click at [957, 558] on td "2" at bounding box center [977, 542] width 170 height 47
drag, startPoint x: 883, startPoint y: 312, endPoint x: 974, endPoint y: 312, distance: 90.8
click at [974, 312] on tr "Landing Page Builder - Alt 1 351 8,089 65 %" at bounding box center [826, 305] width 1150 height 48
click at [921, 323] on td "351" at bounding box center [977, 304] width 170 height 47
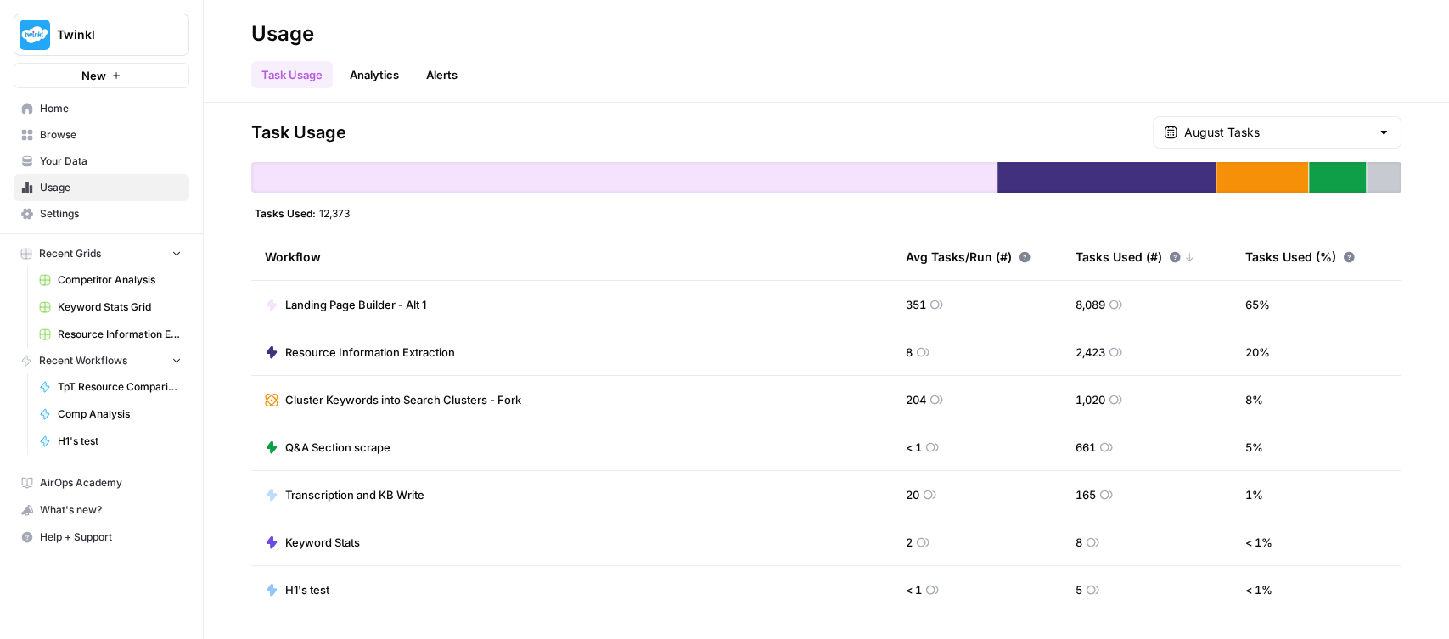
click at [100, 308] on span "Keyword Stats Grid" at bounding box center [120, 307] width 124 height 15
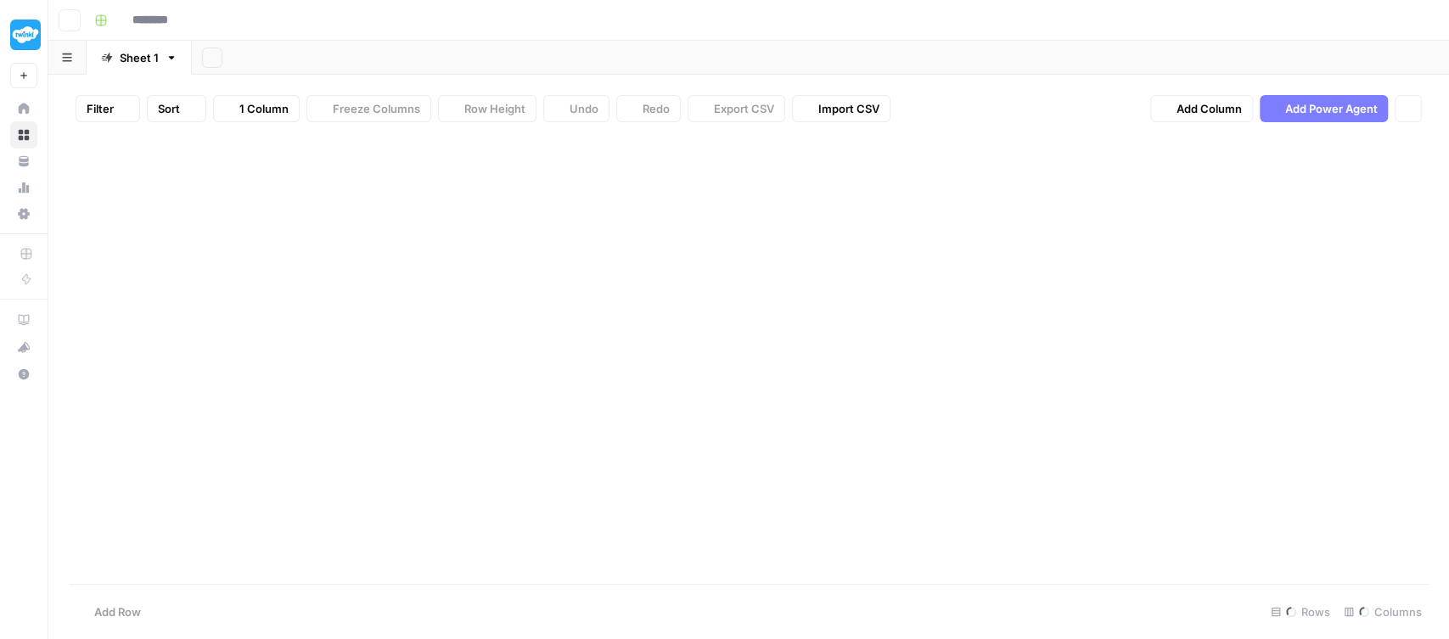
type input "**********"
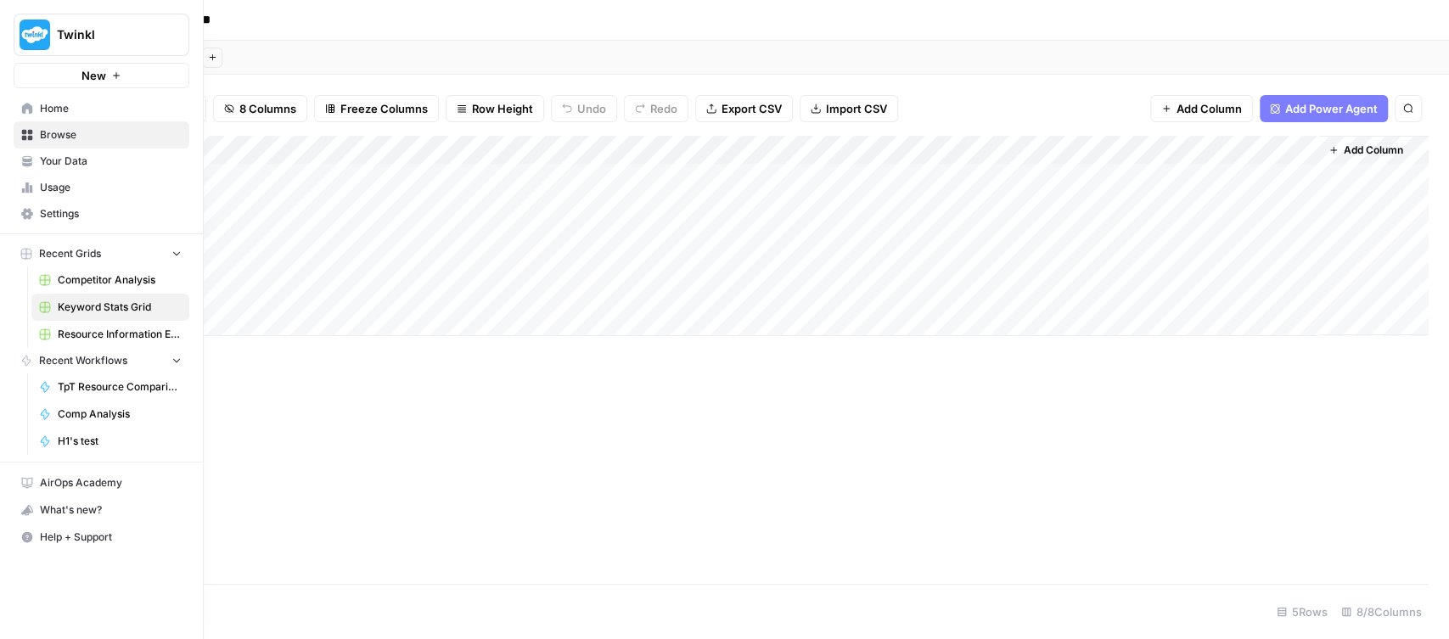
click at [56, 137] on span "Browse" at bounding box center [111, 134] width 142 height 15
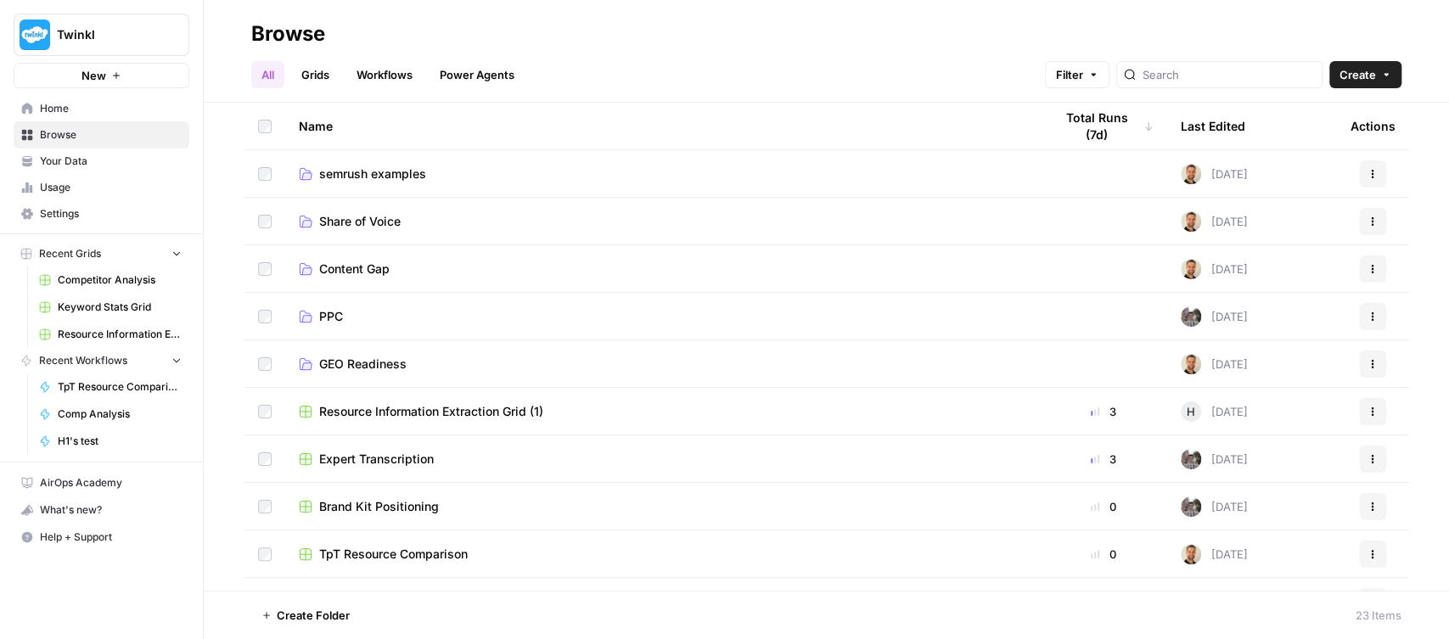
click at [384, 179] on span "semrush examples" at bounding box center [372, 174] width 107 height 17
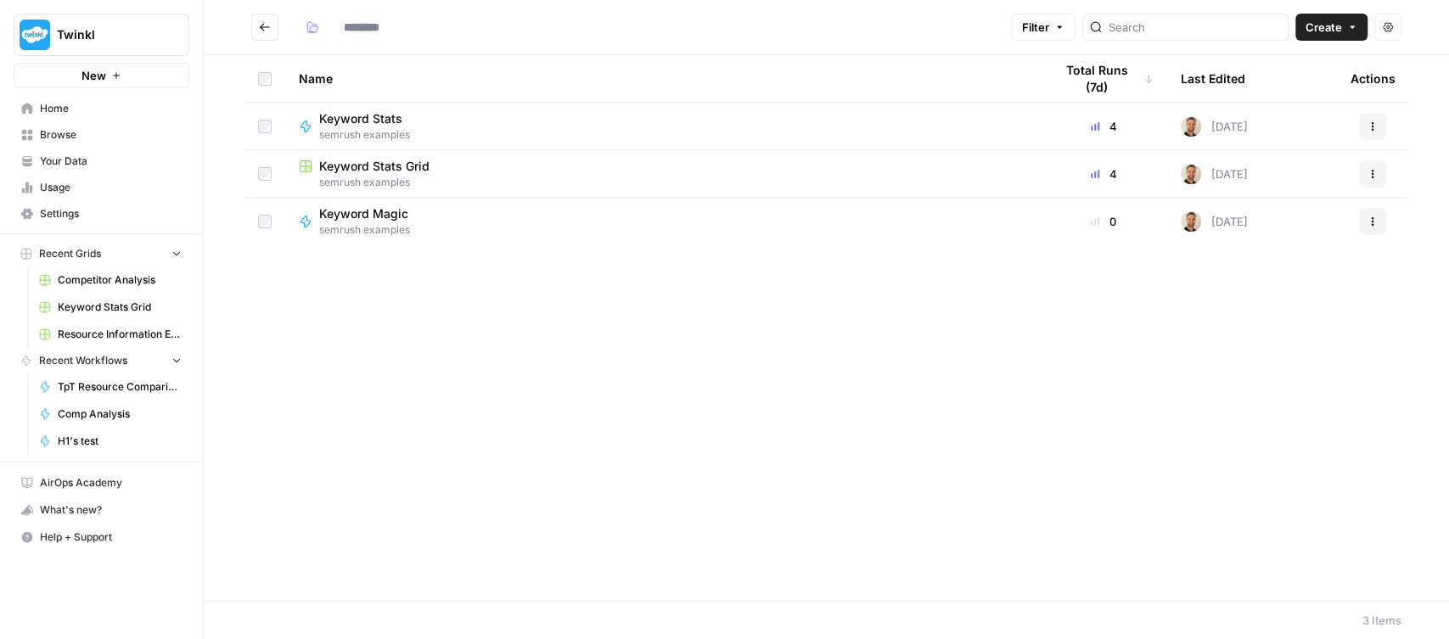
type input "**********"
click at [371, 112] on span "Keyword Stats" at bounding box center [360, 118] width 83 height 17
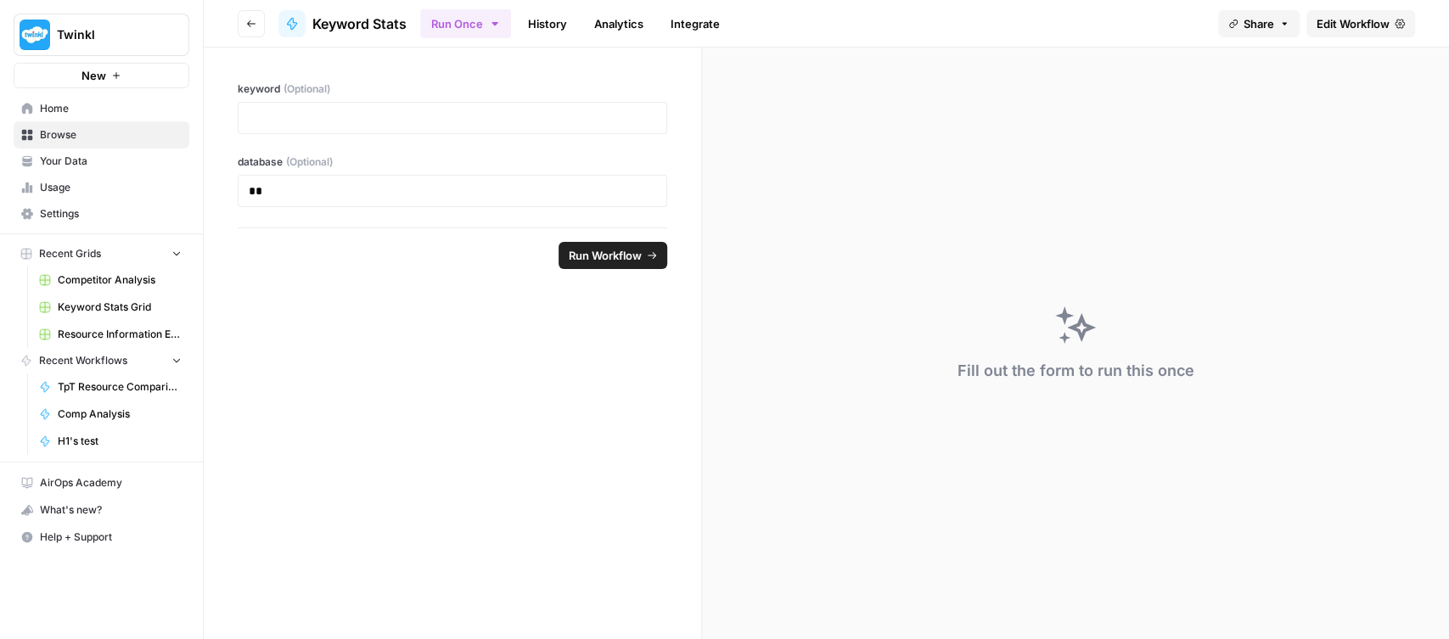
click at [1374, 17] on span "Edit Workflow" at bounding box center [1352, 23] width 73 height 17
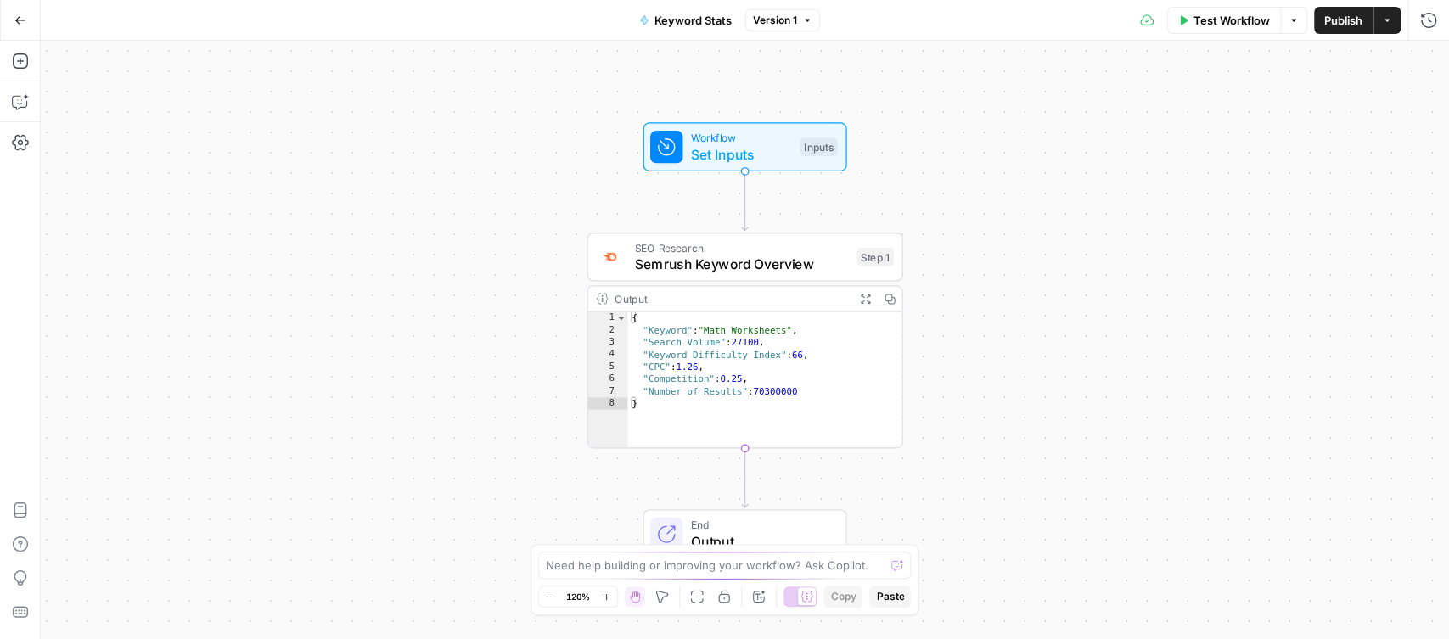
click at [746, 263] on span "Semrush Keyword Overview" at bounding box center [742, 264] width 214 height 20
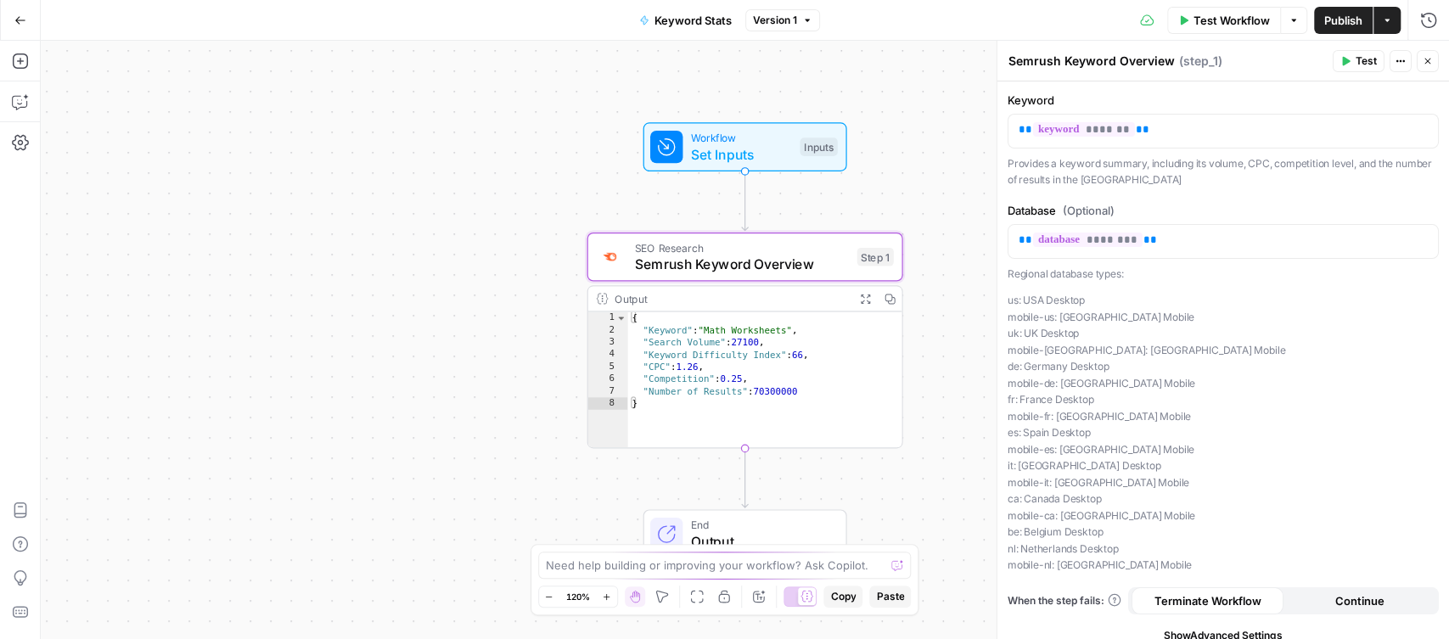
scroll to position [12, 0]
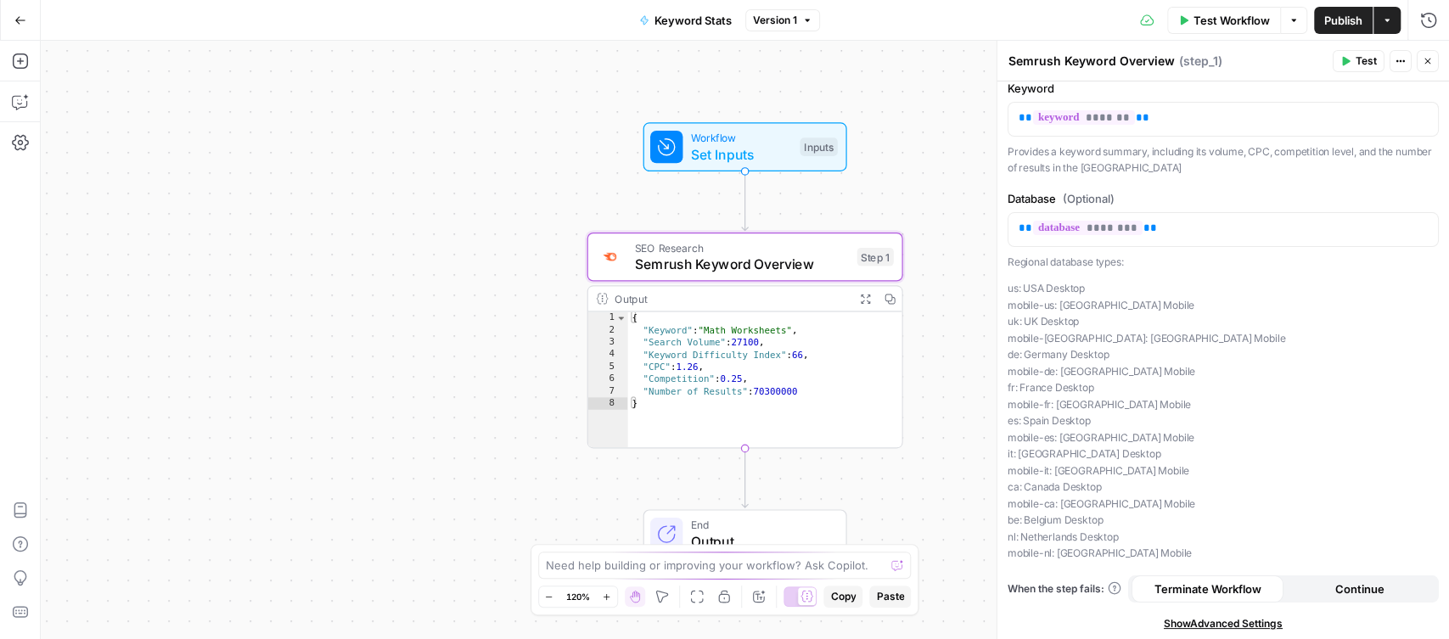
drag, startPoint x: 1078, startPoint y: 366, endPoint x: 1097, endPoint y: 562, distance: 197.0
click at [1097, 562] on div "Keyword ** ******* ** Provides a keyword summary, including its volume, CPC, co…" at bounding box center [1223, 356] width 452 height 572
click at [12, 12] on button "Go Back" at bounding box center [20, 20] width 31 height 31
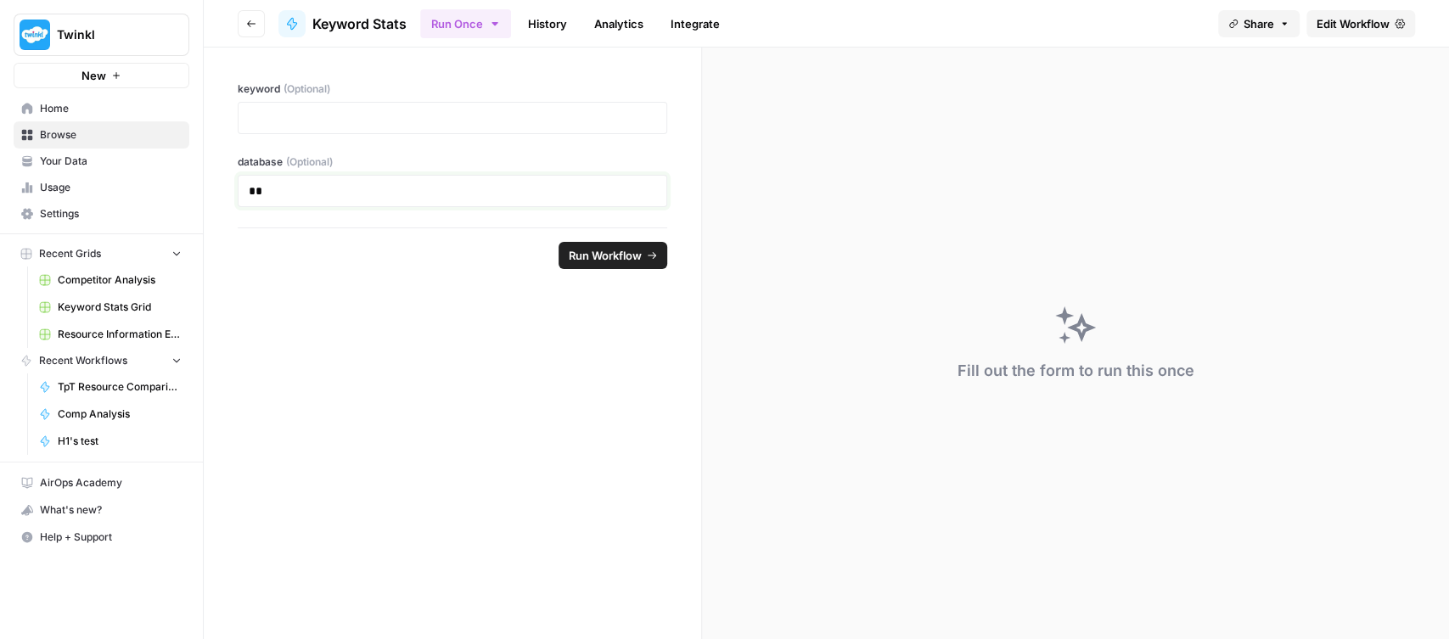
click at [313, 182] on p "**" at bounding box center [453, 190] width 408 height 17
click at [318, 113] on p at bounding box center [452, 117] width 407 height 17
click at [601, 244] on button "Run Workflow" at bounding box center [612, 255] width 109 height 27
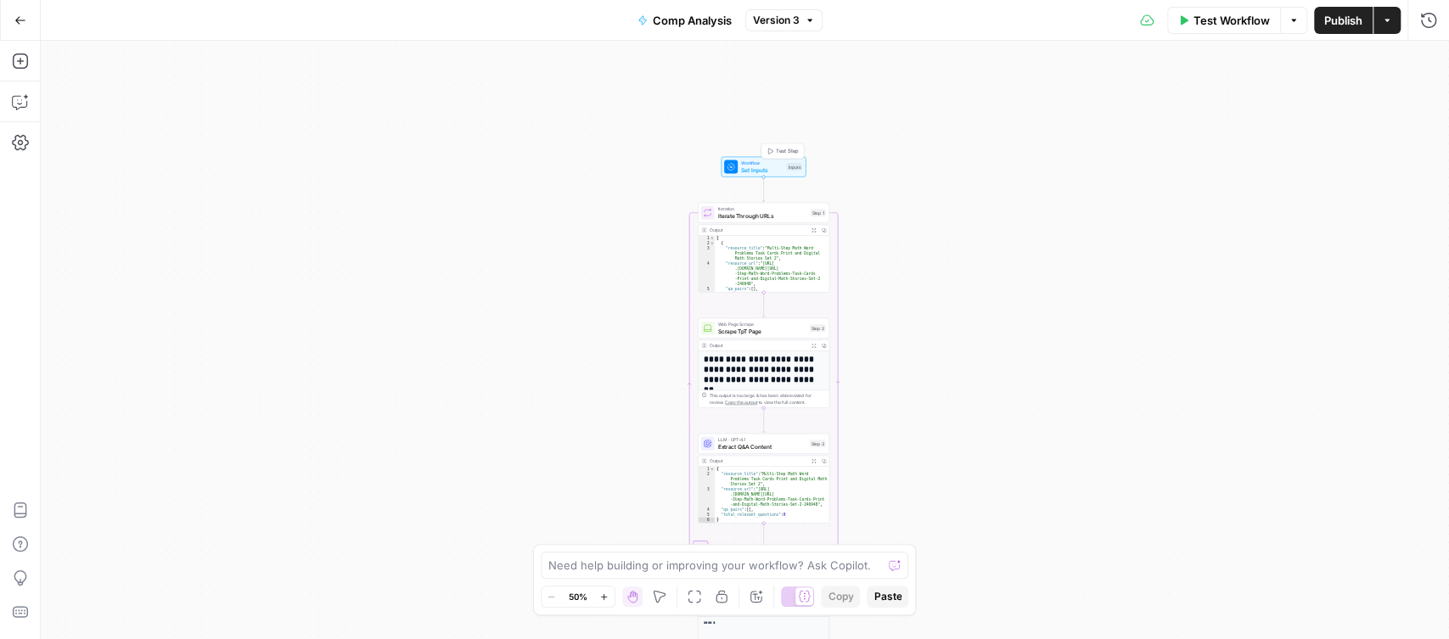
click at [762, 172] on span "Set Inputs" at bounding box center [762, 170] width 42 height 8
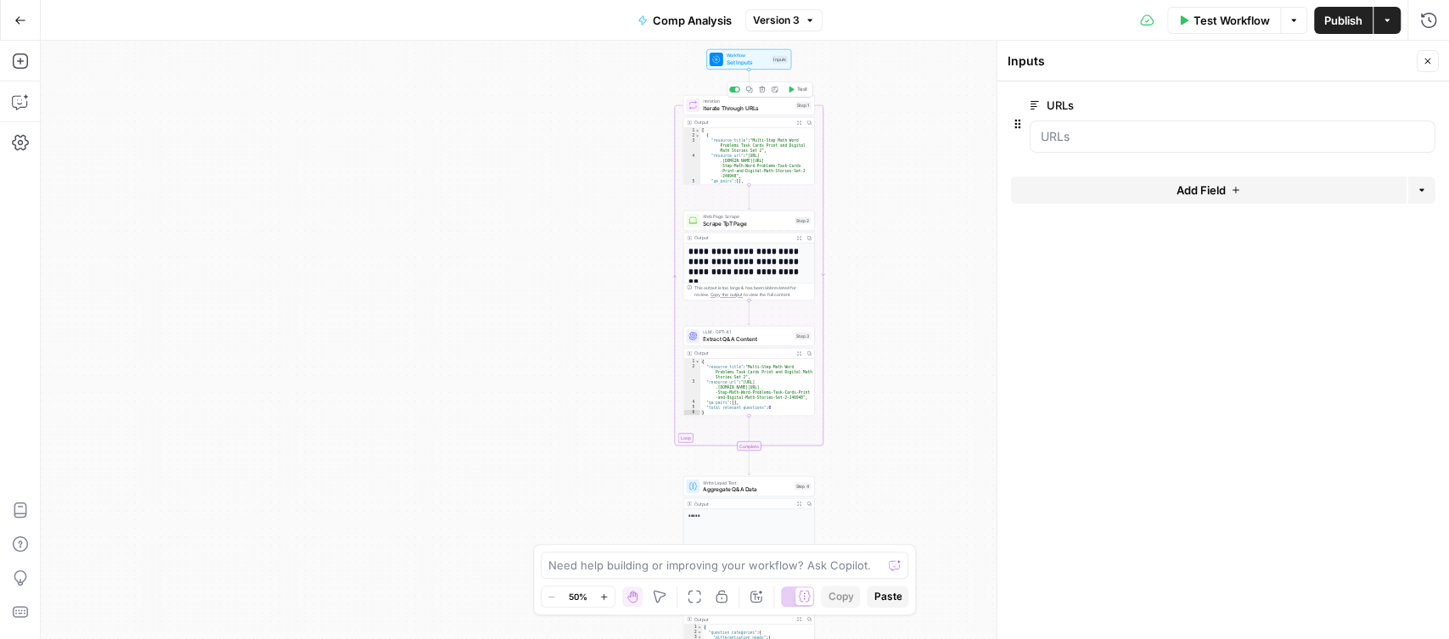
click at [738, 108] on span "Iterate Through URLs" at bounding box center [747, 108] width 89 height 8
type textarea "Iterate Through URLs"
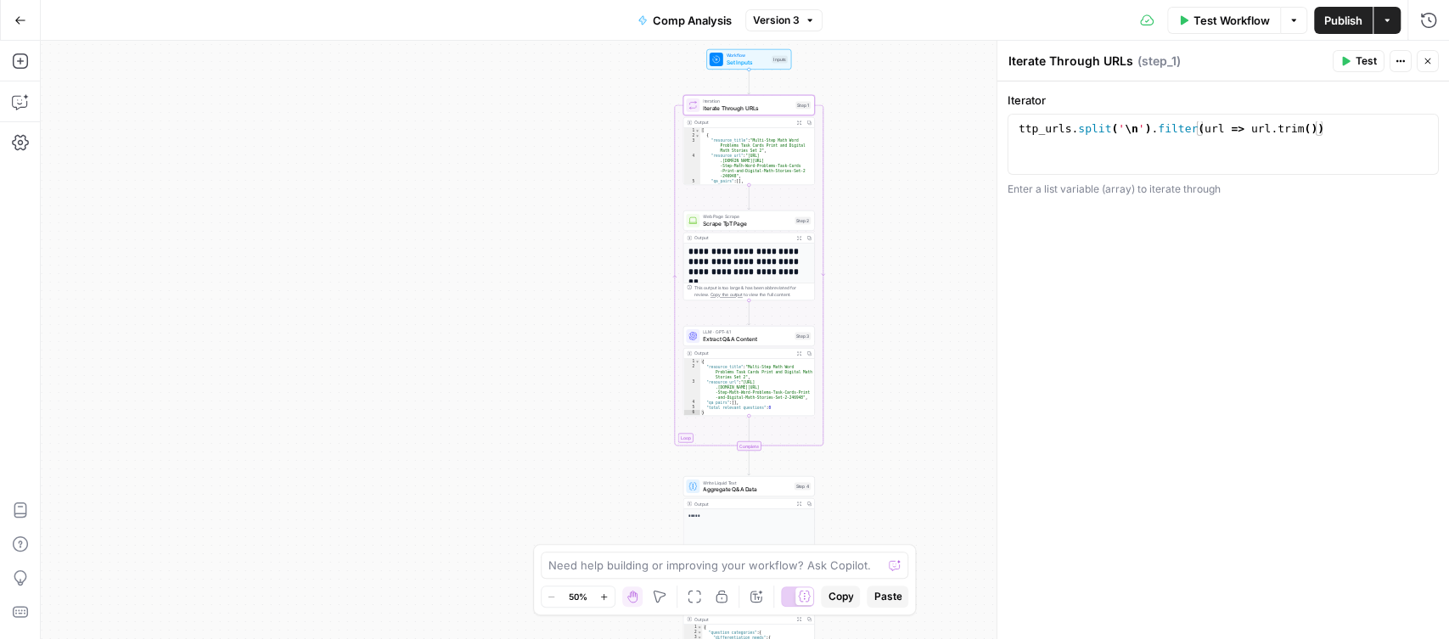
type textarea "**********"
click at [1135, 151] on div "ttp_urls . split ( ' \n ' ) . filter ( url => url . trim ( ))" at bounding box center [1223, 159] width 417 height 76
click at [1249, 132] on div "ttp_urls . split ( ' \n ' ) . filter ( url => url . trim ( ))" at bounding box center [1223, 159] width 417 height 76
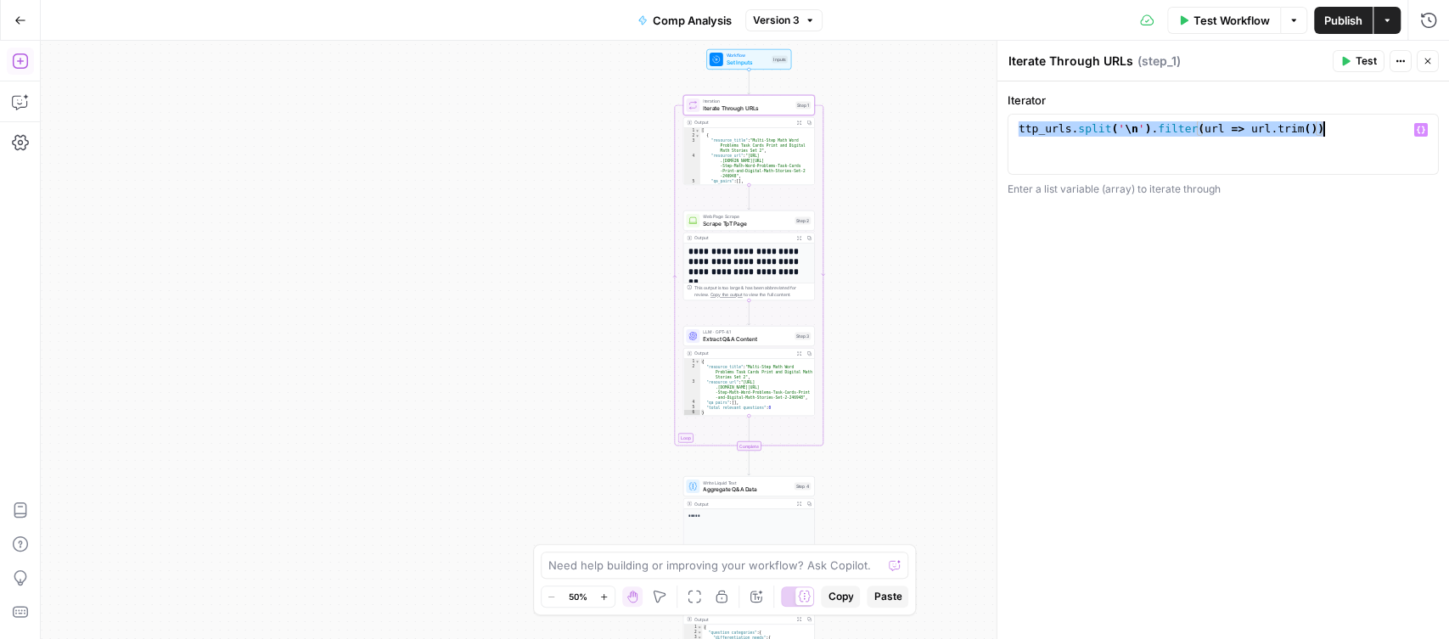
click at [20, 48] on button "Add Steps" at bounding box center [20, 61] width 27 height 27
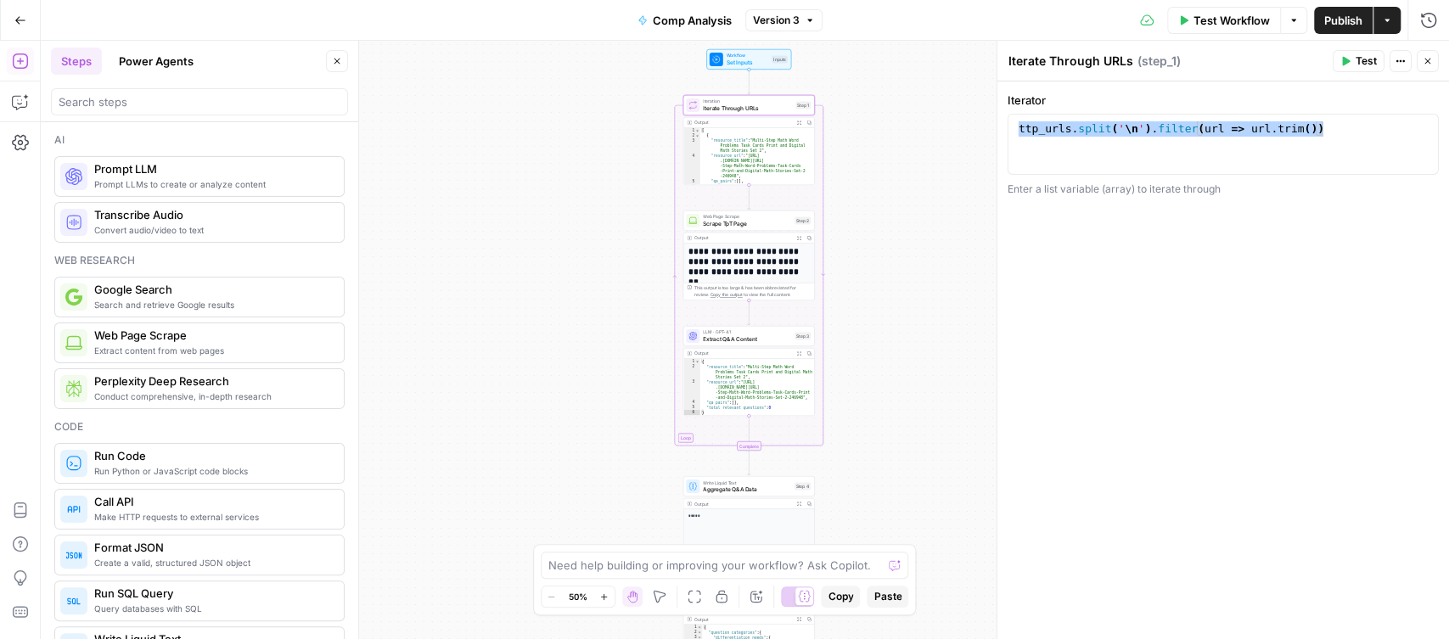
click at [137, 70] on button "Power Agents" at bounding box center [156, 61] width 95 height 27
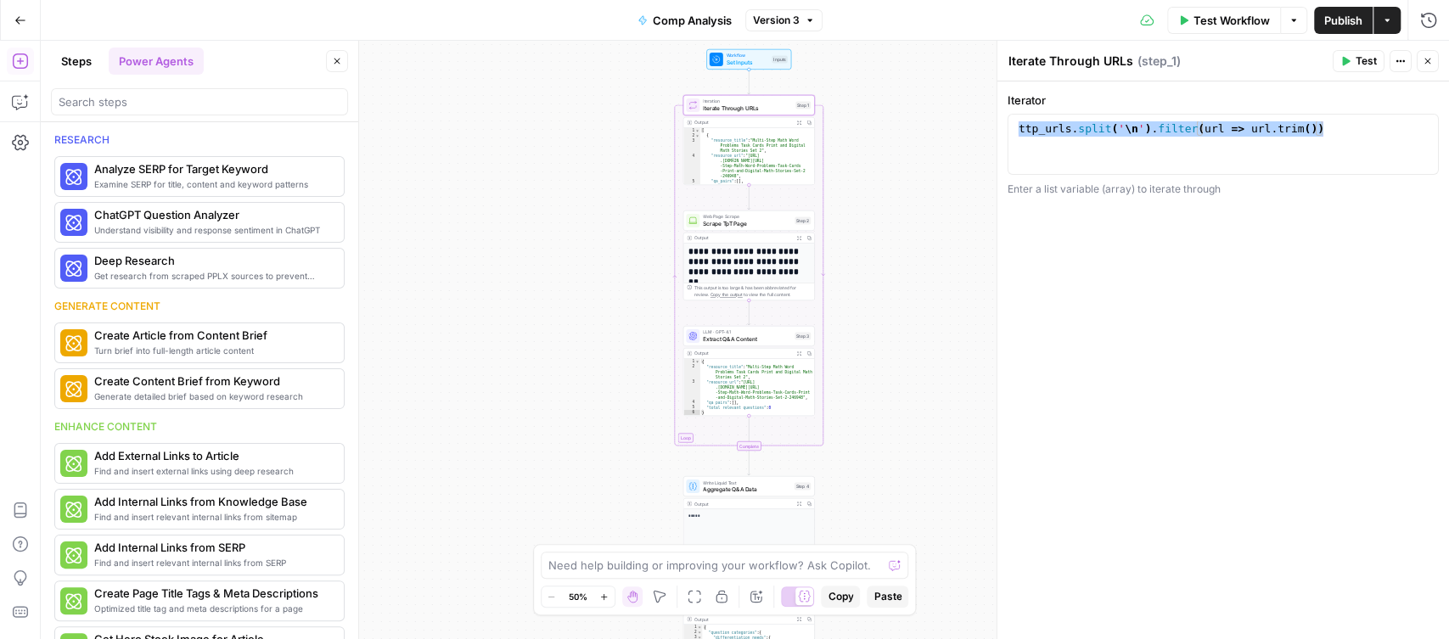
click at [93, 48] on button "Steps" at bounding box center [76, 61] width 51 height 27
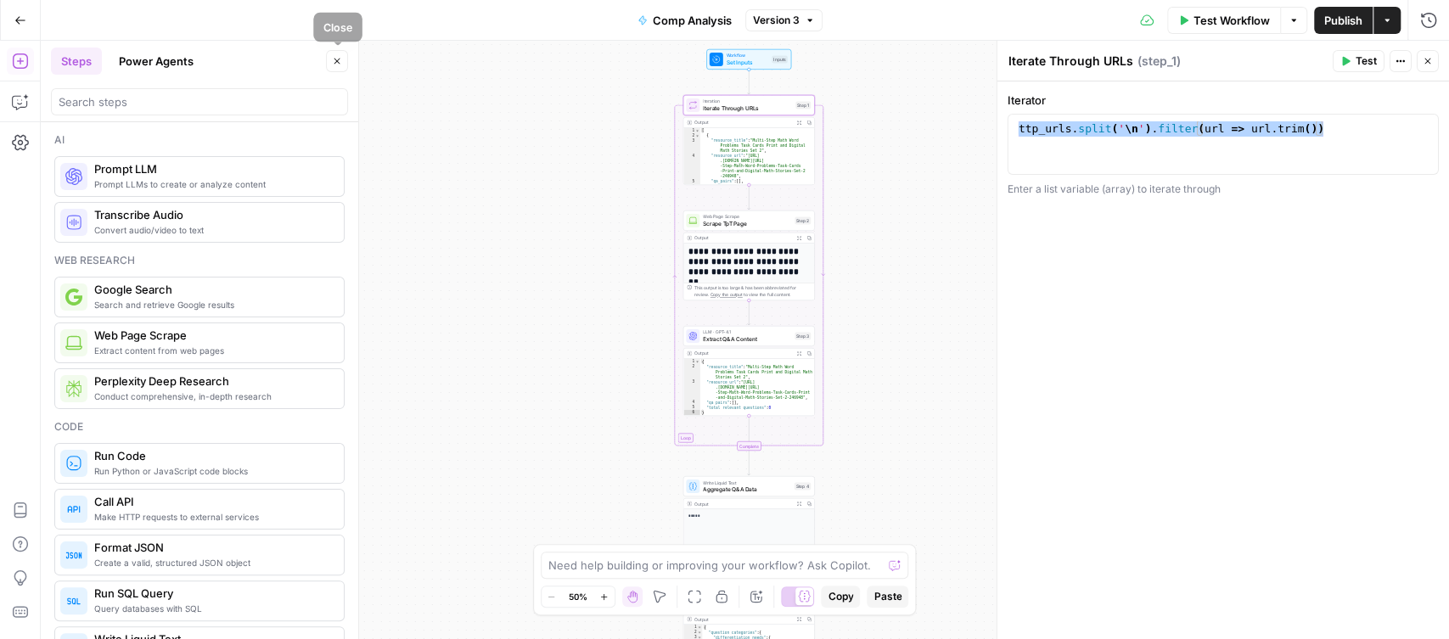
click at [335, 53] on button "Close" at bounding box center [337, 61] width 22 height 22
